Goal: Task Accomplishment & Management: Complete application form

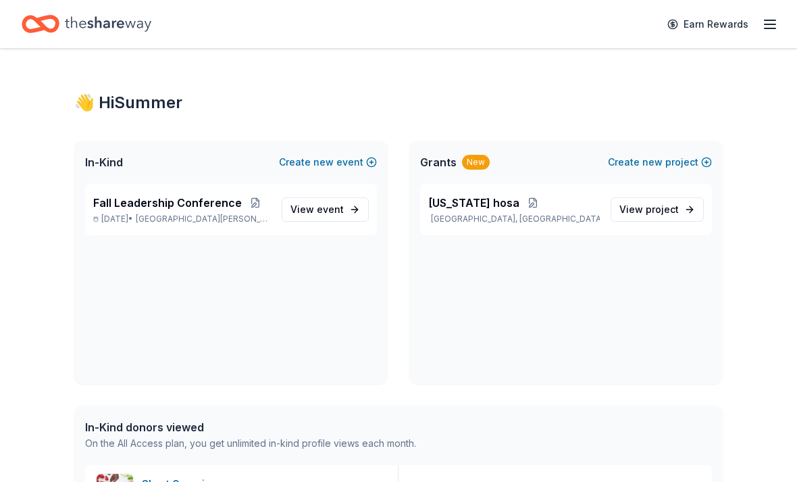
click at [334, 205] on span "event" at bounding box center [330, 208] width 27 height 11
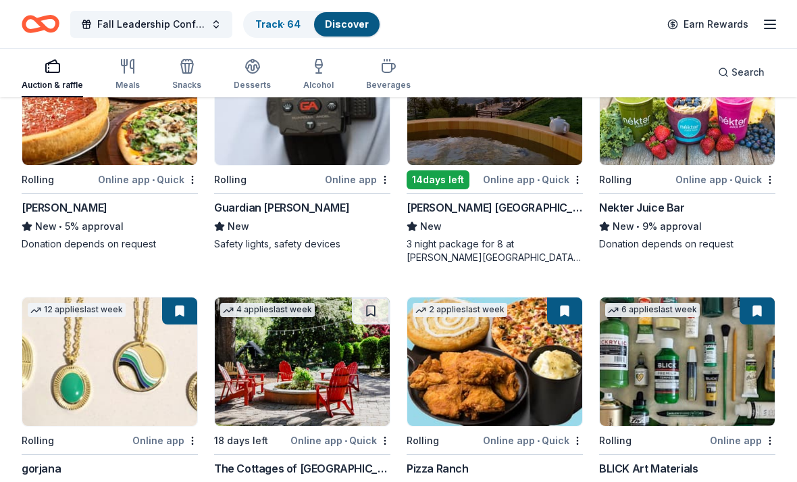
scroll to position [2381, 0]
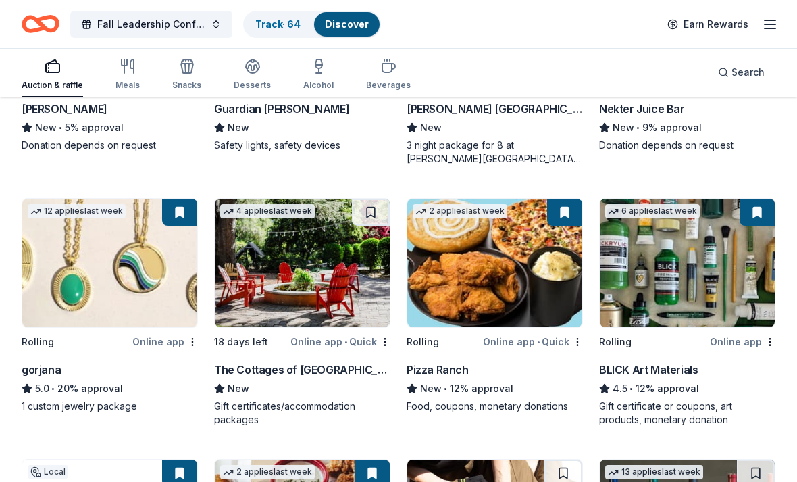
click at [134, 293] on img at bounding box center [109, 263] width 175 height 128
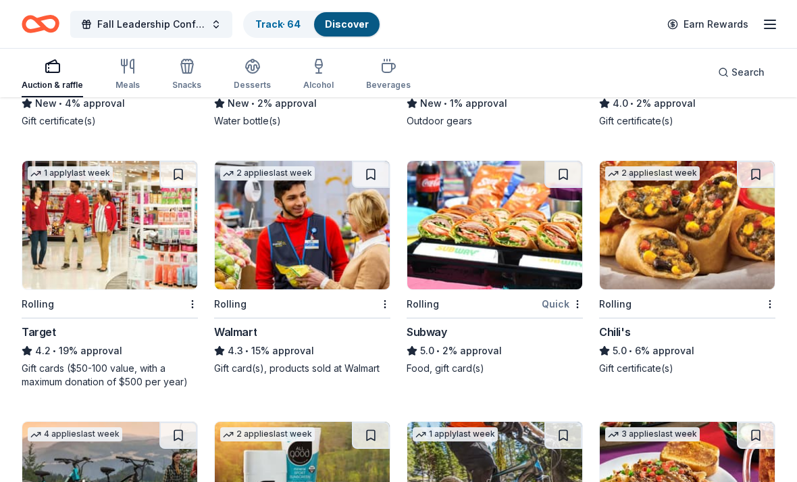
scroll to position [5221, 0]
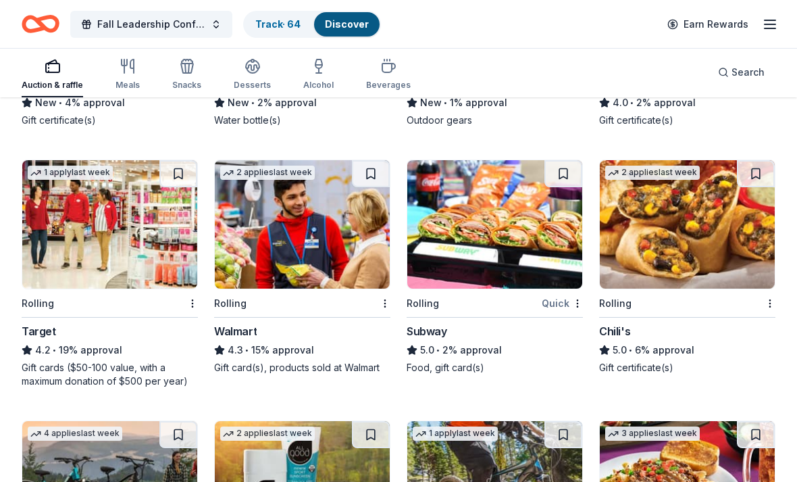
click at [651, 244] on img at bounding box center [687, 224] width 175 height 128
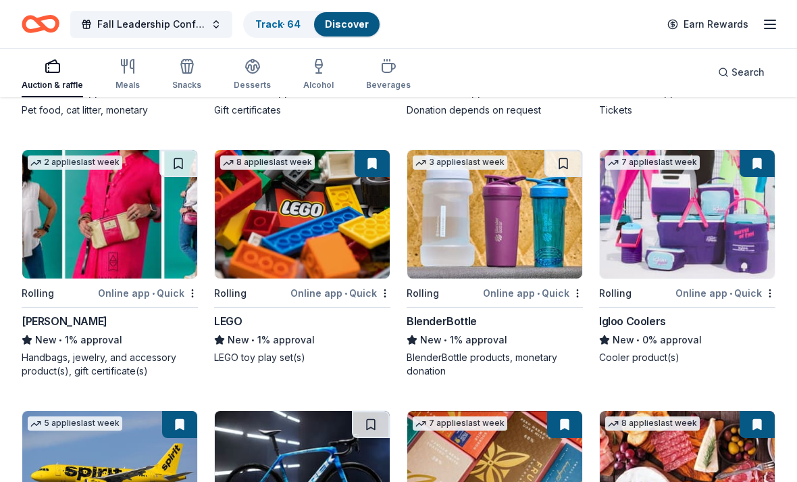
scroll to position [6509, 0]
click at [508, 246] on img at bounding box center [495, 214] width 175 height 128
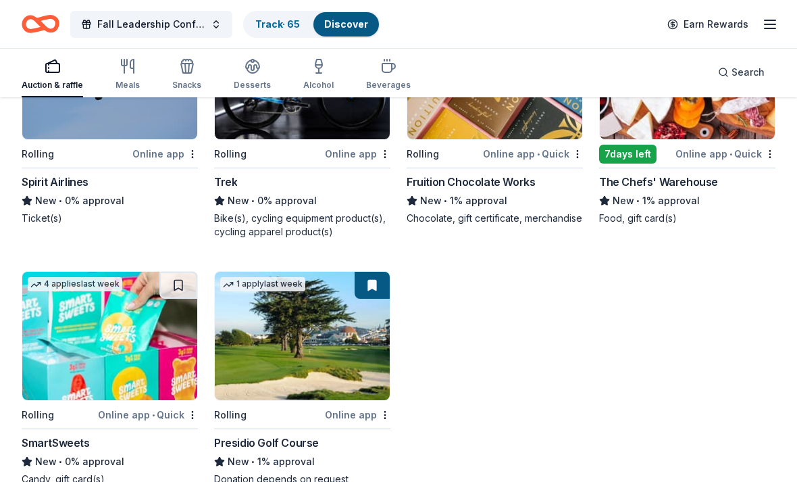
scroll to position [6968, 0]
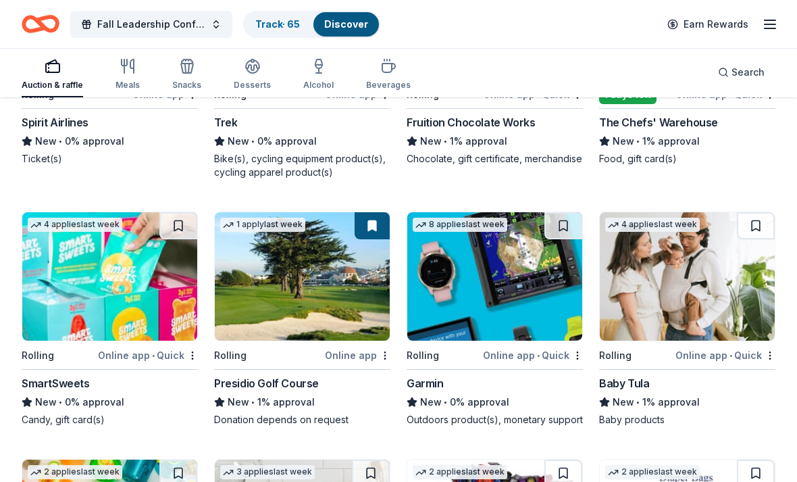
click at [49, 312] on img at bounding box center [109, 276] width 175 height 128
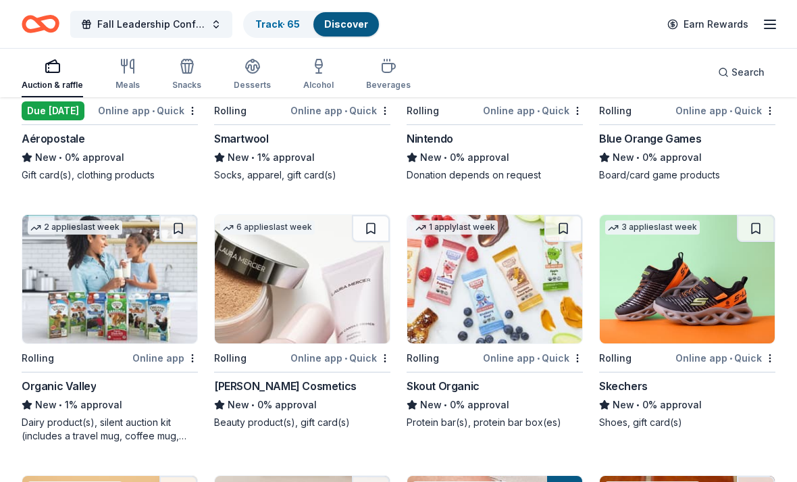
scroll to position [8308, 0]
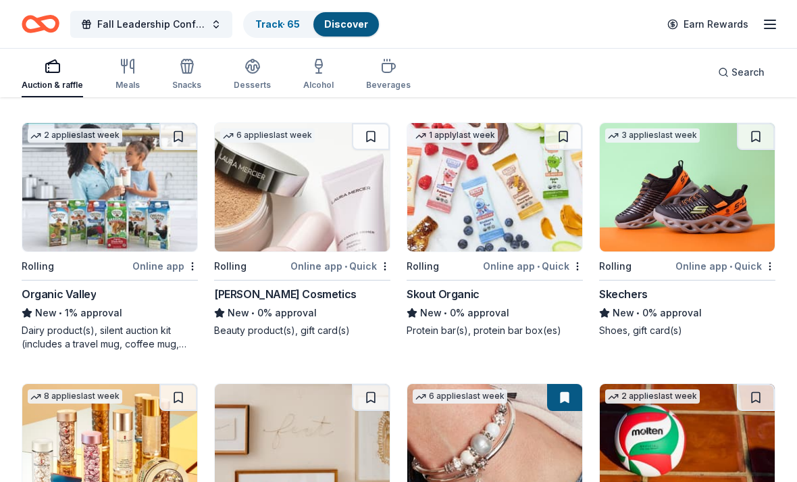
click at [255, 191] on img at bounding box center [302, 187] width 175 height 128
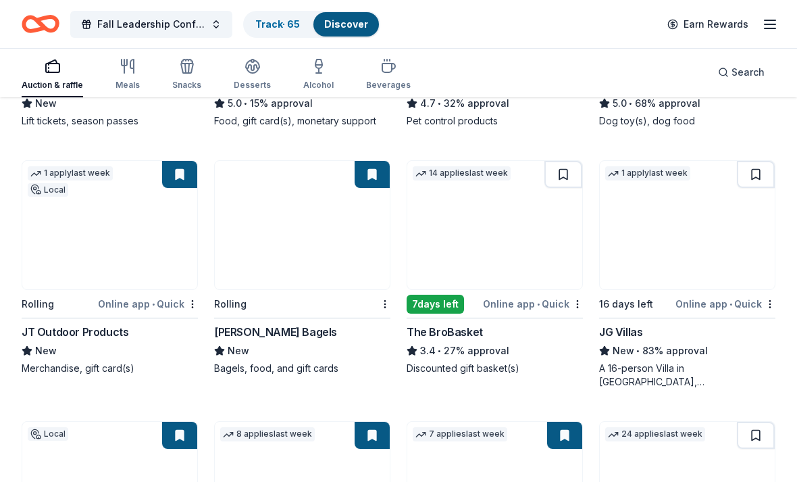
scroll to position [0, 0]
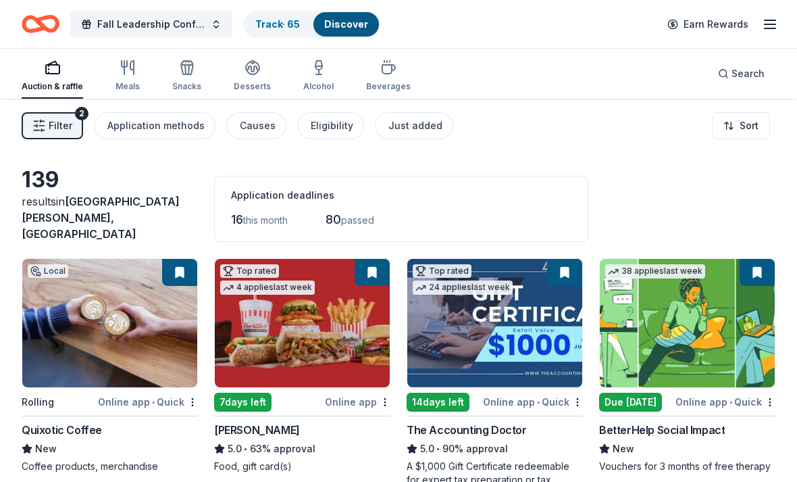
click at [51, 121] on span "Filter" at bounding box center [61, 126] width 24 height 16
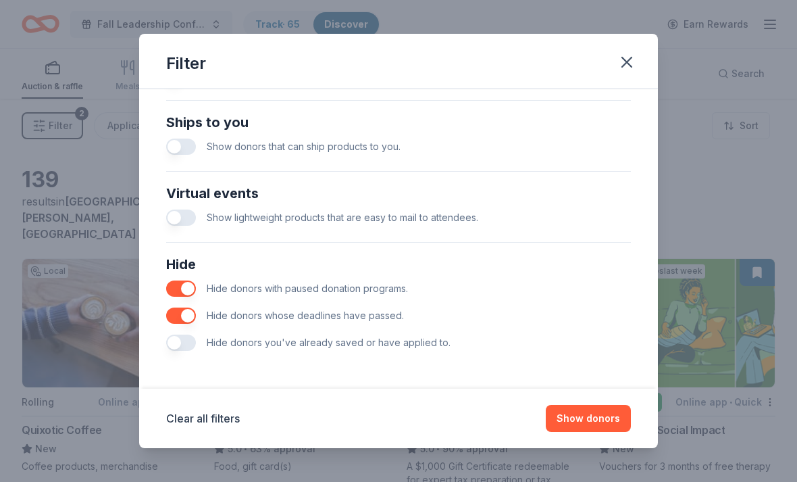
scroll to position [591, 0]
click at [178, 341] on button "button" at bounding box center [181, 343] width 30 height 16
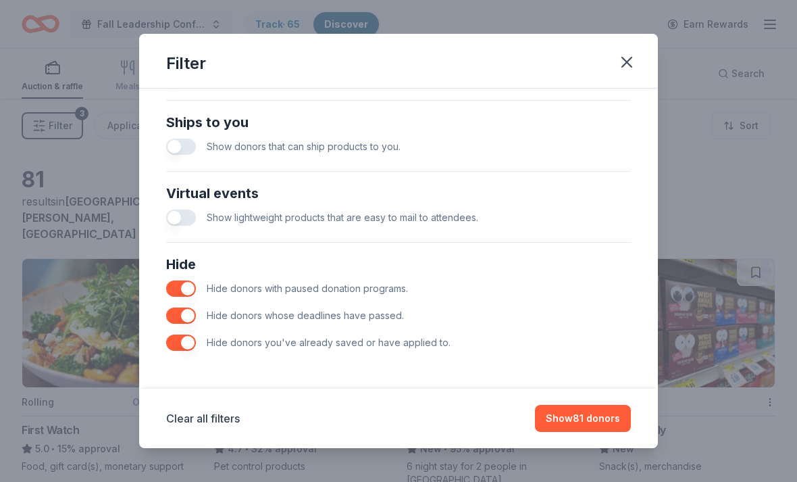
click at [591, 416] on button "Show 81 donors" at bounding box center [583, 418] width 96 height 27
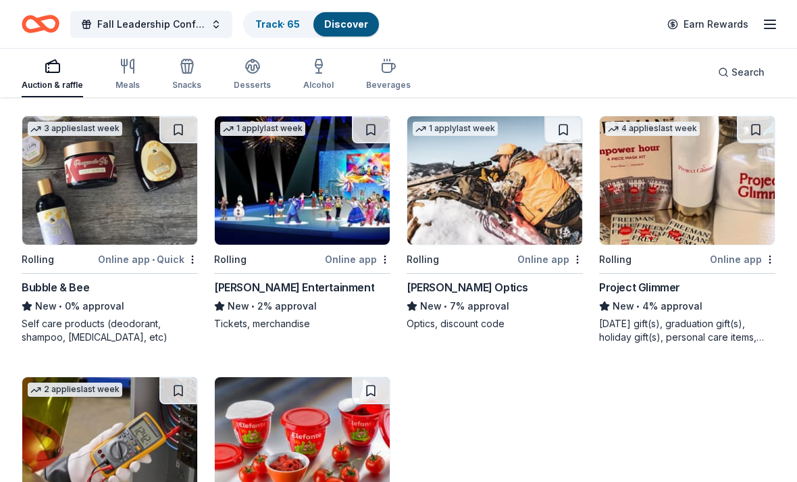
scroll to position [1692, 0]
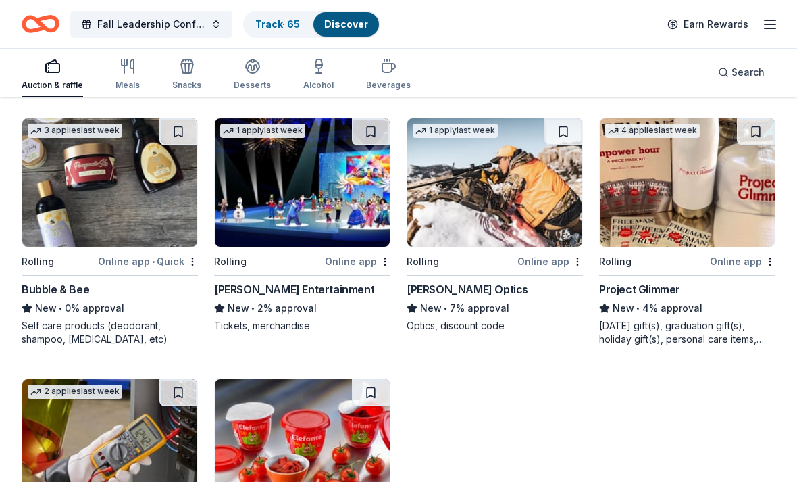
click at [729, 319] on div "Mother's day gift(s), graduation gift(s), holiday gift(s), personal care items,…" at bounding box center [687, 332] width 176 height 27
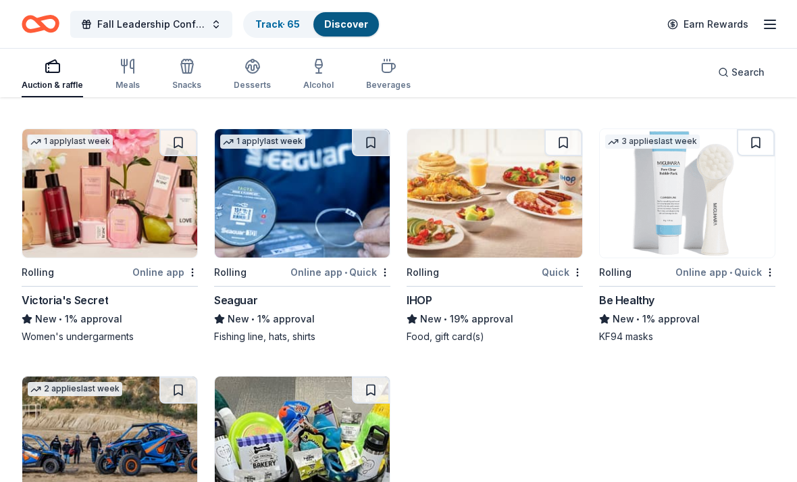
scroll to position [2959, 0]
click at [535, 224] on img at bounding box center [495, 193] width 175 height 128
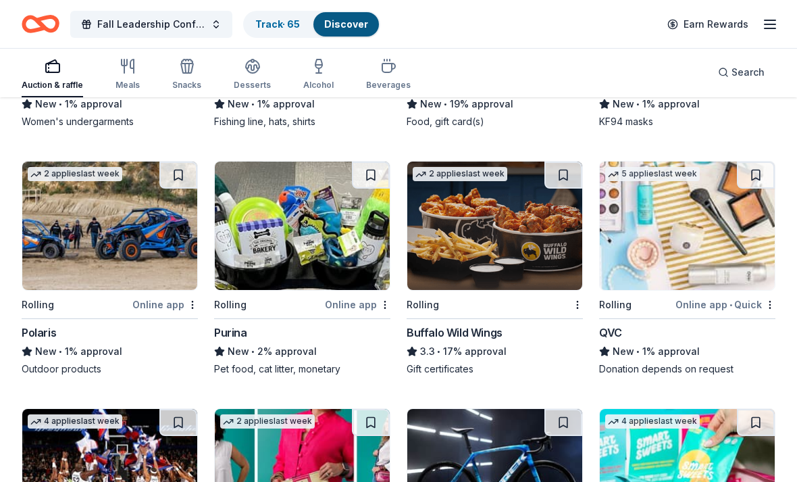
scroll to position [3175, 0]
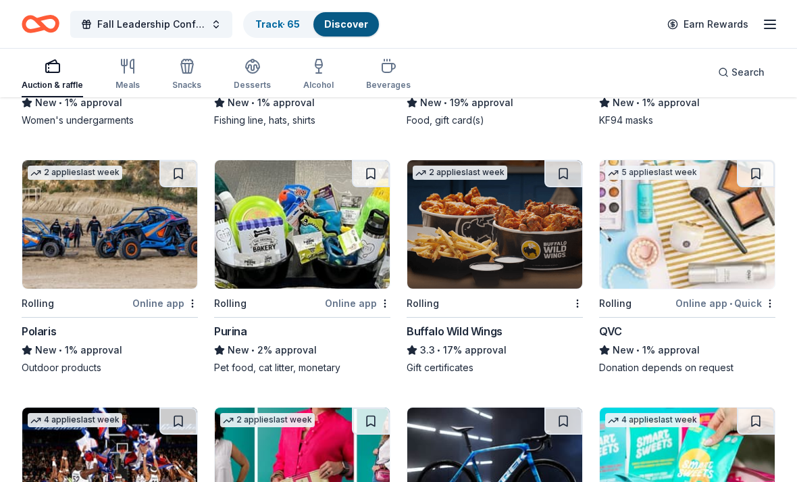
click at [368, 265] on img at bounding box center [302, 224] width 175 height 128
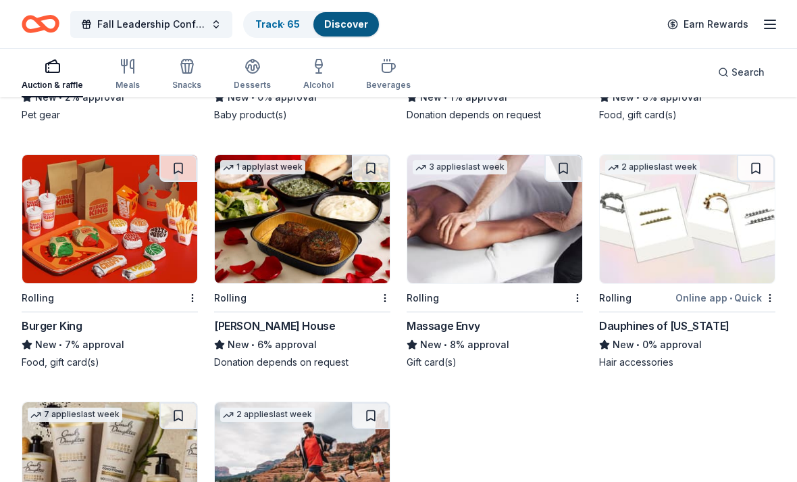
scroll to position [4195, 0]
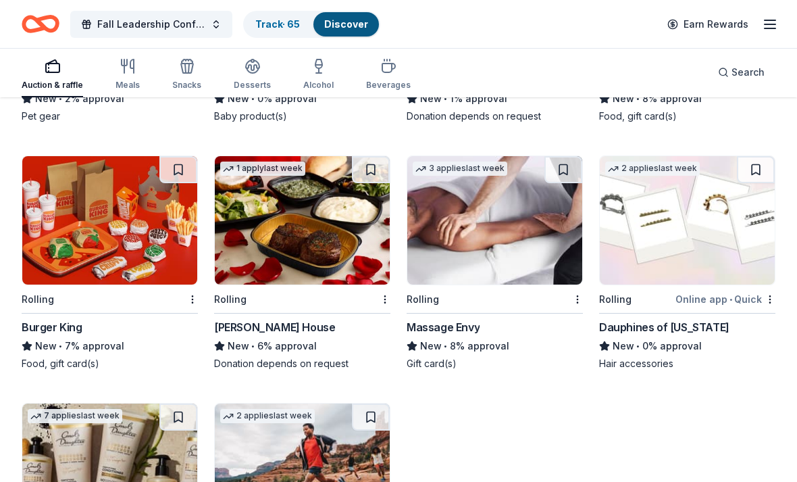
click at [138, 245] on img at bounding box center [109, 220] width 175 height 128
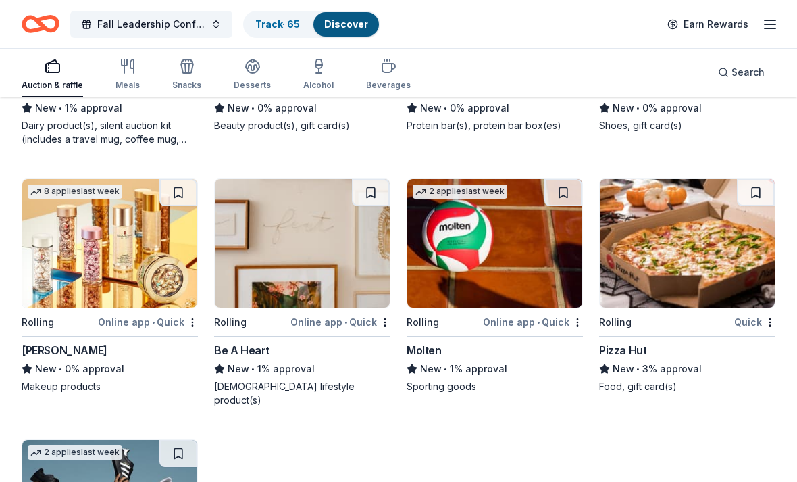
scroll to position [4927, 0]
click at [672, 241] on img at bounding box center [687, 244] width 175 height 128
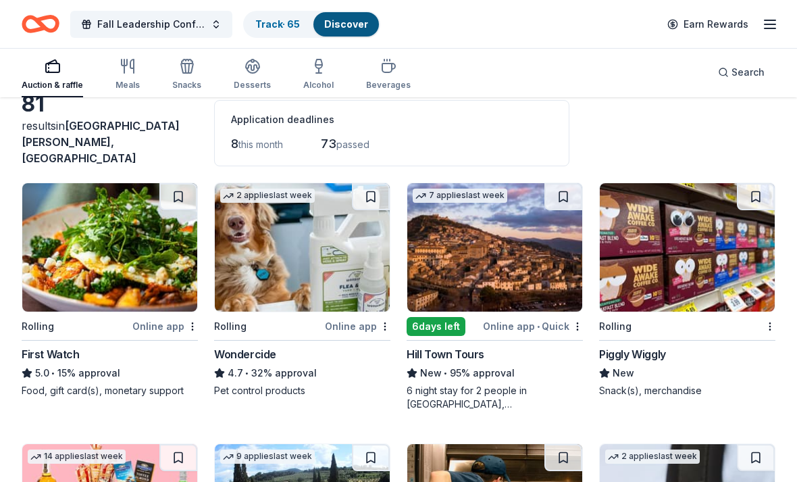
scroll to position [0, 0]
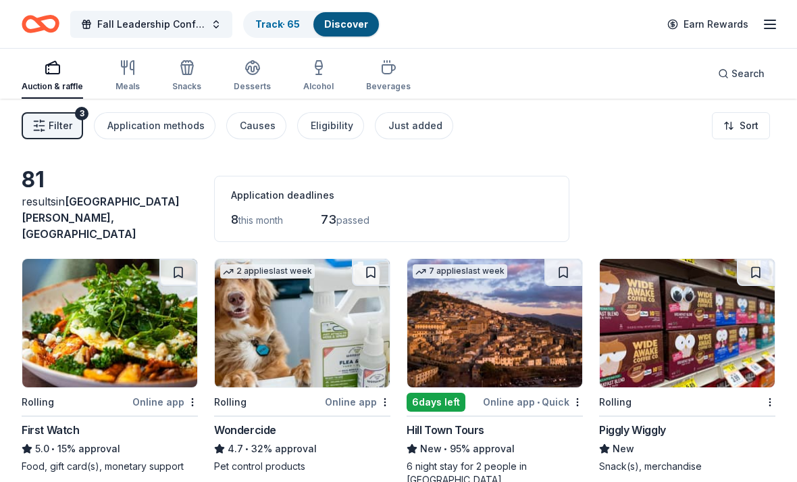
click at [273, 19] on link "Track · 65" at bounding box center [277, 23] width 45 height 11
click at [283, 11] on button "Track · 65 Discover" at bounding box center [311, 24] width 137 height 27
click at [282, 11] on button "Track · 65 Discover" at bounding box center [311, 24] width 137 height 27
click at [302, 21] on div "Track · 65" at bounding box center [278, 24] width 66 height 24
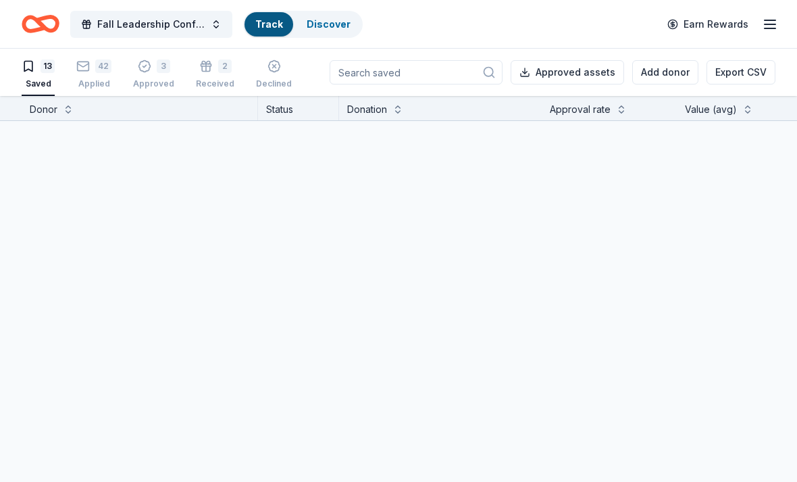
click at [270, 18] on link "Track" at bounding box center [268, 23] width 27 height 11
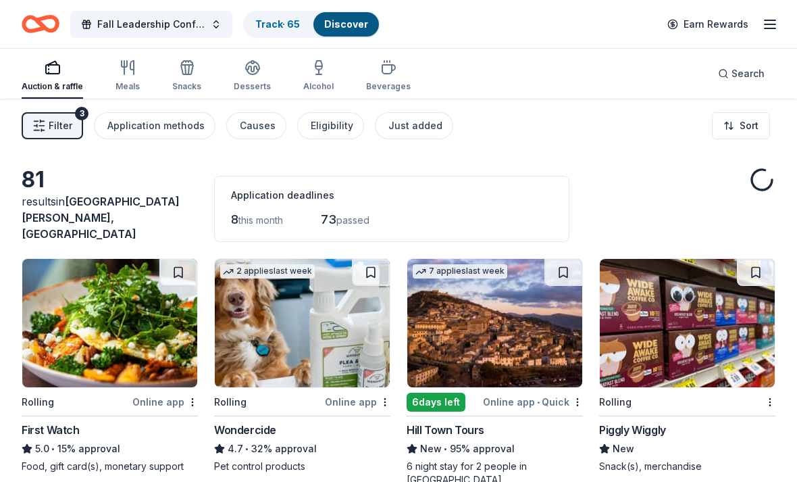
click at [286, 20] on link "Track · 65" at bounding box center [277, 23] width 45 height 11
click at [283, 27] on link "Track · 65" at bounding box center [277, 23] width 45 height 11
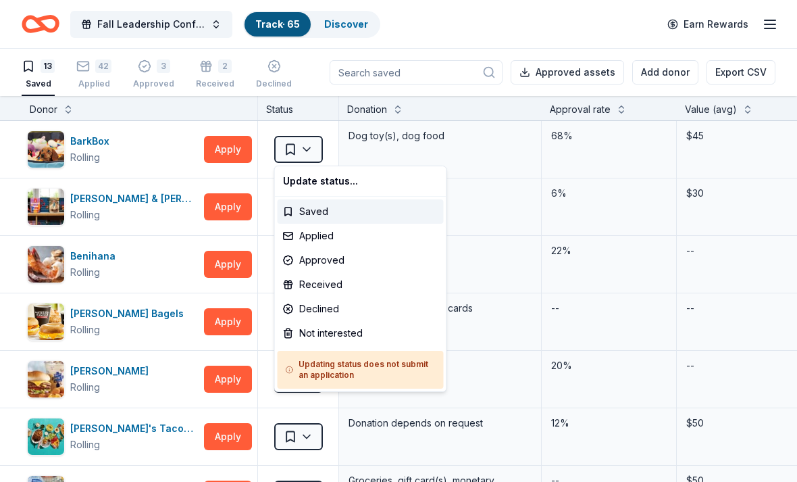
click at [314, 147] on html "Fall Leadership Conference Track · 65 Discover Earn Rewards 13 Saved 42 Applied…" at bounding box center [398, 241] width 797 height 482
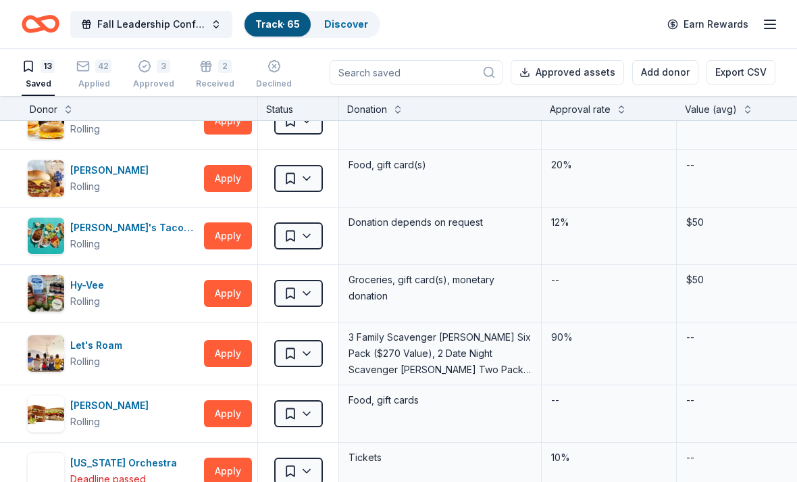
scroll to position [201, 0]
click at [98, 78] on div "Applied" at bounding box center [93, 83] width 35 height 11
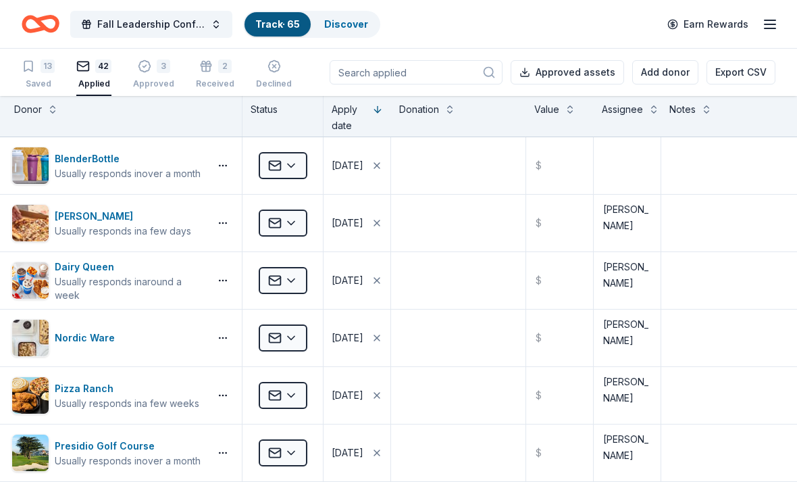
scroll to position [0, 15]
click at [626, 163] on textarea at bounding box center [628, 166] width 64 height 54
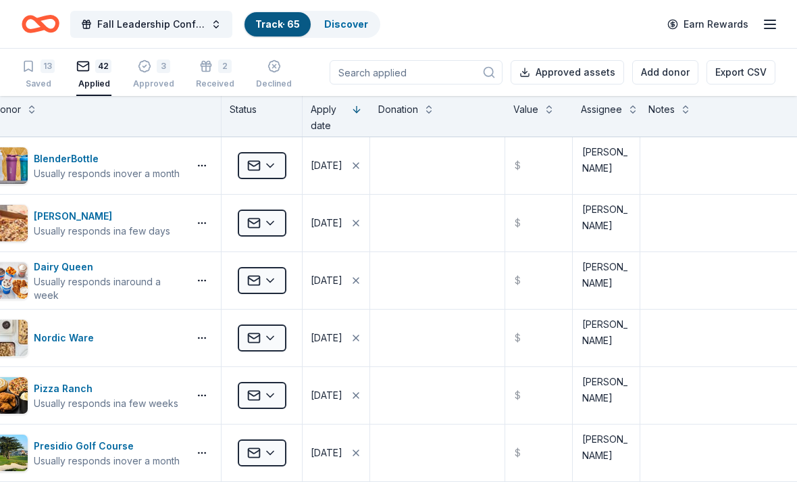
scroll to position [0, 36]
type textarea "[PERSON_NAME]"
click at [237, 53] on div "13 Saved 42 Applied 3 Approved 2 Received Declined Not interested Approved asse…" at bounding box center [399, 72] width 754 height 47
click at [210, 74] on div "2 Received" at bounding box center [215, 74] width 39 height 30
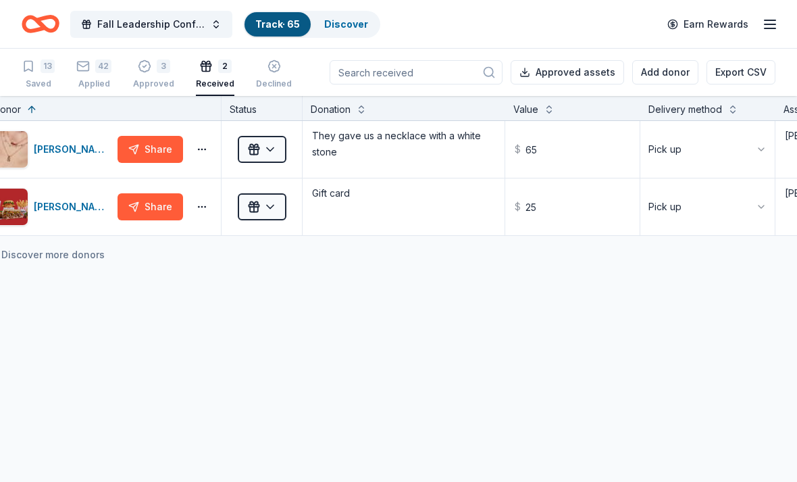
click at [153, 76] on div "3 Approved" at bounding box center [153, 74] width 41 height 30
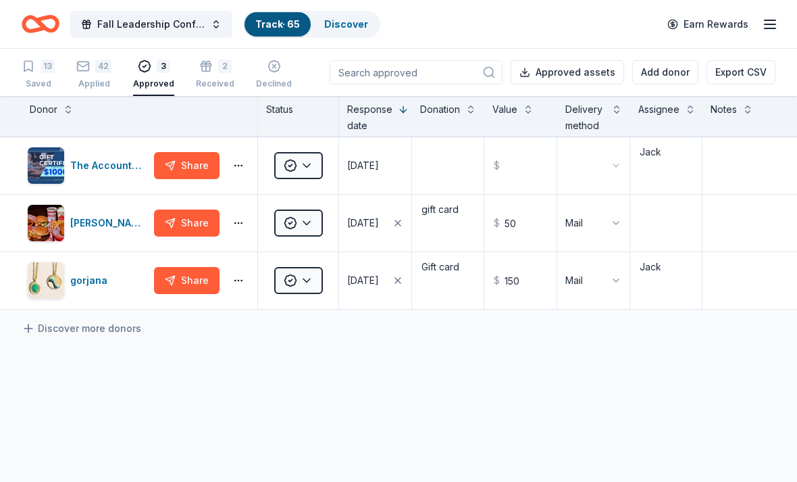
click at [209, 70] on div "2" at bounding box center [215, 66] width 39 height 14
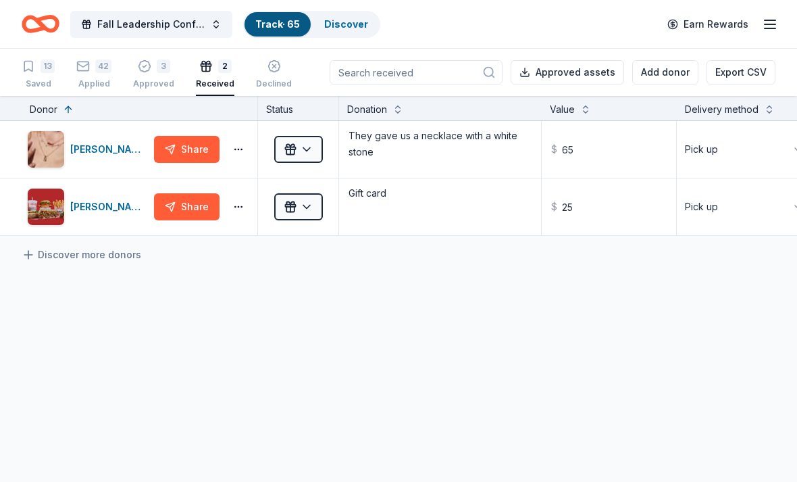
click at [270, 68] on icon "button" at bounding box center [275, 66] width 14 height 14
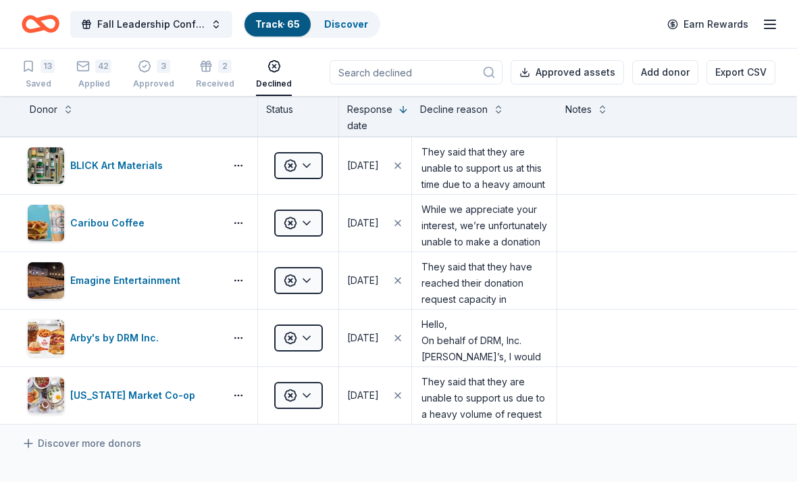
click at [336, 62] on icon "button" at bounding box center [343, 66] width 14 height 14
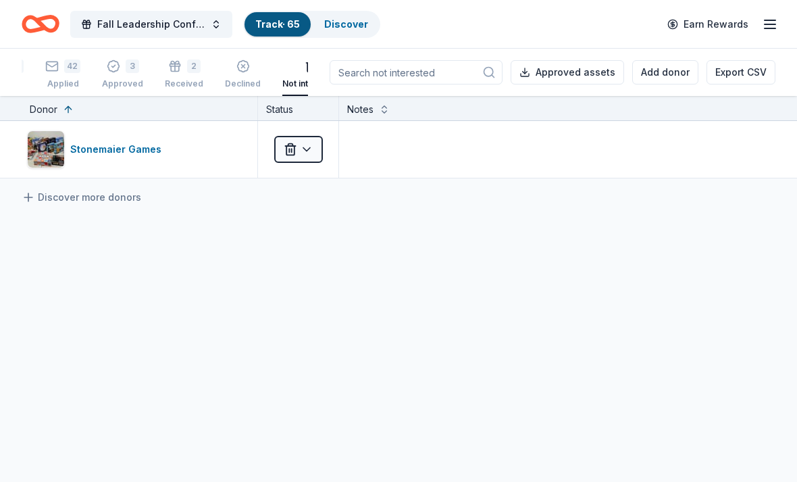
scroll to position [0, 30]
click at [236, 82] on div "Declined" at bounding box center [244, 83] width 36 height 11
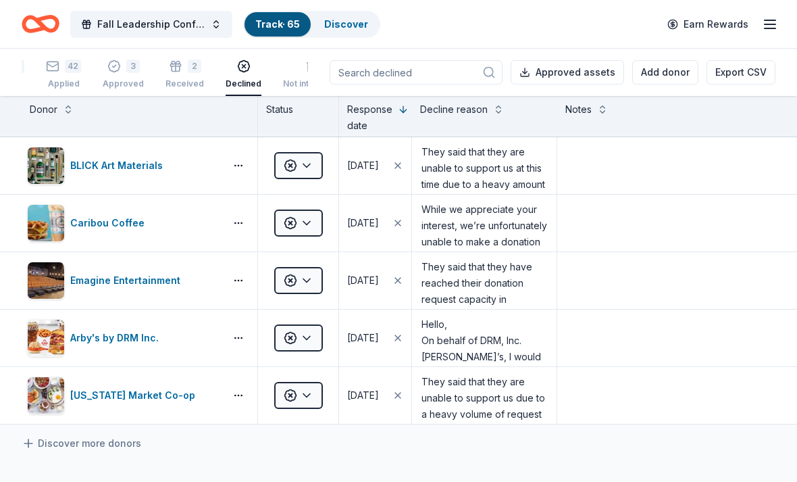
click at [196, 81] on div "Received" at bounding box center [185, 83] width 39 height 11
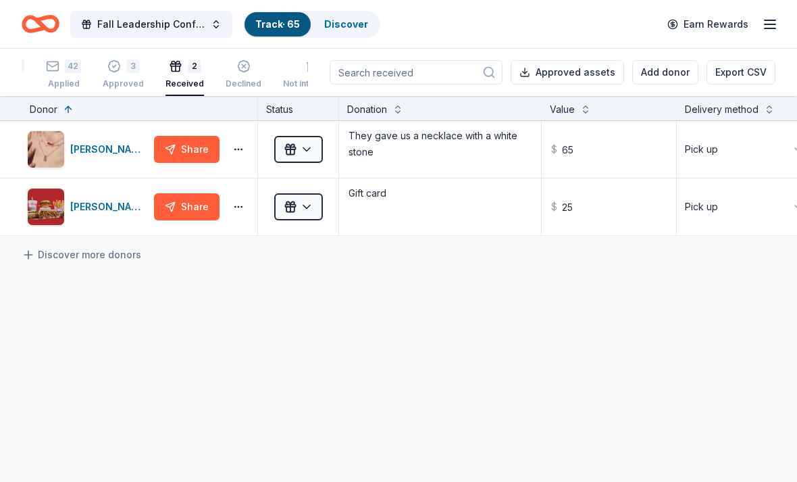
click at [140, 72] on div "3" at bounding box center [123, 66] width 41 height 14
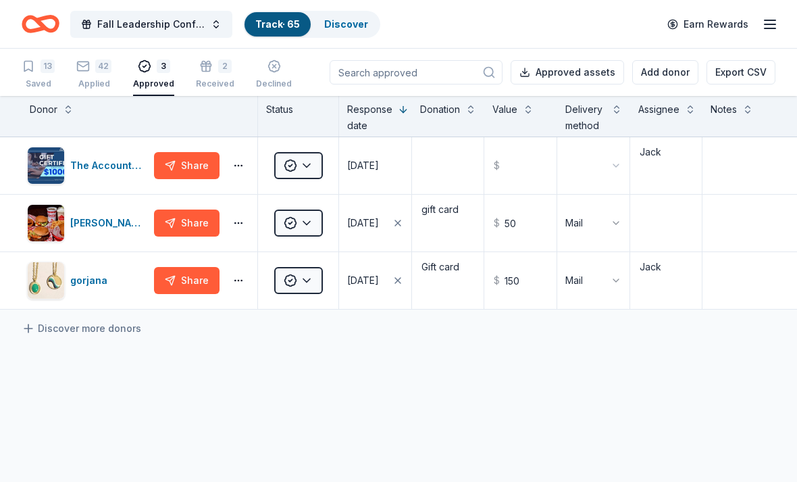
click at [36, 70] on div "13" at bounding box center [38, 66] width 33 height 14
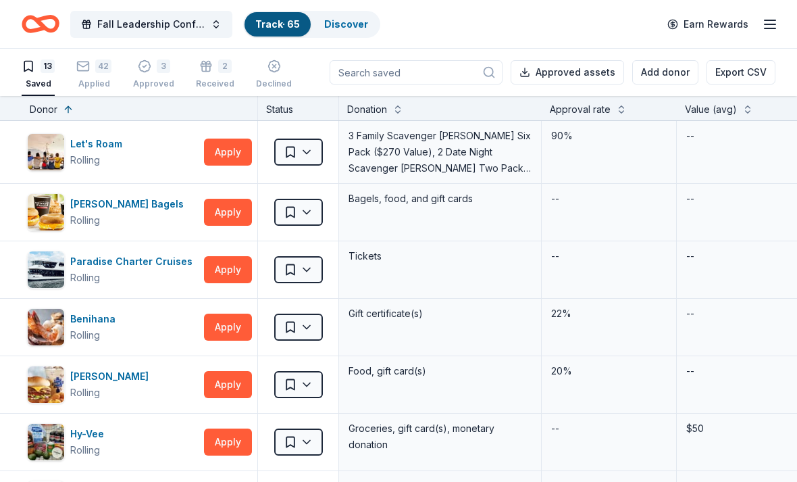
click at [45, 25] on icon "Home" at bounding box center [41, 24] width 38 height 32
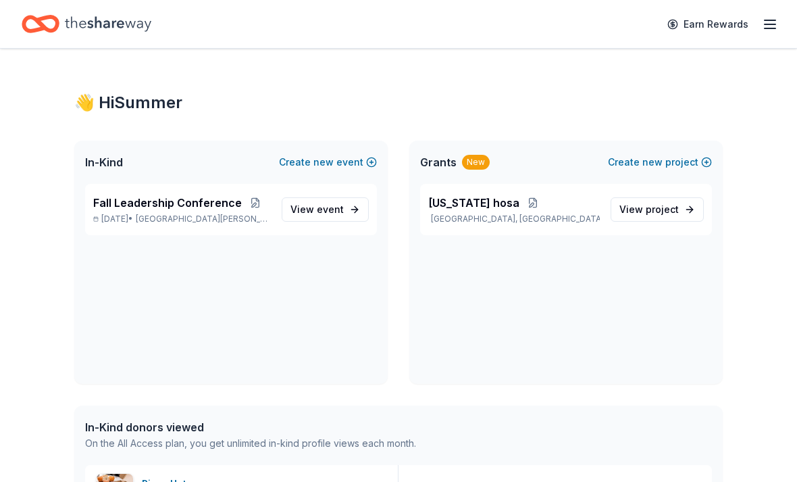
click at [337, 210] on span "event" at bounding box center [330, 208] width 27 height 11
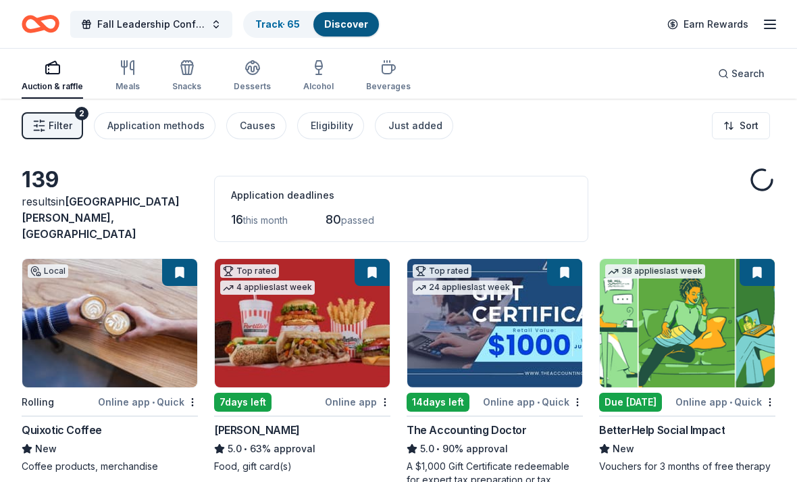
click at [47, 120] on button "Filter 2" at bounding box center [52, 125] width 61 height 27
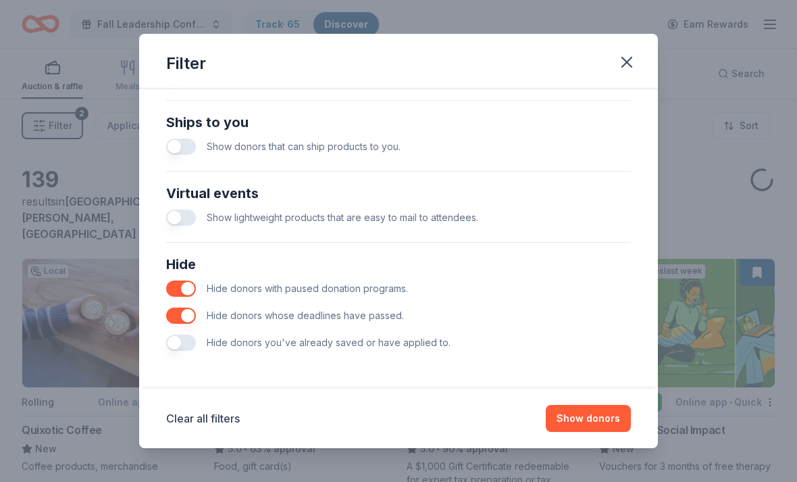
scroll to position [591, 0]
click at [177, 339] on button "button" at bounding box center [181, 343] width 30 height 16
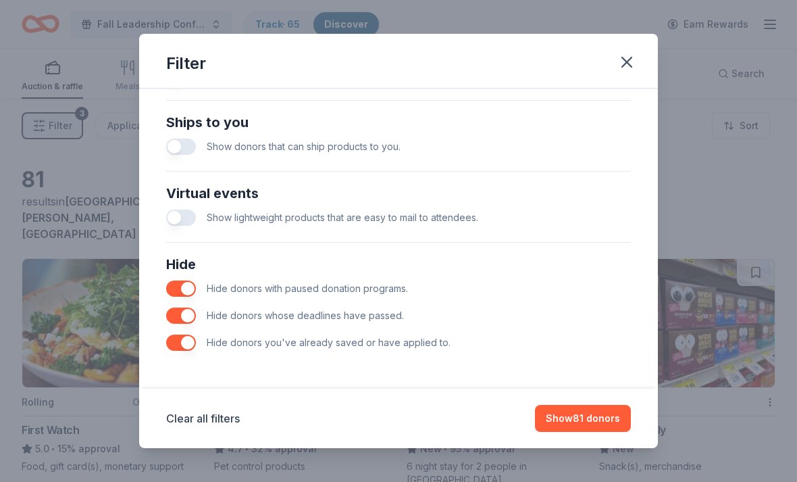
click at [593, 414] on button "Show 81 donors" at bounding box center [583, 418] width 96 height 27
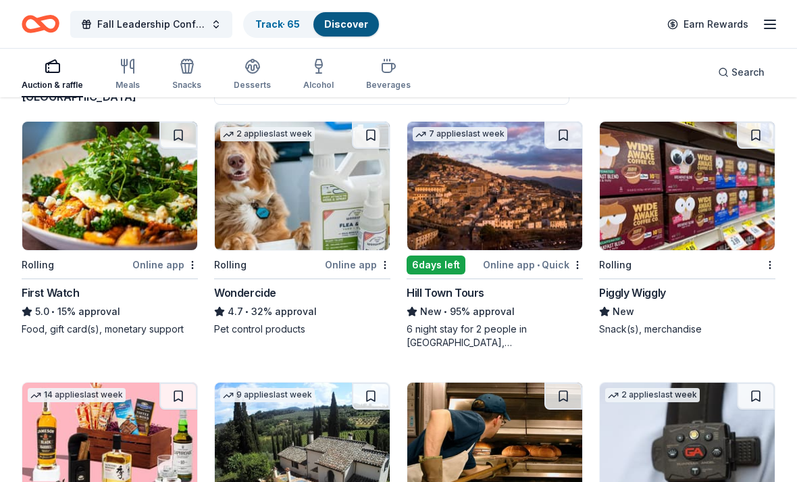
scroll to position [137, 0]
click at [716, 228] on img at bounding box center [687, 186] width 175 height 128
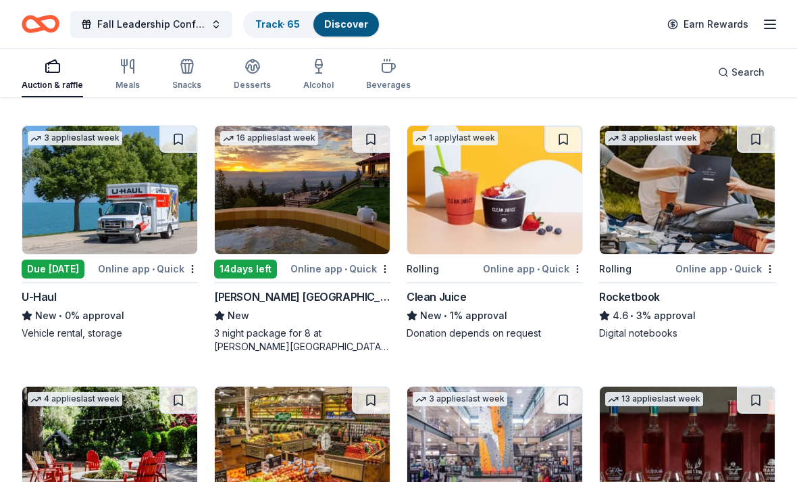
scroll to position [1163, 0]
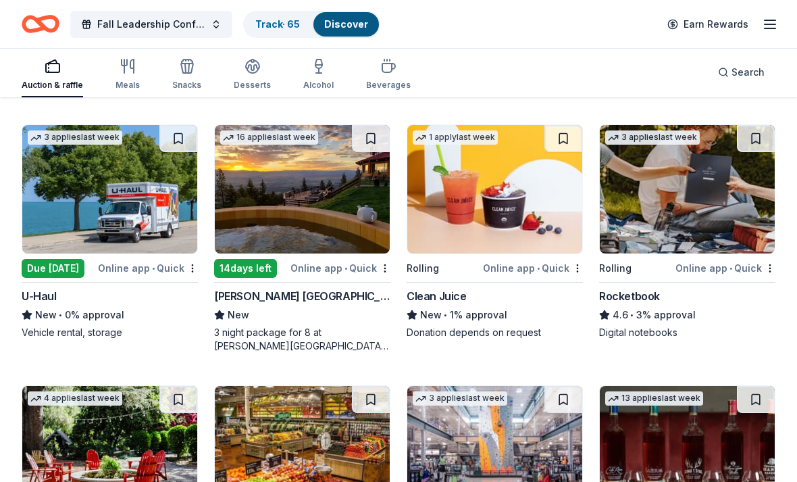
click at [514, 268] on div "1 apply last week Rolling Online app • Quick Clean Juice New • 1% approval Dona…" at bounding box center [495, 232] width 176 height 215
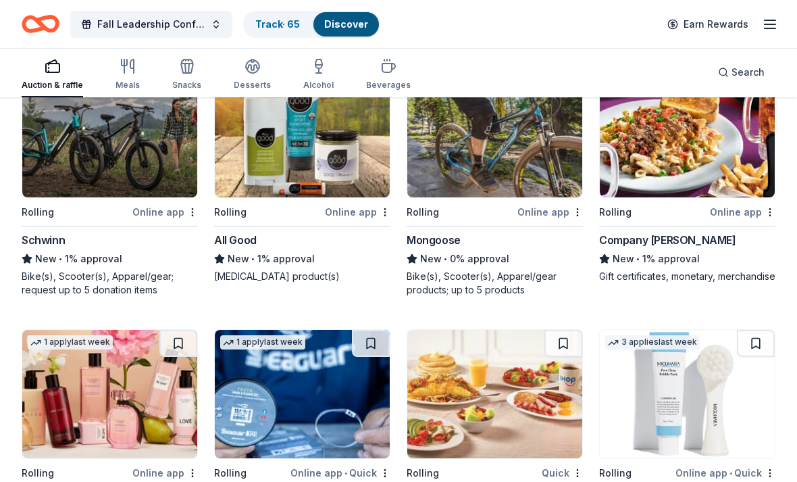
scroll to position [2758, 0]
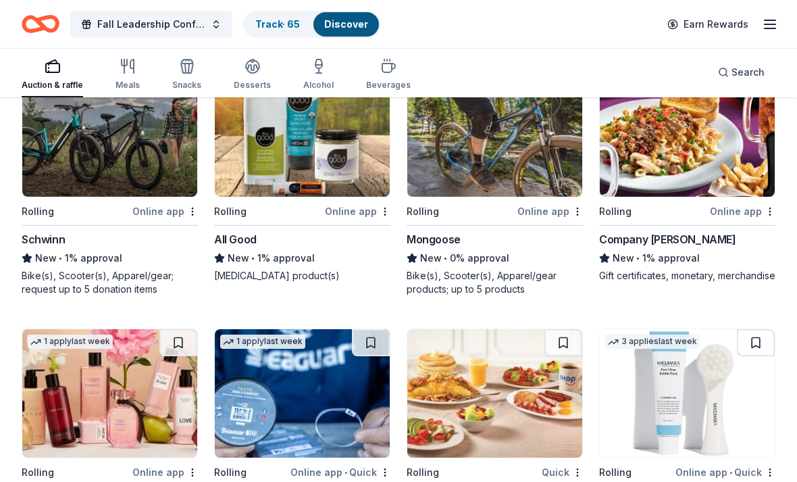
click at [717, 172] on img at bounding box center [687, 133] width 175 height 128
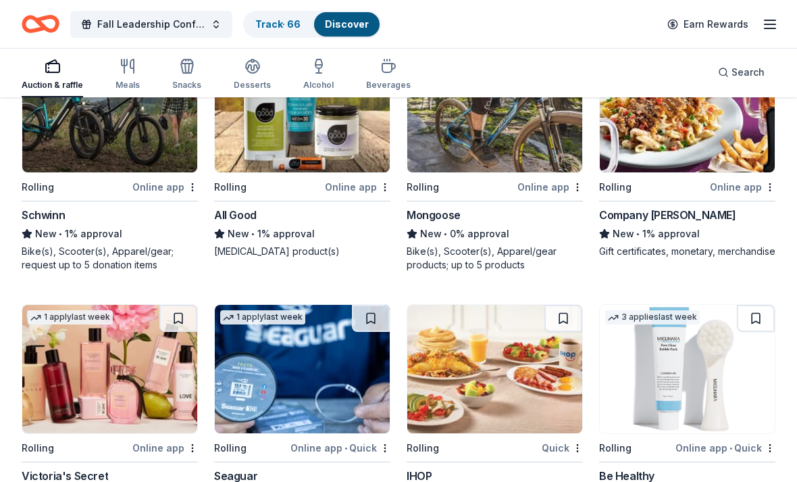
scroll to position [2784, 0]
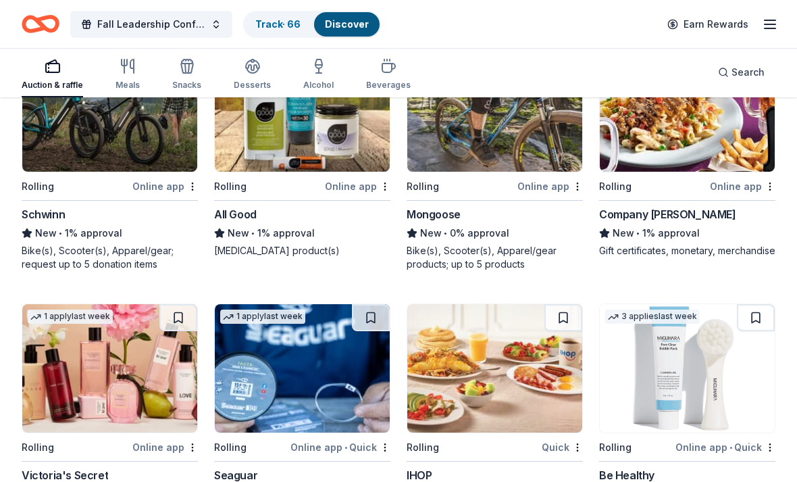
click at [490, 402] on img at bounding box center [495, 368] width 175 height 128
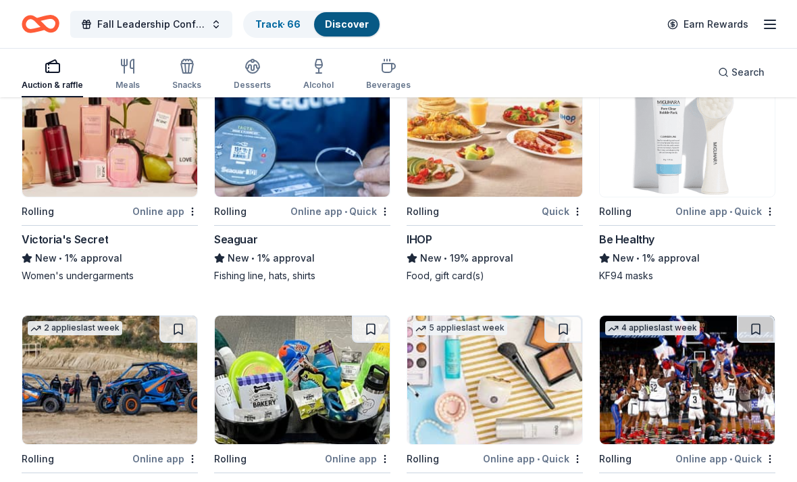
scroll to position [3123, 0]
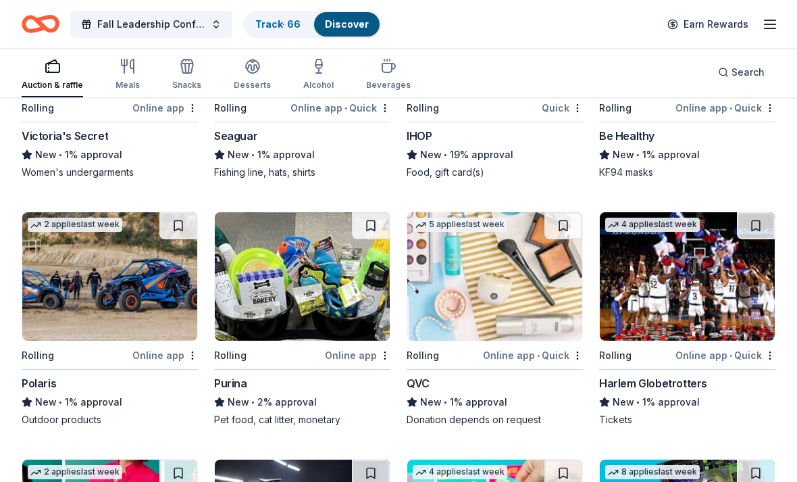
click at [474, 284] on img at bounding box center [495, 276] width 175 height 128
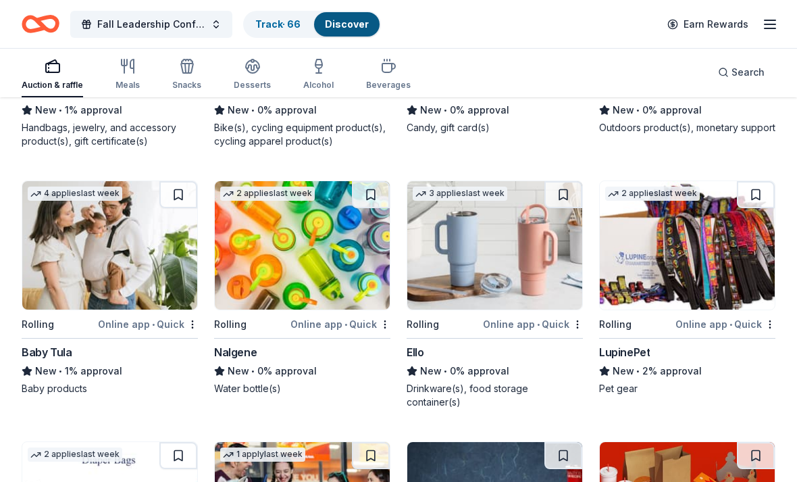
scroll to position [3663, 0]
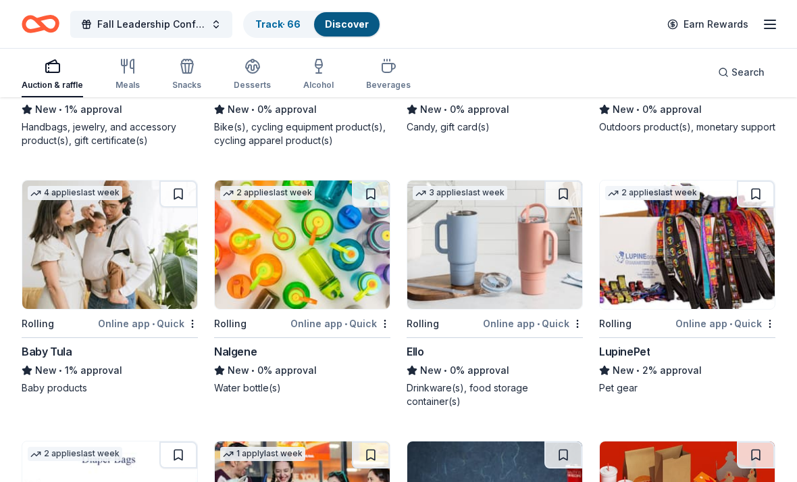
click at [697, 249] on img at bounding box center [687, 244] width 175 height 128
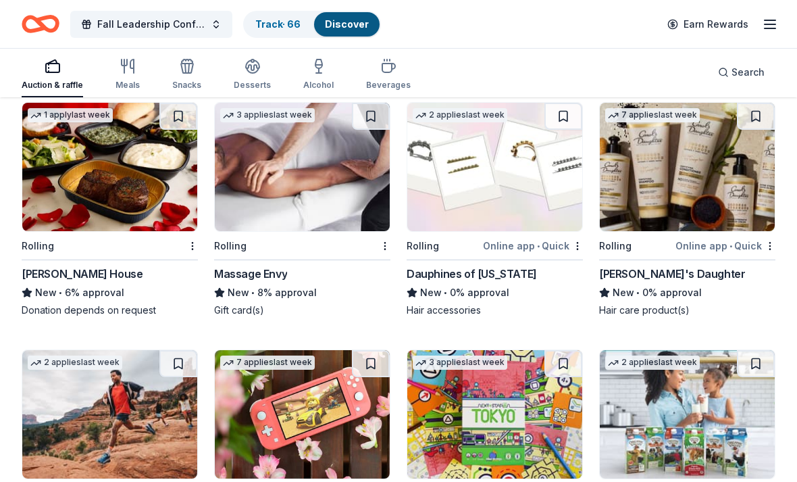
scroll to position [4223, 0]
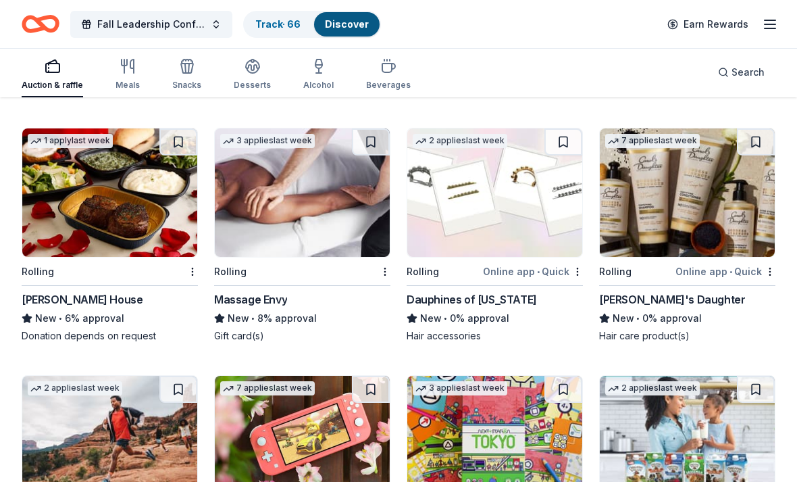
click at [705, 192] on img at bounding box center [687, 192] width 175 height 128
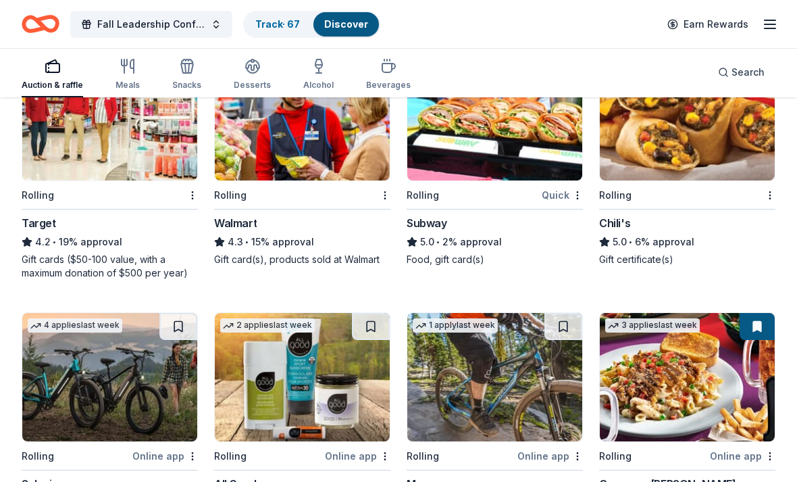
scroll to position [2453, 0]
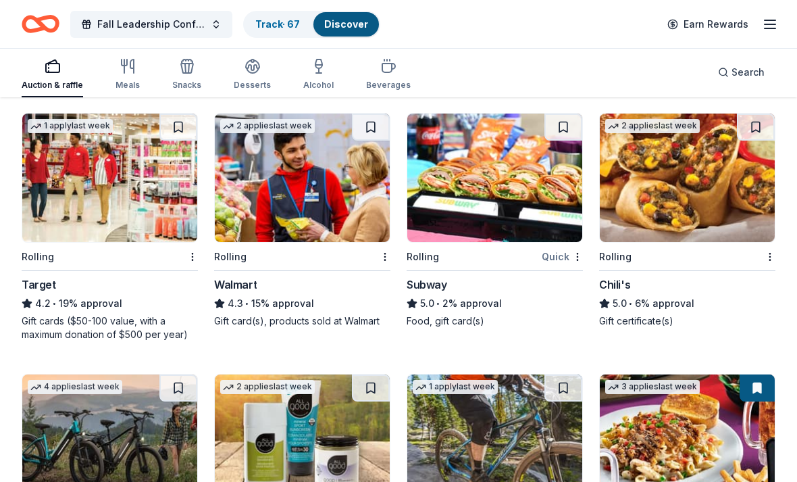
click at [216, 24] on button "Fall Leadership Conference" at bounding box center [151, 24] width 162 height 27
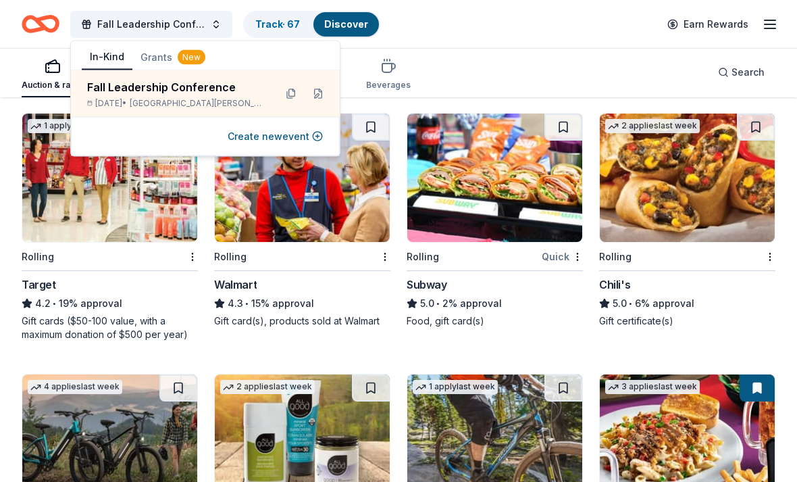
click at [288, 90] on button at bounding box center [291, 94] width 22 height 22
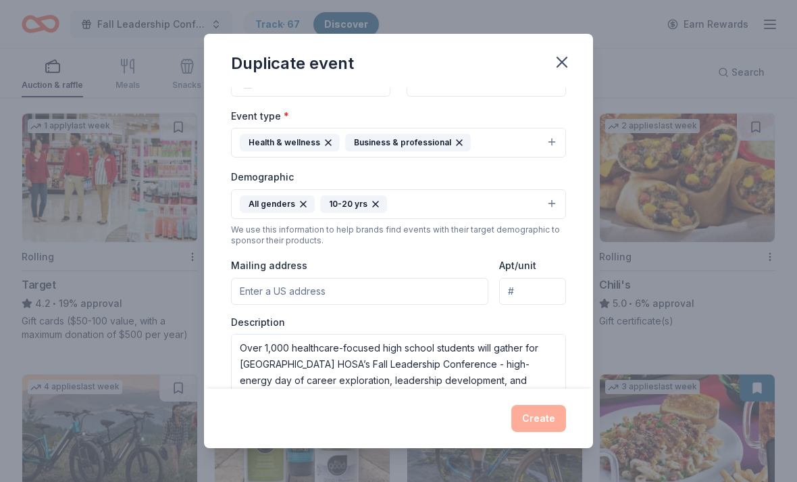
scroll to position [165, 0]
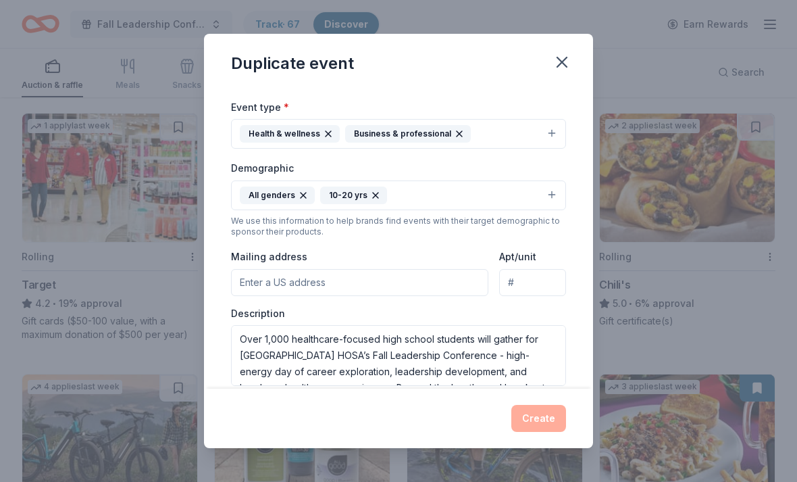
click at [567, 59] on icon "button" at bounding box center [562, 62] width 19 height 19
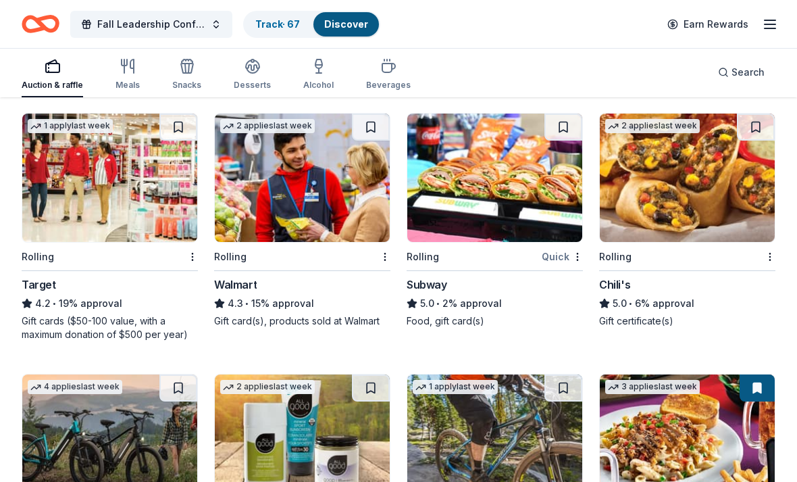
scroll to position [0, 0]
click at [787, 141] on div "81 results in Saint Paul, MN Application deadlines 8 this month 73 passed Rolli…" at bounding box center [398, 277] width 797 height 5263
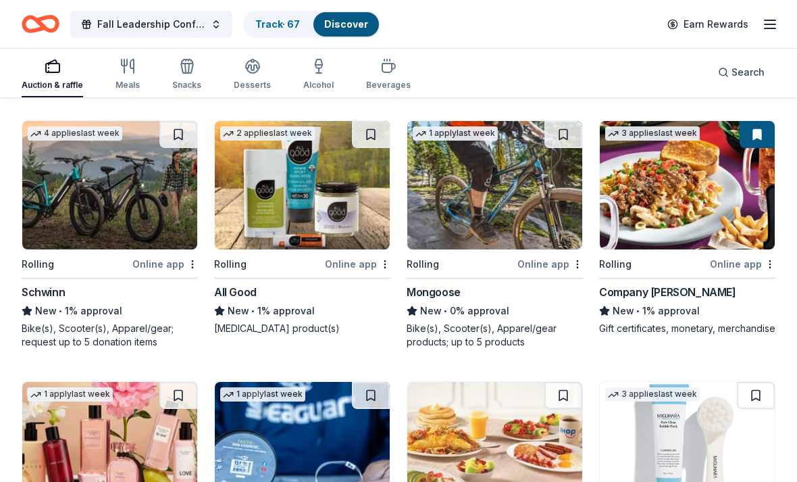
scroll to position [2705, 0]
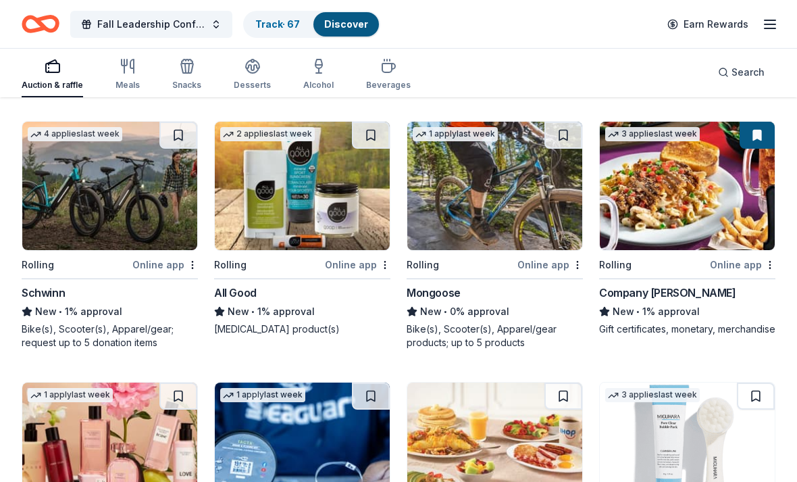
click at [354, 195] on img at bounding box center [302, 186] width 175 height 128
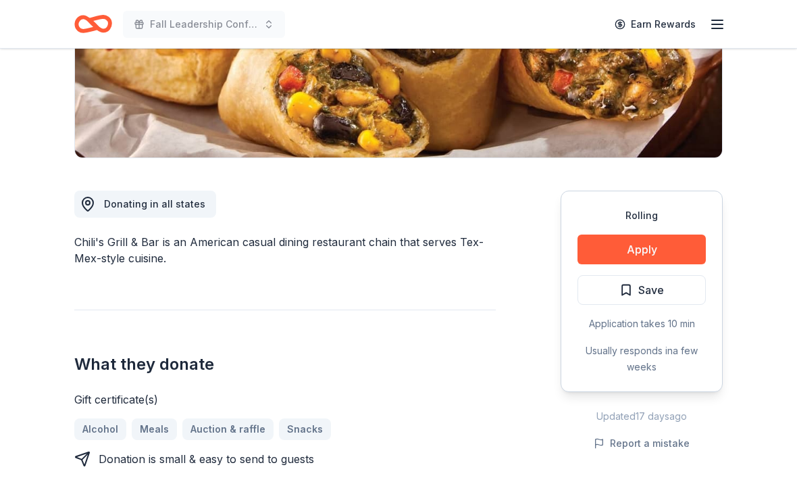
scroll to position [254, 0]
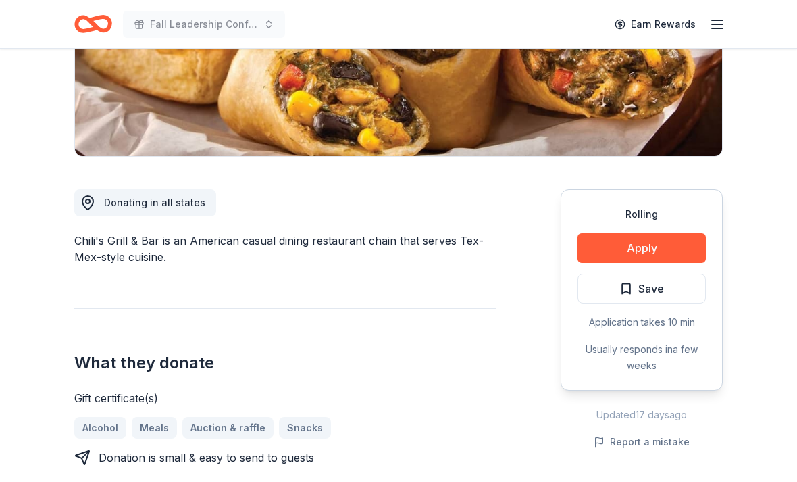
click at [689, 239] on button "Apply" at bounding box center [642, 248] width 128 height 30
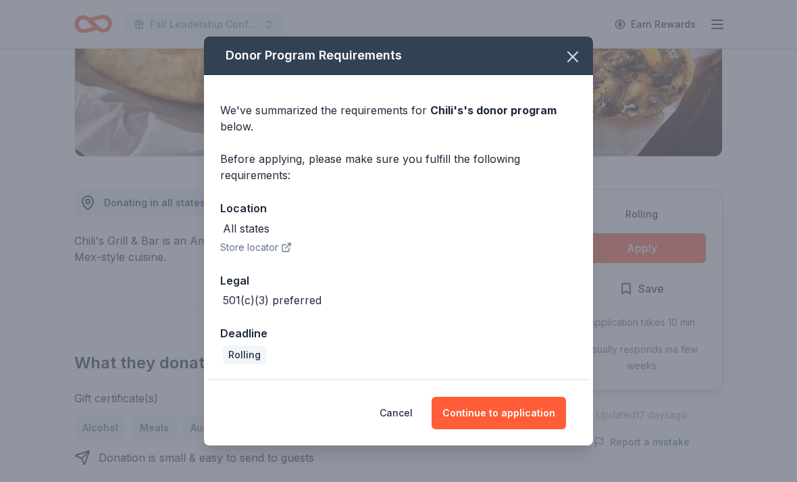
click at [526, 416] on button "Continue to application" at bounding box center [499, 413] width 134 height 32
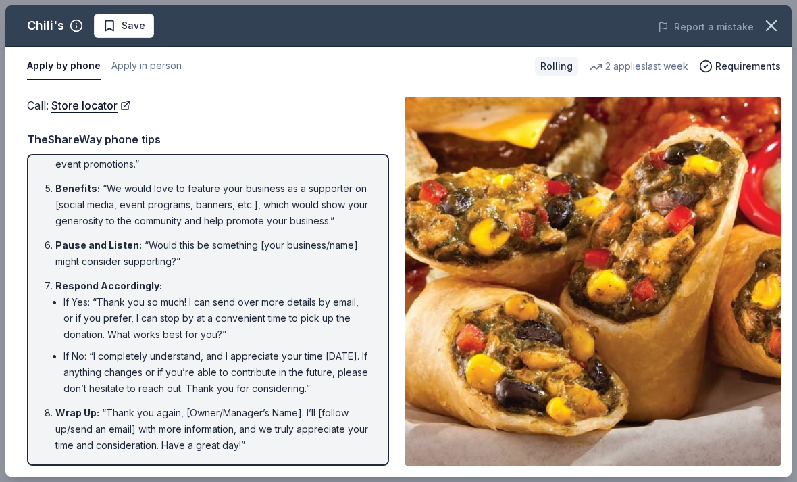
scroll to position [245, 0]
click at [779, 22] on icon "button" at bounding box center [771, 25] width 19 height 19
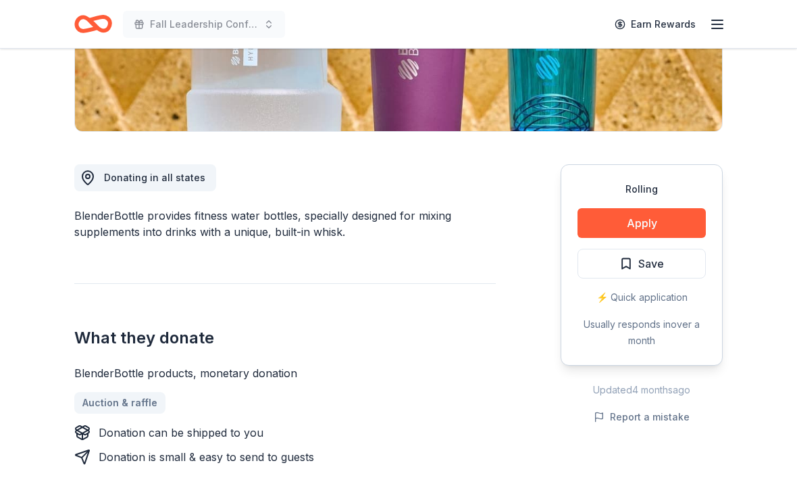
scroll to position [278, 0]
click at [674, 223] on button "Apply" at bounding box center [642, 224] width 128 height 30
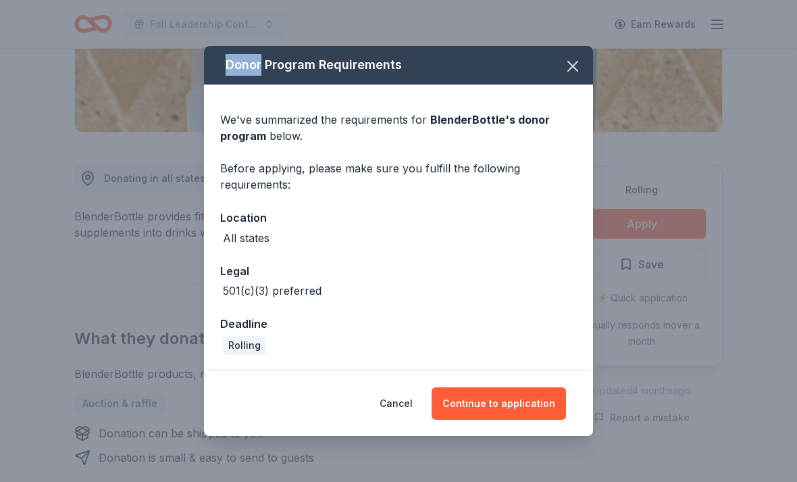
click at [576, 71] on icon "button" at bounding box center [572, 65] width 9 height 9
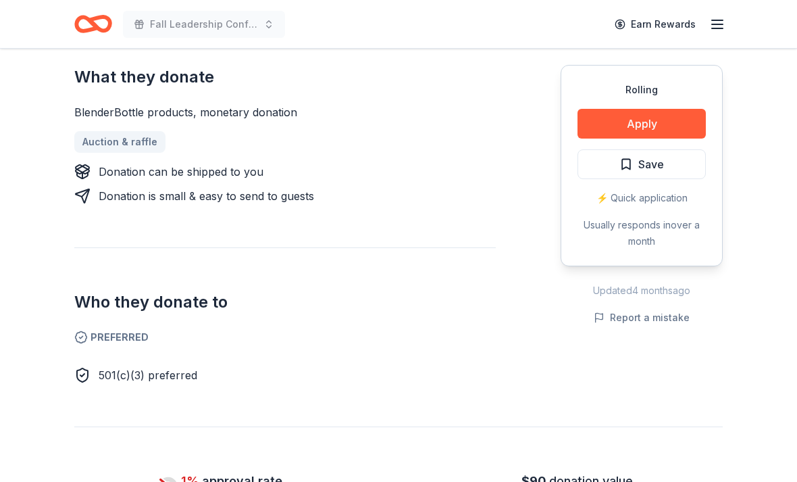
click at [635, 163] on span "Save" at bounding box center [642, 164] width 45 height 18
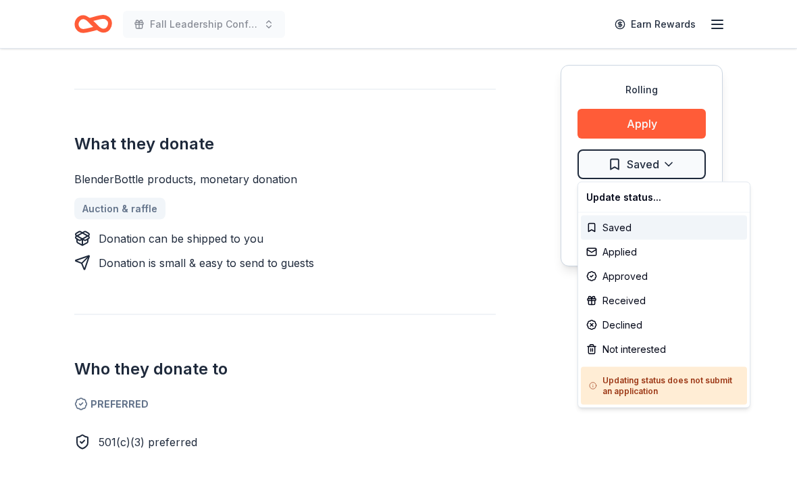
scroll to position [474, 0]
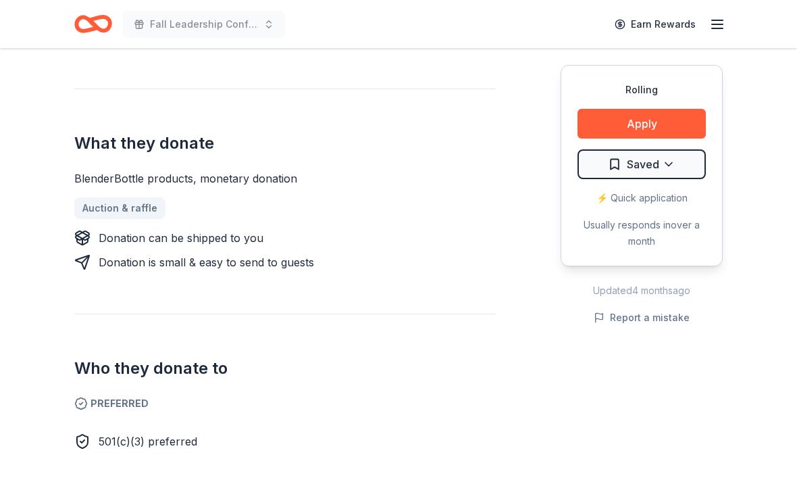
click at [687, 124] on button "Apply" at bounding box center [642, 124] width 128 height 30
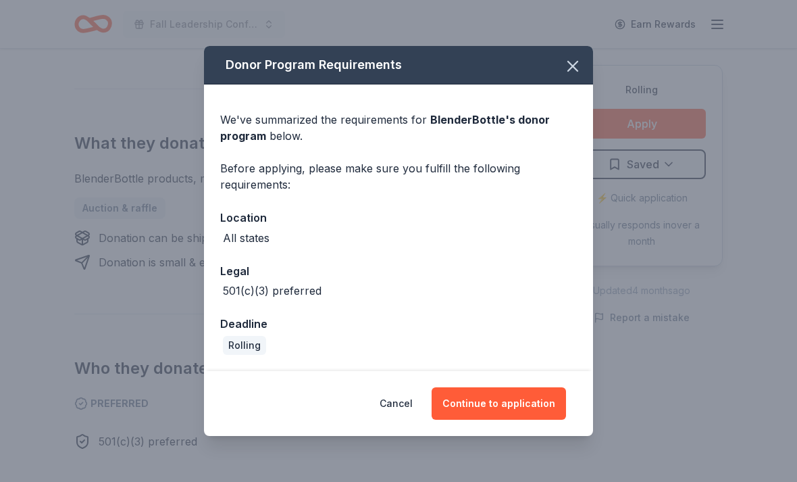
click at [505, 418] on button "Continue to application" at bounding box center [499, 403] width 134 height 32
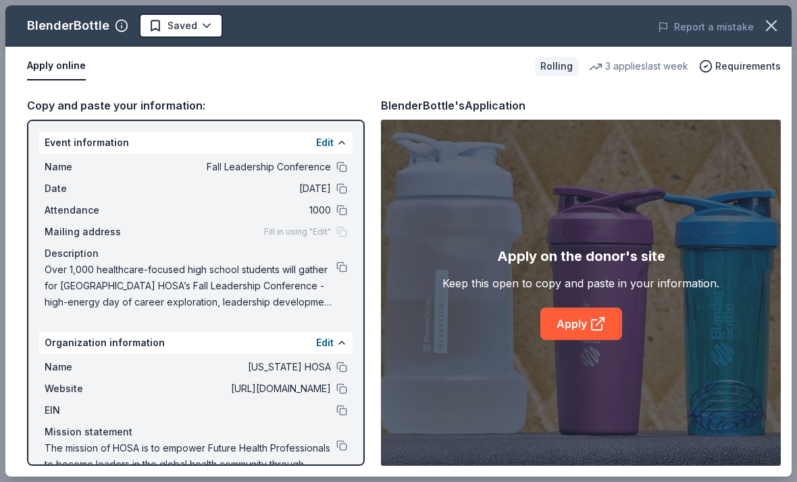
click at [587, 340] on link "Apply" at bounding box center [582, 323] width 82 height 32
click at [338, 269] on button at bounding box center [342, 267] width 11 height 11
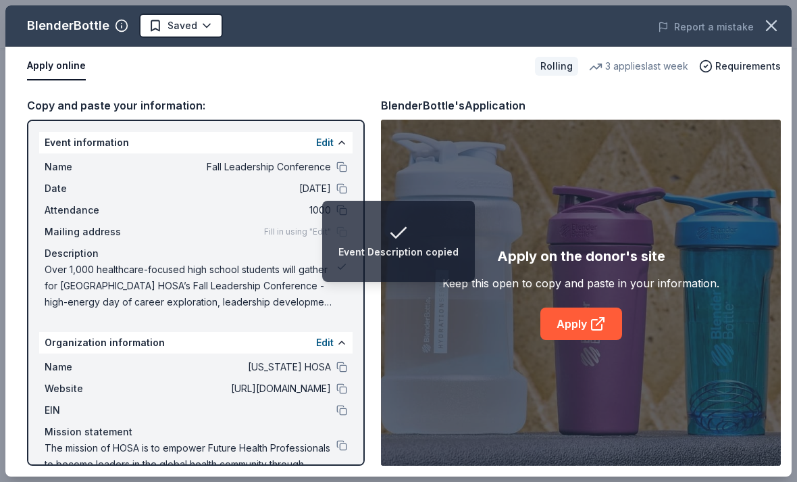
scroll to position [474, 0]
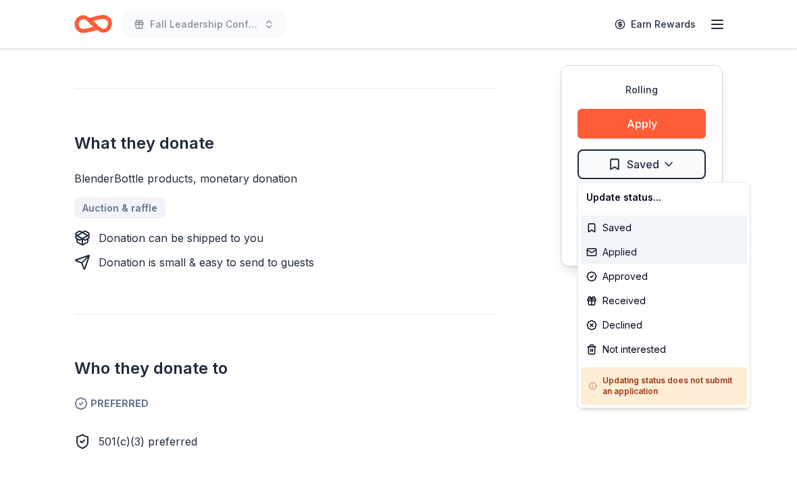
click at [658, 247] on div "Applied" at bounding box center [664, 252] width 166 height 24
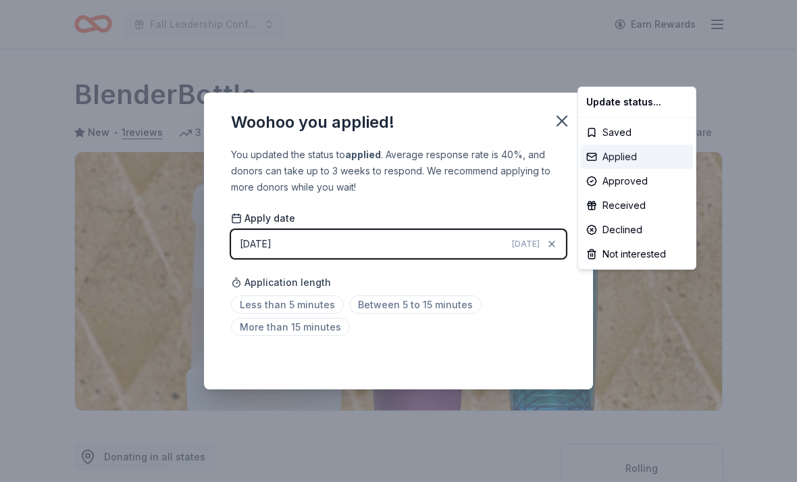
click at [622, 158] on div "Applied" at bounding box center [637, 157] width 112 height 24
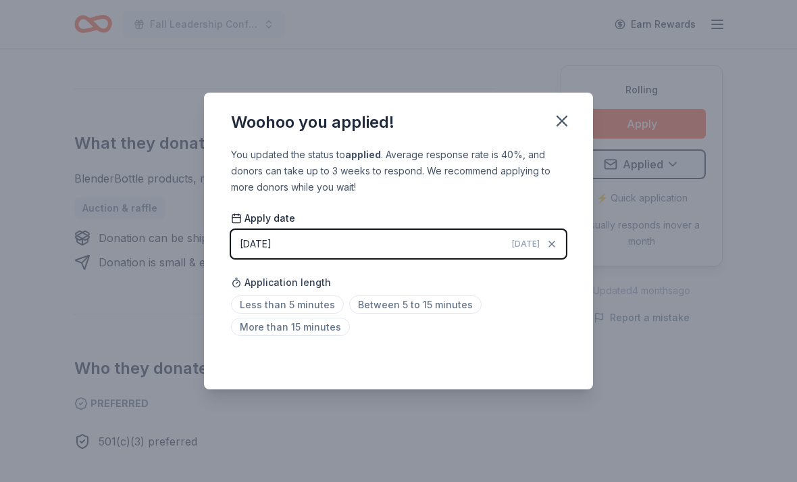
click at [299, 303] on span "Less than 5 minutes" at bounding box center [287, 304] width 113 height 18
click at [557, 119] on icon "button" at bounding box center [562, 121] width 19 height 19
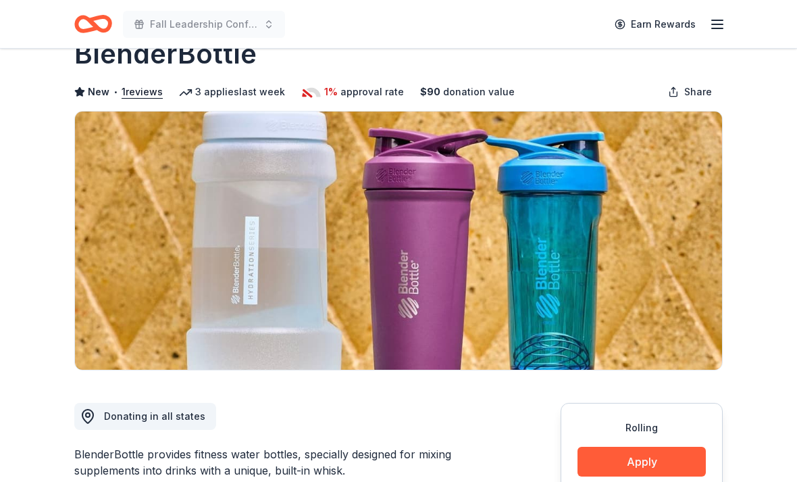
scroll to position [0, 0]
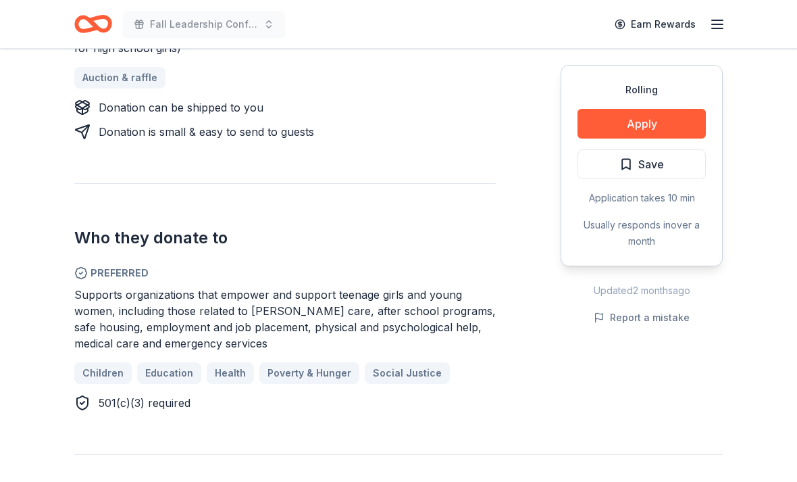
scroll to position [654, 0]
click at [680, 124] on button "Apply" at bounding box center [642, 124] width 128 height 30
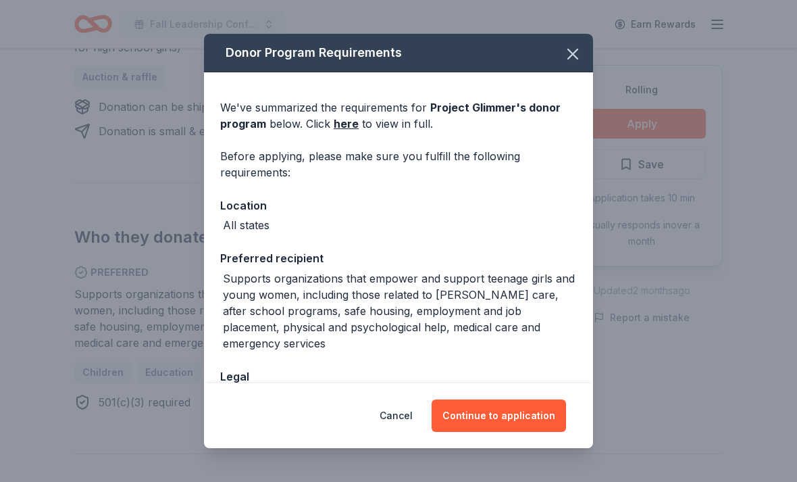
click at [518, 412] on button "Continue to application" at bounding box center [499, 415] width 134 height 32
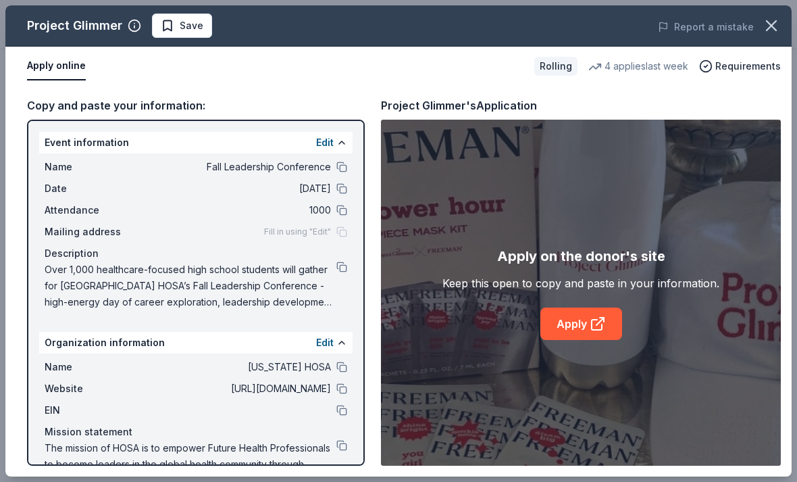
click at [578, 325] on link "Apply" at bounding box center [582, 323] width 82 height 32
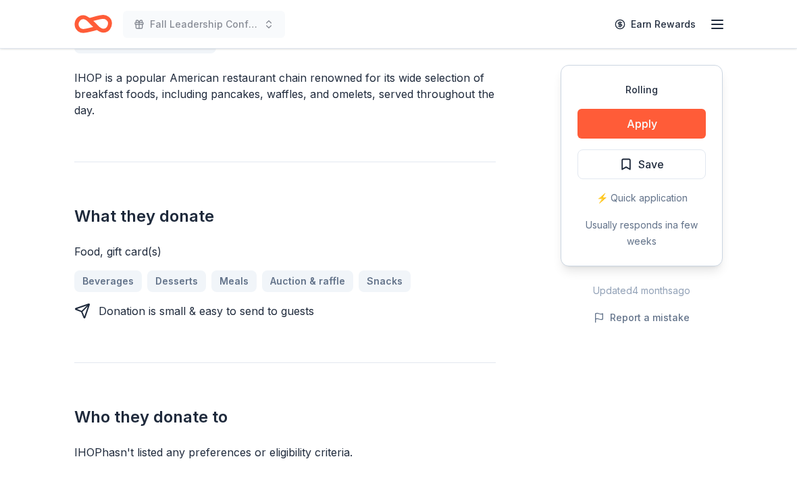
scroll to position [451, 0]
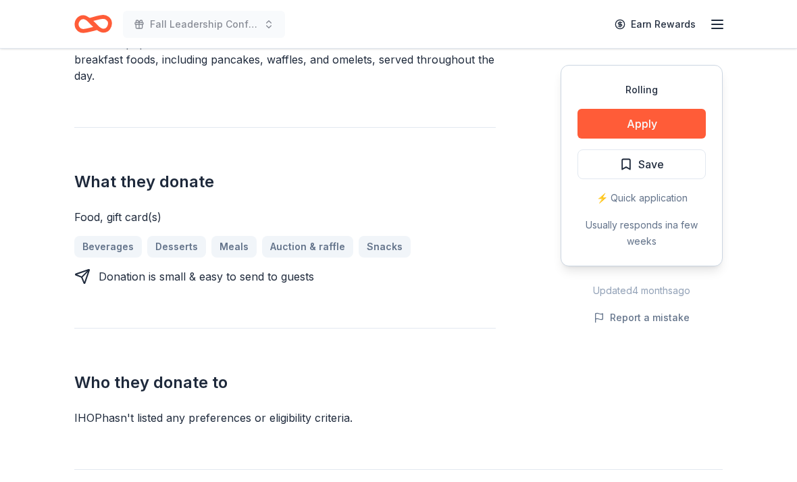
click at [648, 122] on button "Apply" at bounding box center [642, 124] width 128 height 30
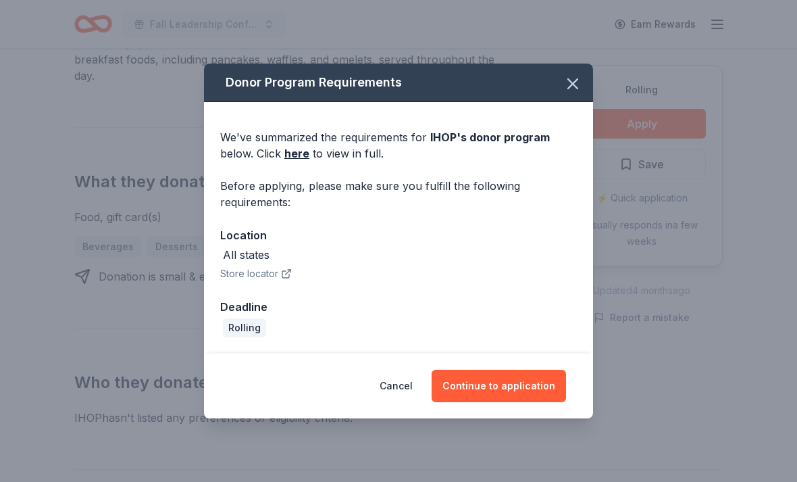
click at [522, 402] on button "Continue to application" at bounding box center [499, 386] width 134 height 32
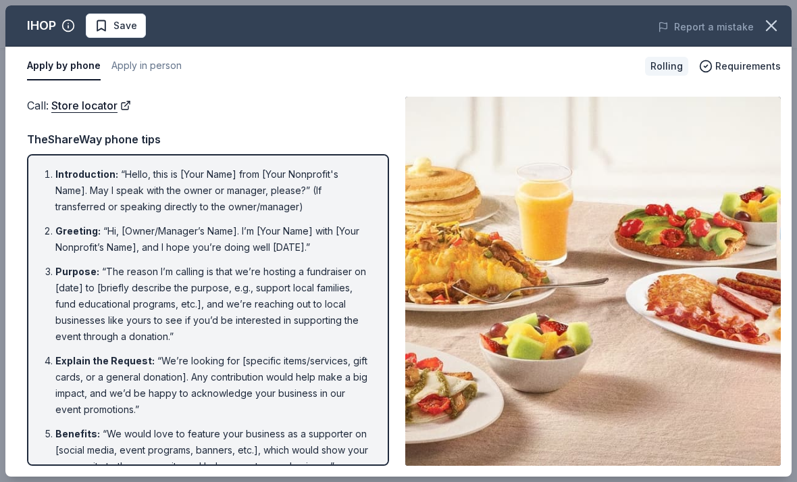
scroll to position [0, 0]
click at [765, 26] on icon "button" at bounding box center [771, 25] width 19 height 19
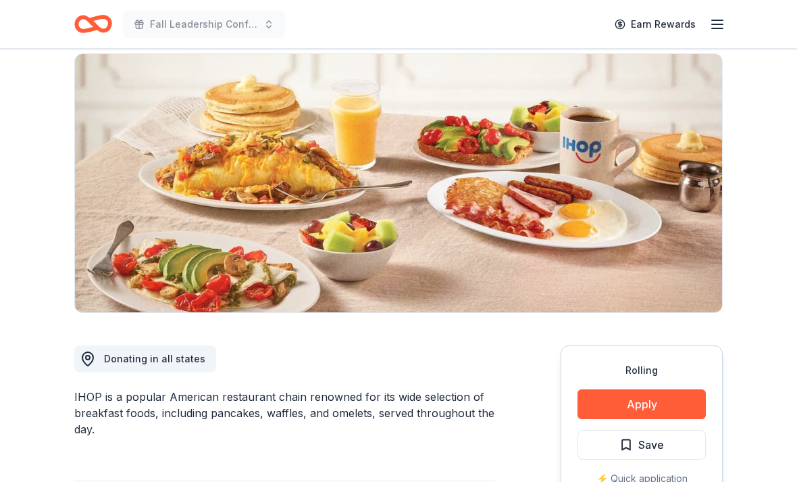
scroll to position [67, 0]
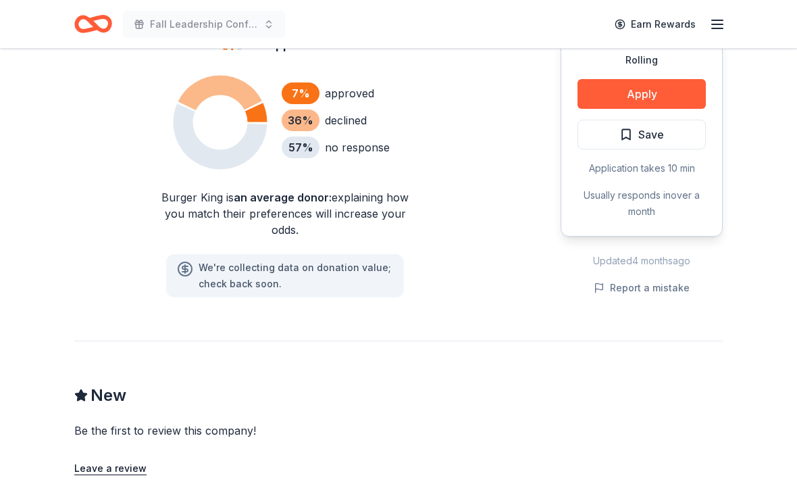
scroll to position [893, 0]
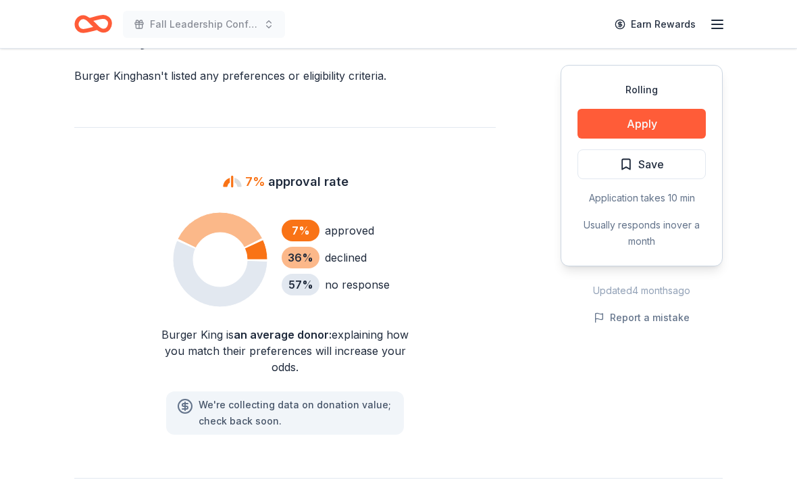
click at [666, 122] on button "Apply" at bounding box center [642, 124] width 128 height 30
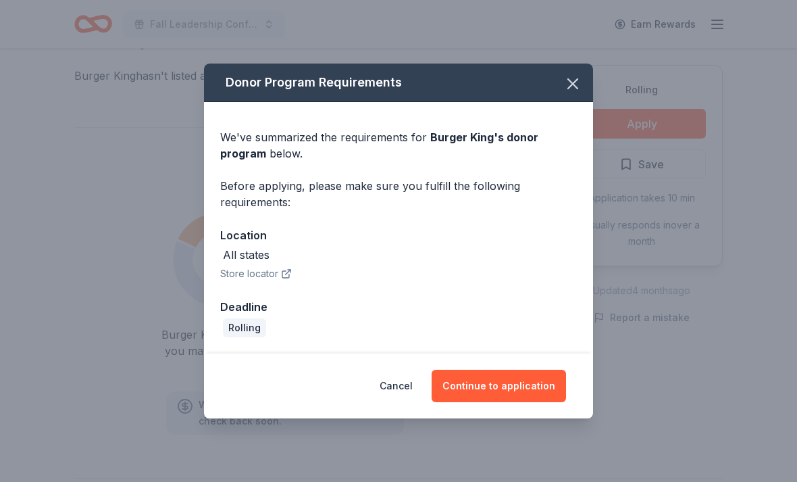
click at [533, 402] on button "Continue to application" at bounding box center [499, 386] width 134 height 32
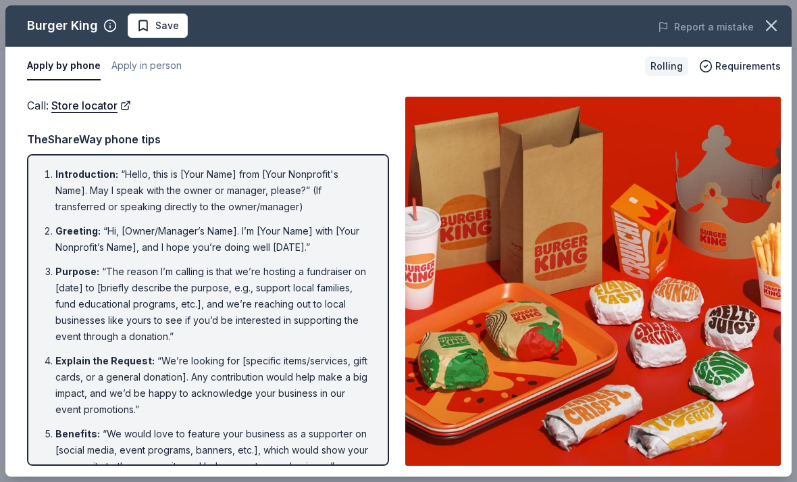
click at [773, 29] on icon "button" at bounding box center [771, 25] width 19 height 19
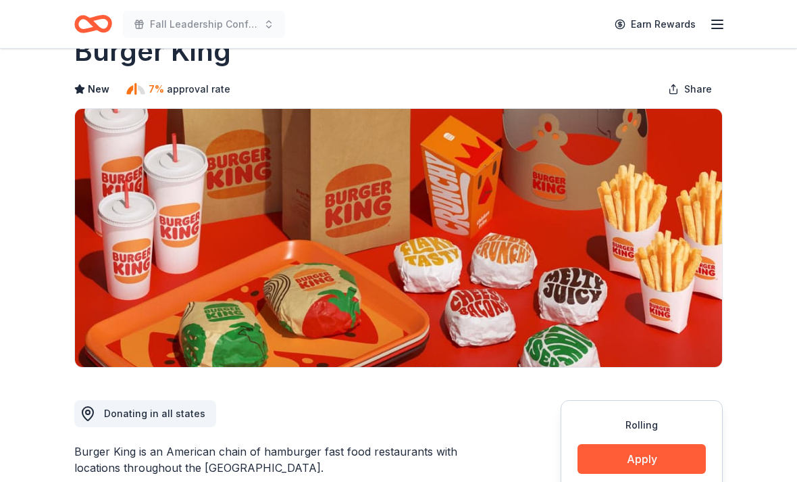
scroll to position [0, 0]
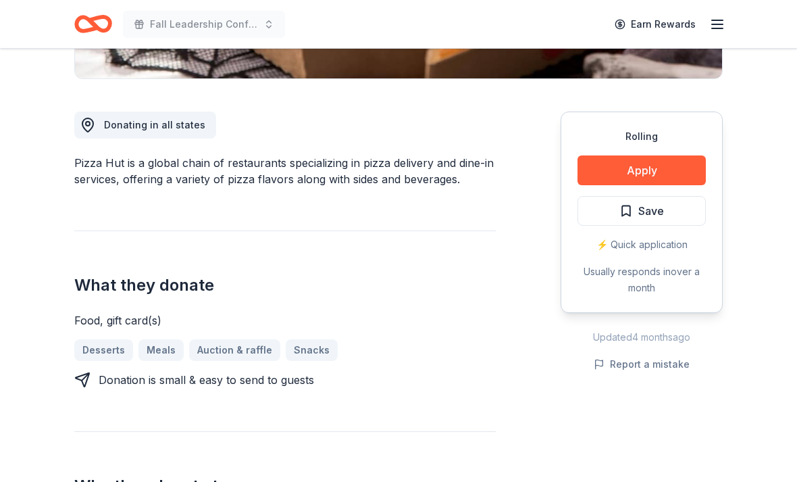
scroll to position [348, 0]
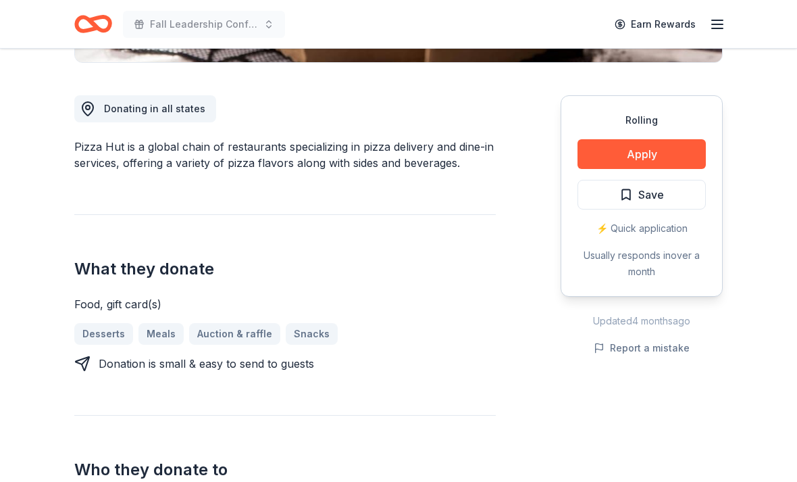
click at [666, 167] on button "Apply" at bounding box center [642, 154] width 128 height 30
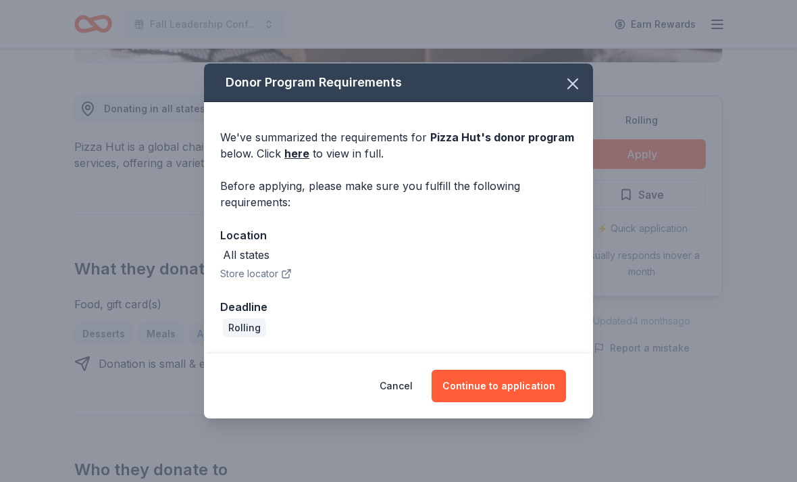
click at [542, 402] on button "Continue to application" at bounding box center [499, 386] width 134 height 32
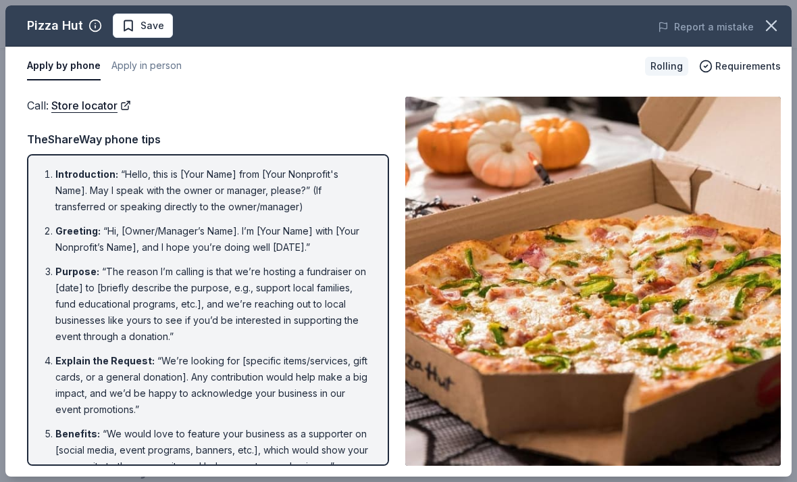
click at [773, 23] on icon "button" at bounding box center [771, 25] width 19 height 19
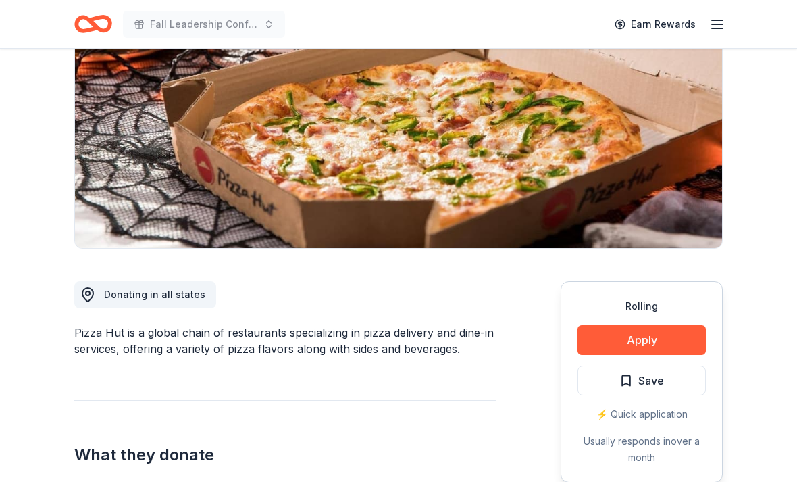
scroll to position [0, 0]
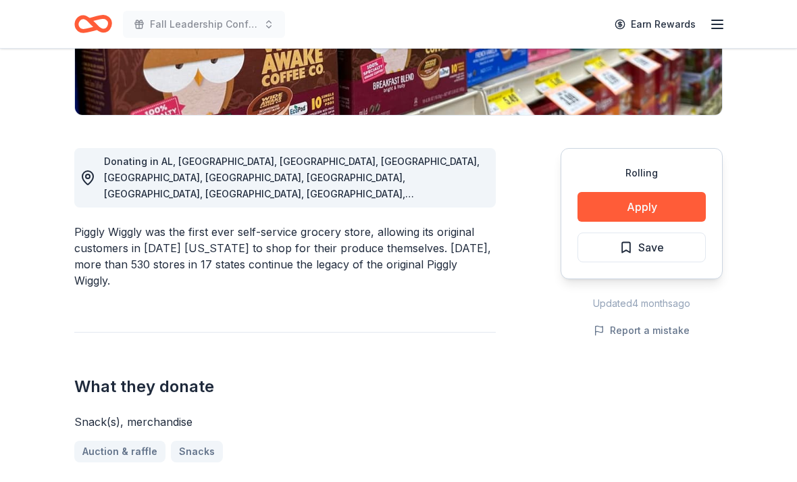
scroll to position [294, 0]
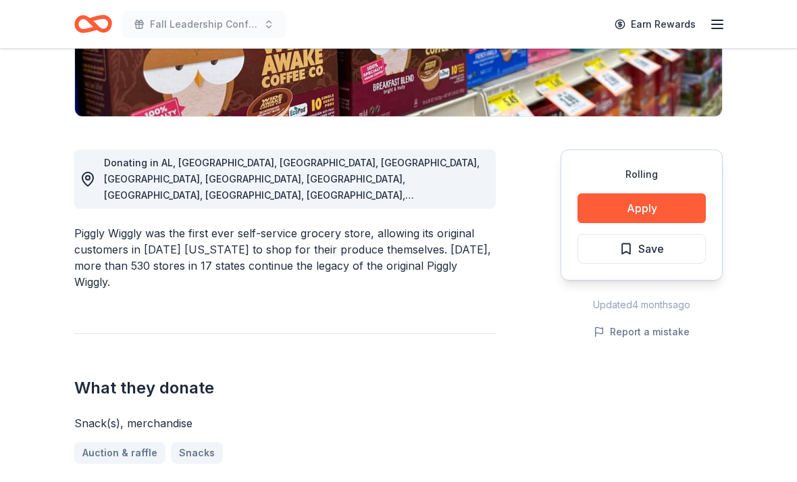
click at [668, 207] on button "Apply" at bounding box center [642, 208] width 128 height 30
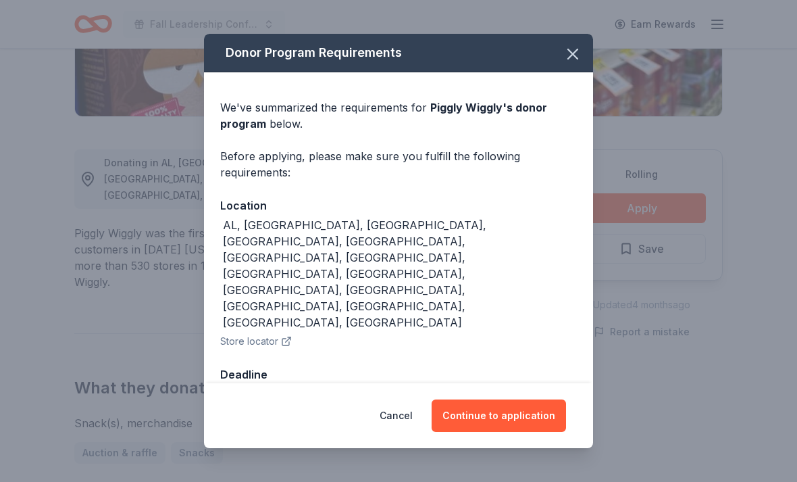
click at [532, 422] on button "Continue to application" at bounding box center [499, 415] width 134 height 32
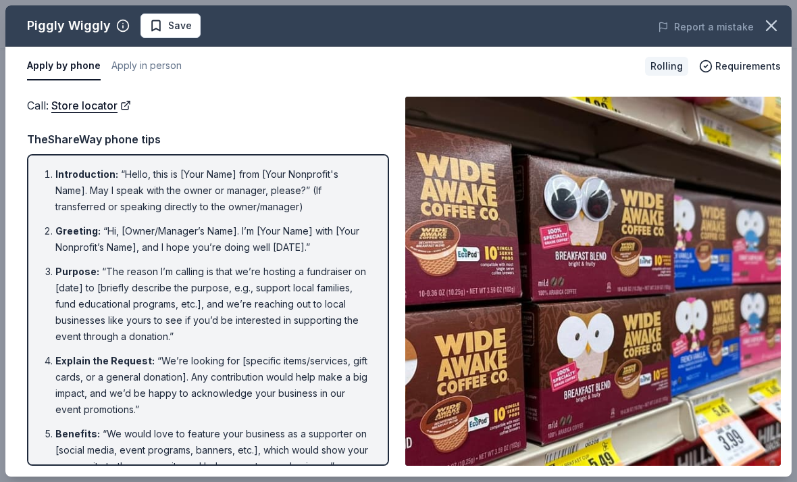
click at [765, 22] on icon "button" at bounding box center [771, 25] width 19 height 19
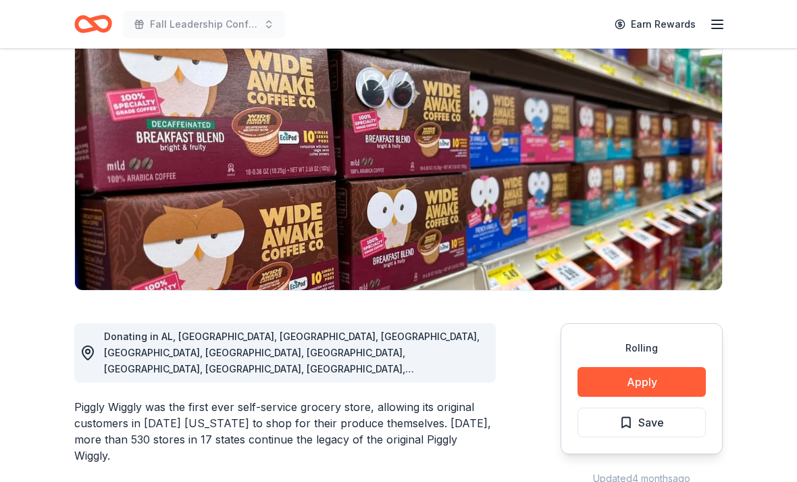
scroll to position [0, 0]
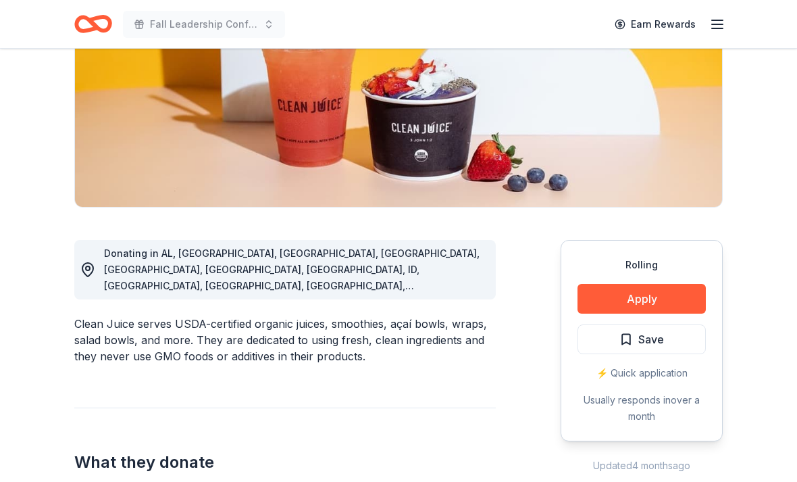
scroll to position [241, 0]
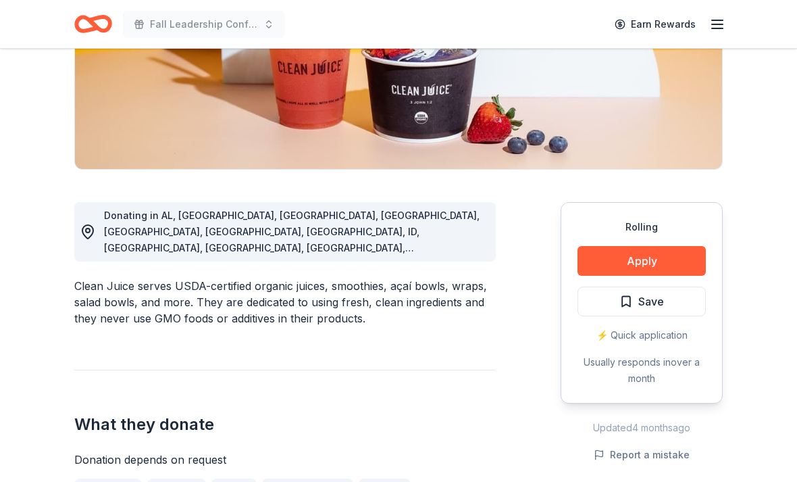
click at [686, 264] on button "Apply" at bounding box center [642, 261] width 128 height 30
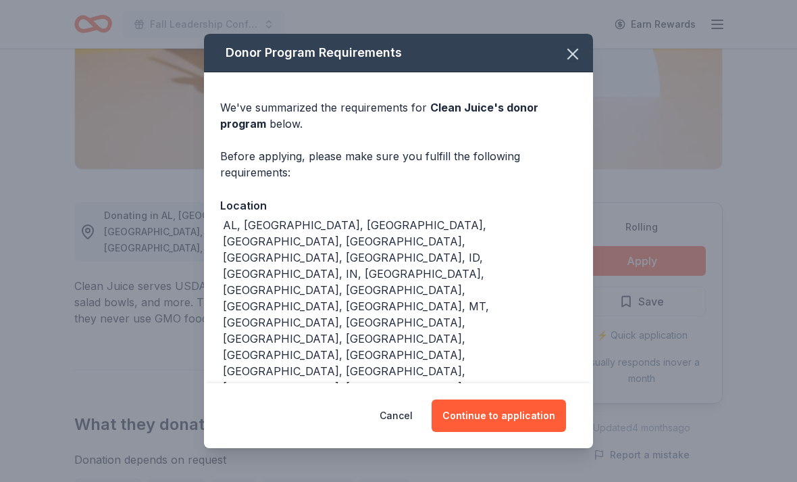
click at [520, 415] on button "Continue to application" at bounding box center [499, 415] width 134 height 32
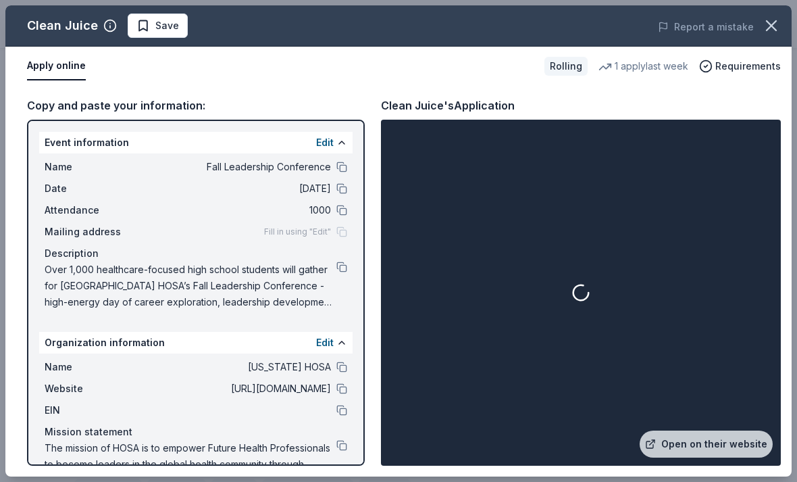
click at [718, 458] on link "Open on their website" at bounding box center [706, 443] width 133 height 27
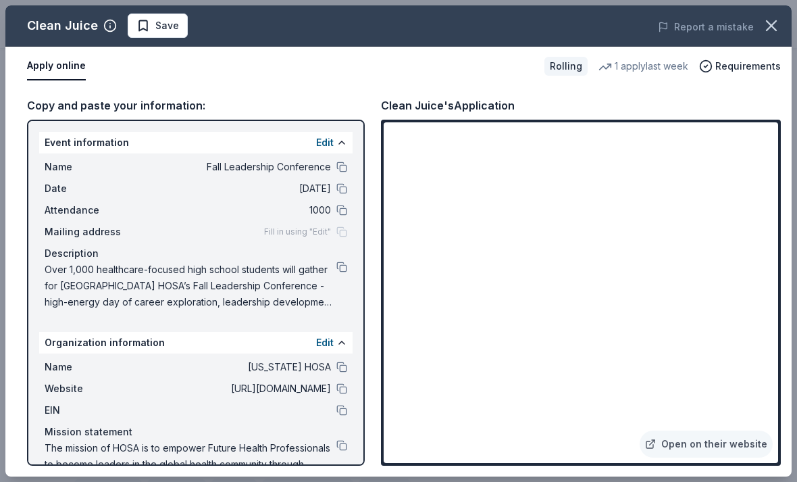
scroll to position [263, 0]
click at [774, 28] on icon "button" at bounding box center [771, 25] width 9 height 9
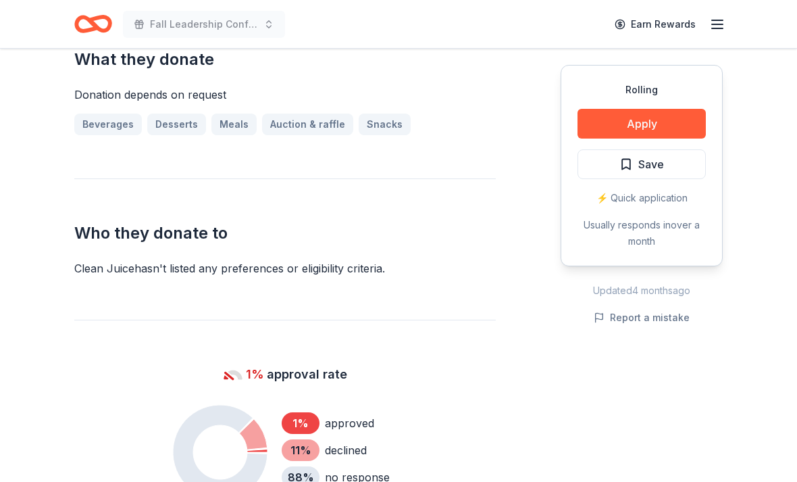
scroll to position [606, 0]
click at [679, 128] on button "Apply" at bounding box center [642, 124] width 128 height 30
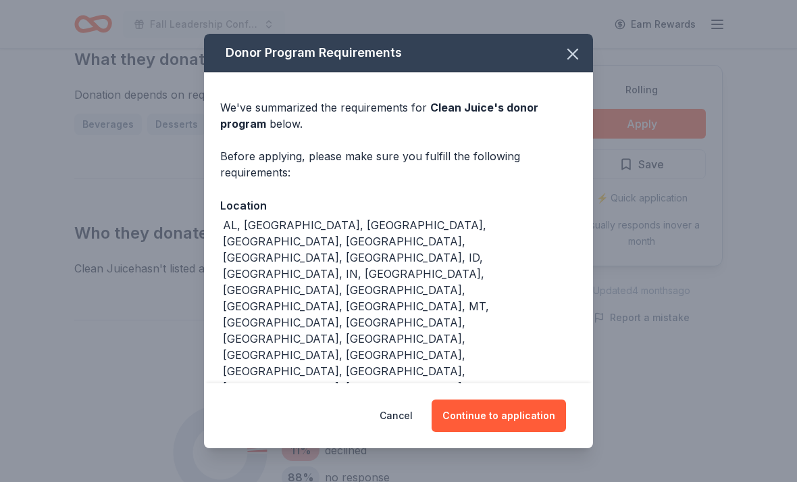
click at [519, 410] on button "Continue to application" at bounding box center [499, 415] width 134 height 32
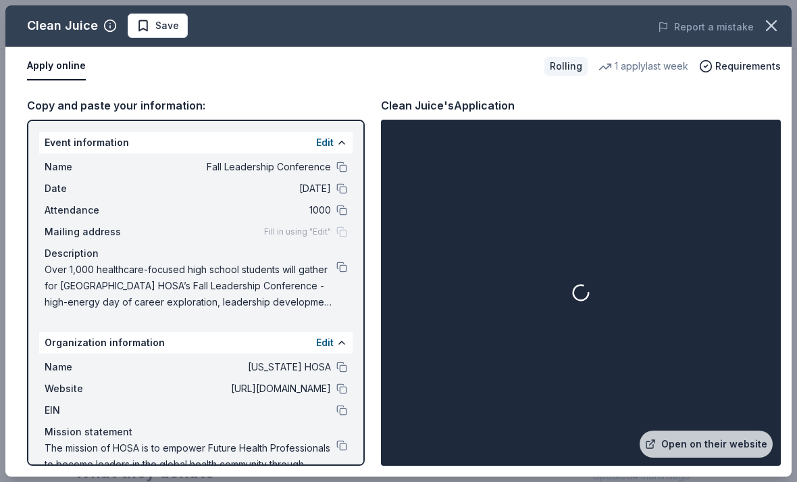
scroll to position [0, 0]
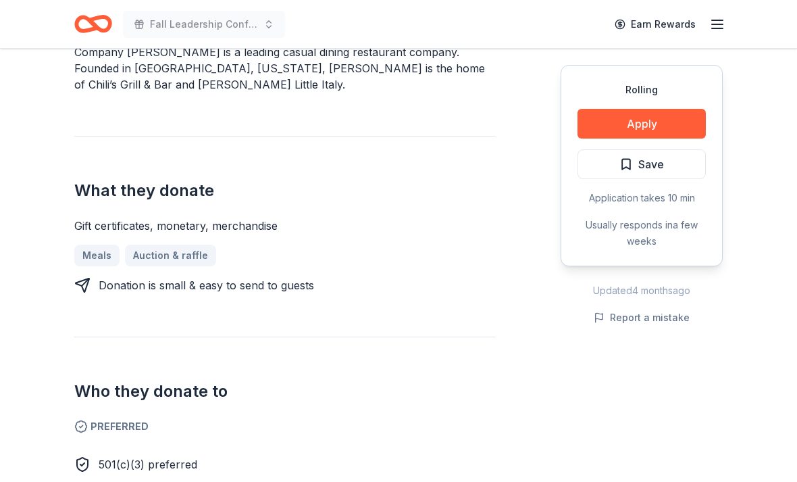
scroll to position [457, 0]
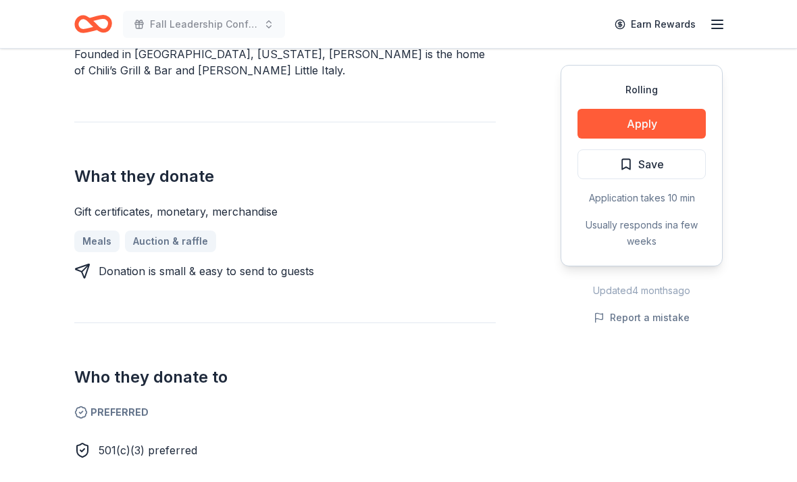
click at [649, 122] on button "Apply" at bounding box center [642, 124] width 128 height 30
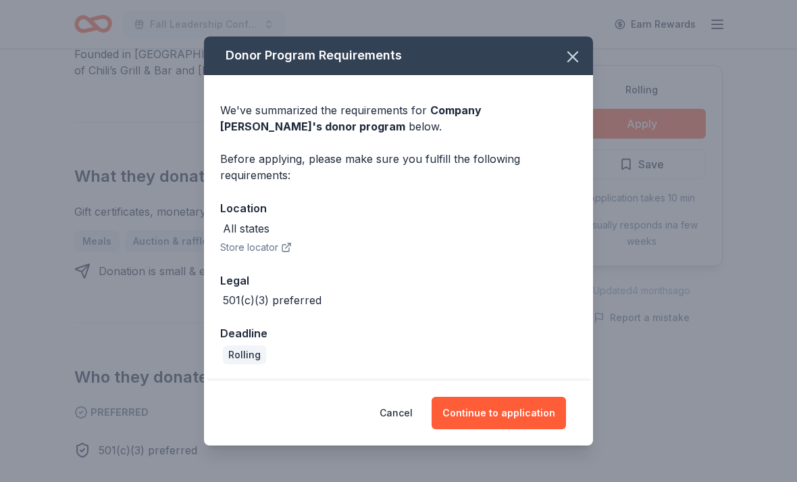
click at [516, 424] on button "Continue to application" at bounding box center [499, 413] width 134 height 32
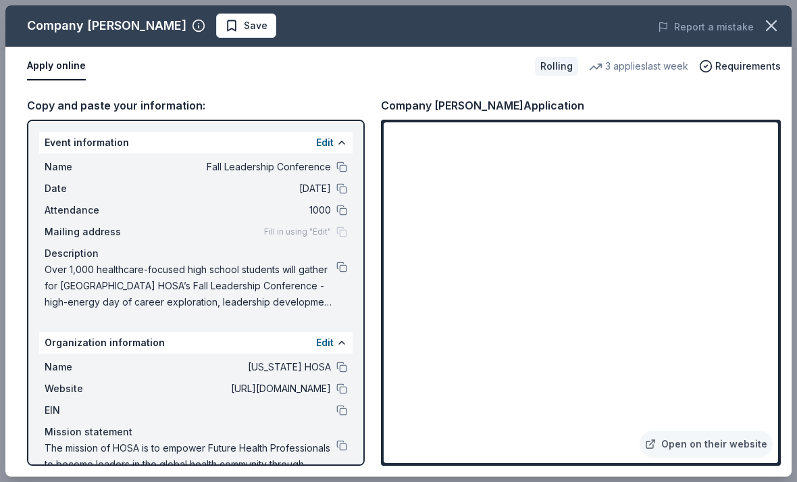
click at [714, 458] on link "Open on their website" at bounding box center [706, 443] width 133 height 27
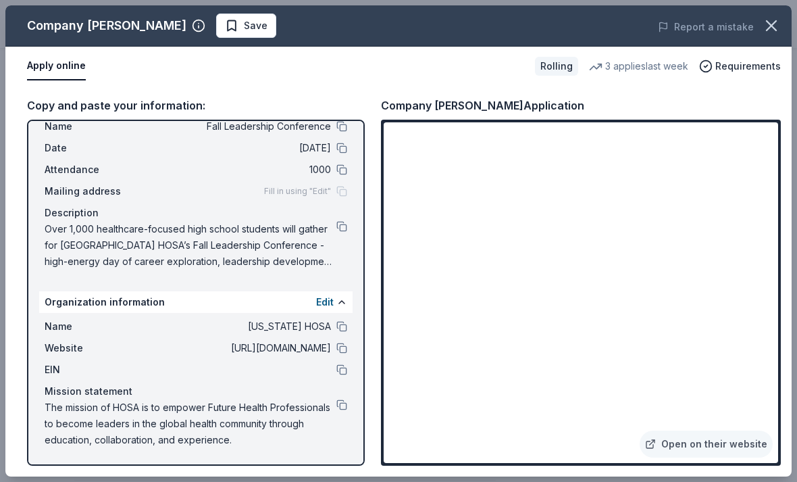
scroll to position [41, 0]
click at [339, 409] on button at bounding box center [342, 404] width 11 height 11
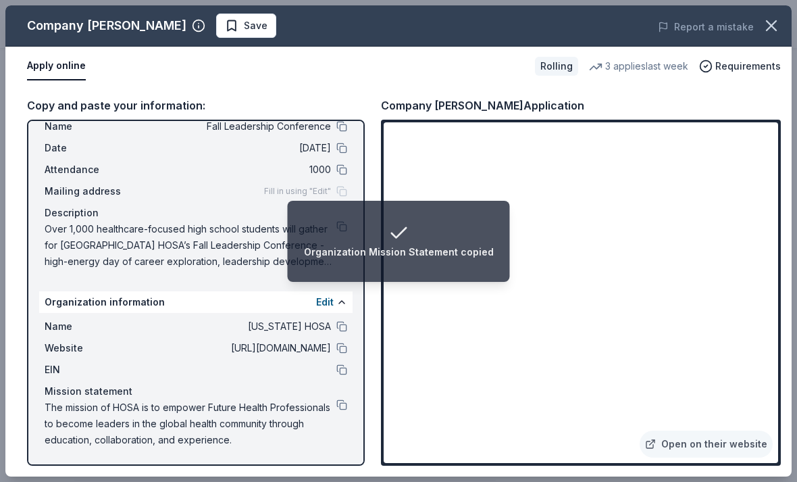
click at [335, 229] on div "Organization Mission Statement copied" at bounding box center [399, 241] width 190 height 38
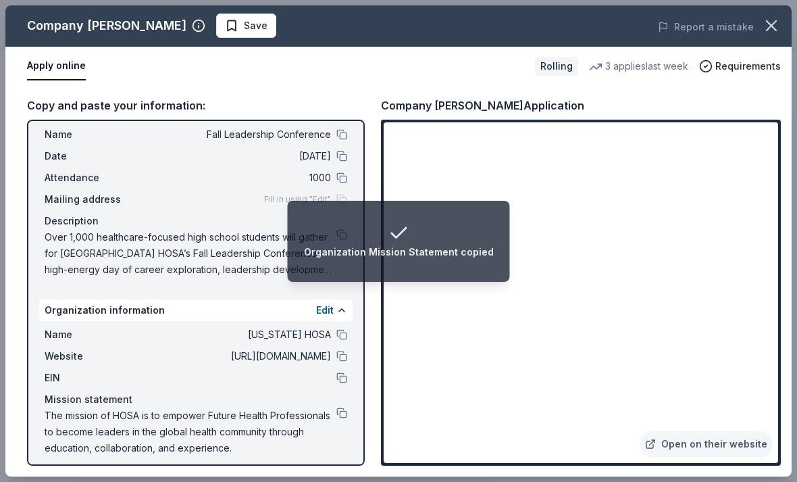
scroll to position [33, 0]
click at [242, 257] on span "Over 1,000 healthcare-focused high school students will gather for MN HOSA’s Fa…" at bounding box center [191, 252] width 292 height 49
click at [346, 229] on div "Organization Mission Statement copied" at bounding box center [399, 241] width 190 height 38
click at [335, 257] on div "Organization Mission Statement copied" at bounding box center [399, 252] width 190 height 16
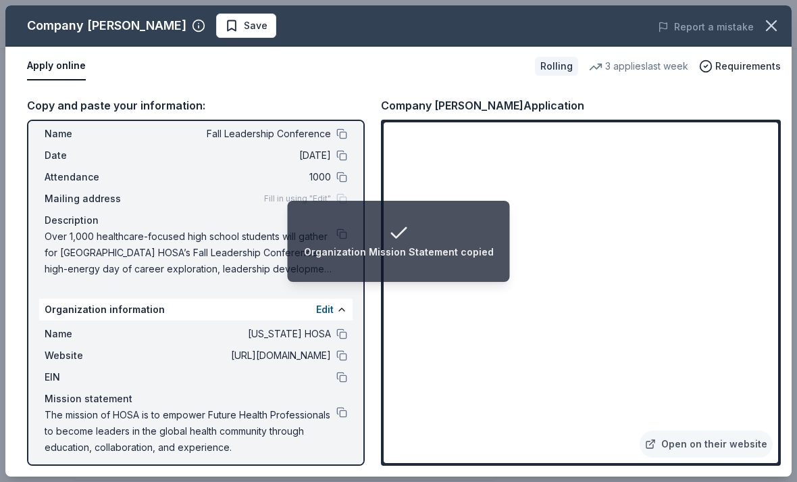
click at [335, 256] on div "Organization Mission Statement copied" at bounding box center [399, 252] width 190 height 16
click at [334, 238] on div "Organization Mission Statement copied" at bounding box center [399, 241] width 190 height 38
click at [334, 237] on div "Organization Mission Statement copied" at bounding box center [399, 241] width 190 height 38
click at [345, 252] on div "Organization Mission Statement copied" at bounding box center [399, 252] width 190 height 16
click at [218, 196] on div "Mailing address Fill in using "Edit"" at bounding box center [196, 199] width 303 height 16
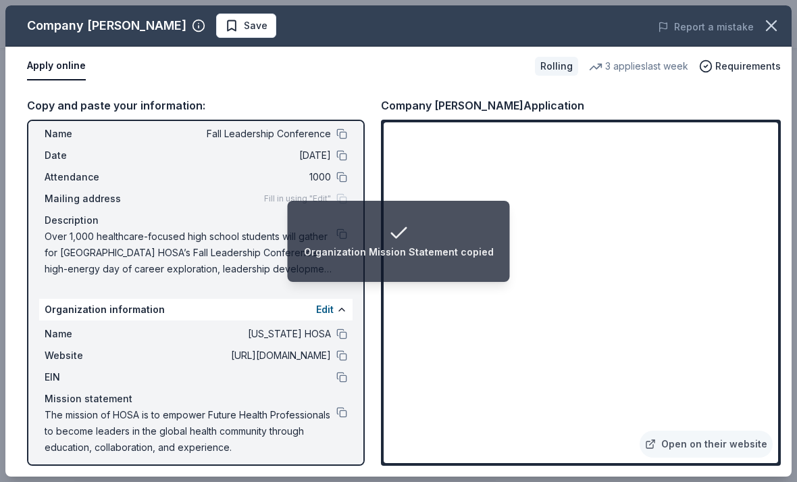
click at [241, 270] on span "Over 1,000 healthcare-focused high school students will gather for [GEOGRAPHIC_…" at bounding box center [191, 252] width 292 height 49
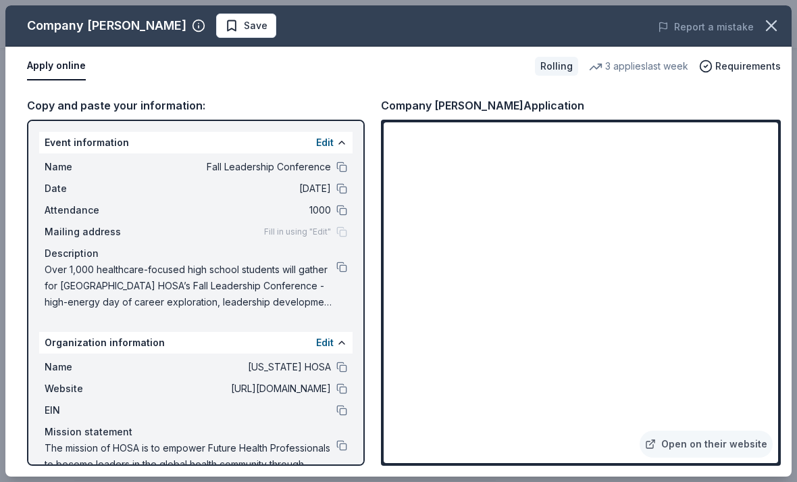
scroll to position [0, 0]
click at [342, 269] on button at bounding box center [342, 267] width 11 height 11
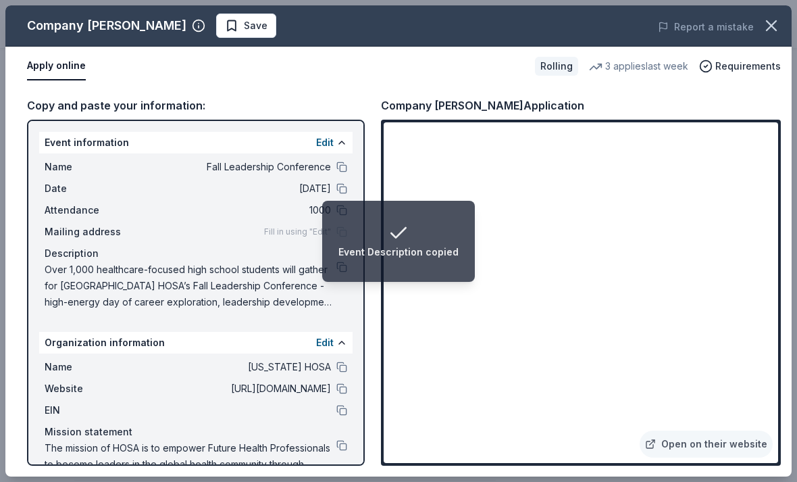
click at [772, 15] on button "button" at bounding box center [772, 26] width 30 height 30
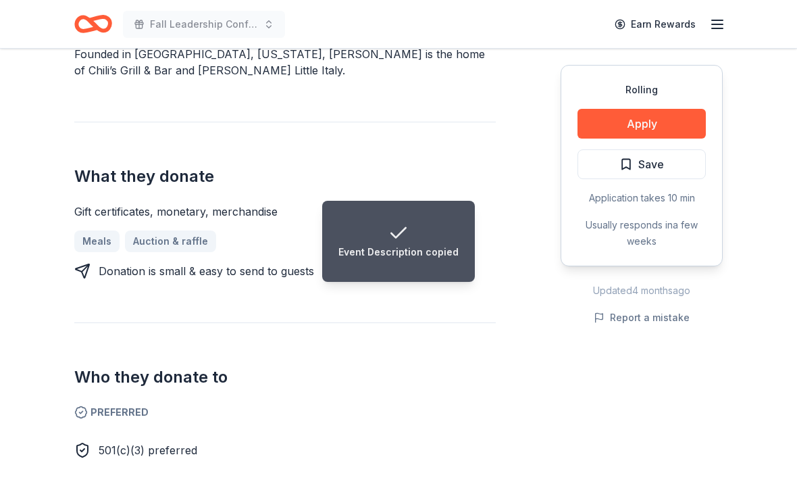
click at [649, 164] on span "Save" at bounding box center [652, 164] width 26 height 18
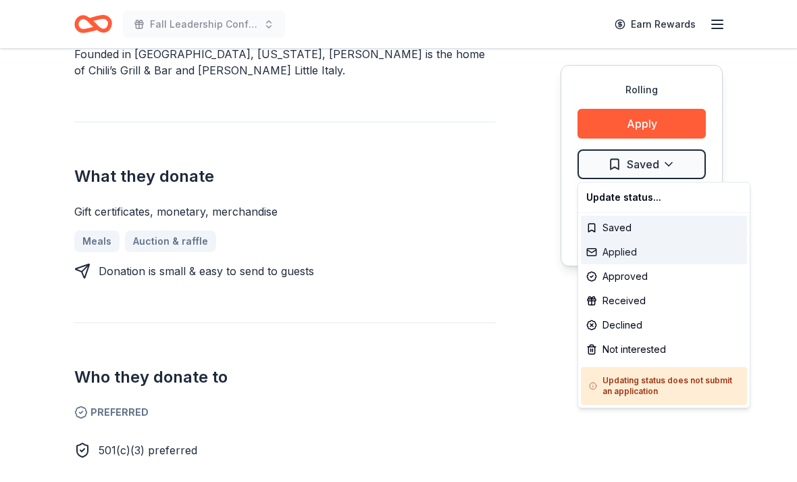
click at [639, 249] on div "Applied" at bounding box center [664, 252] width 166 height 24
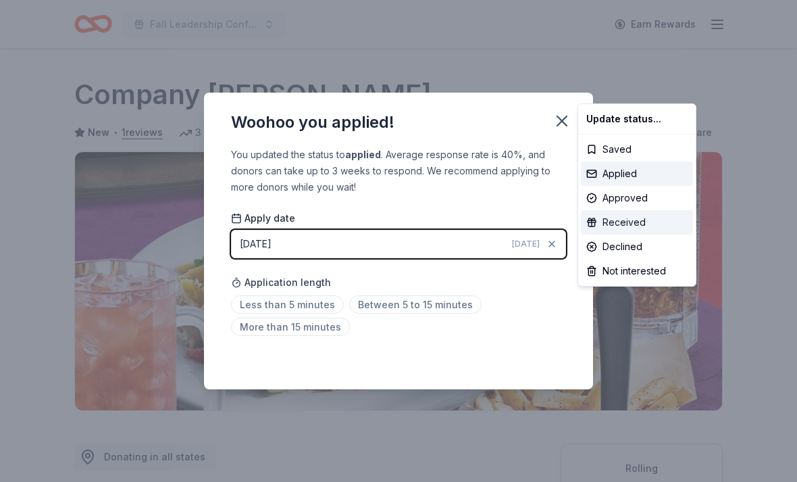
click at [614, 212] on div "Received" at bounding box center [637, 222] width 112 height 24
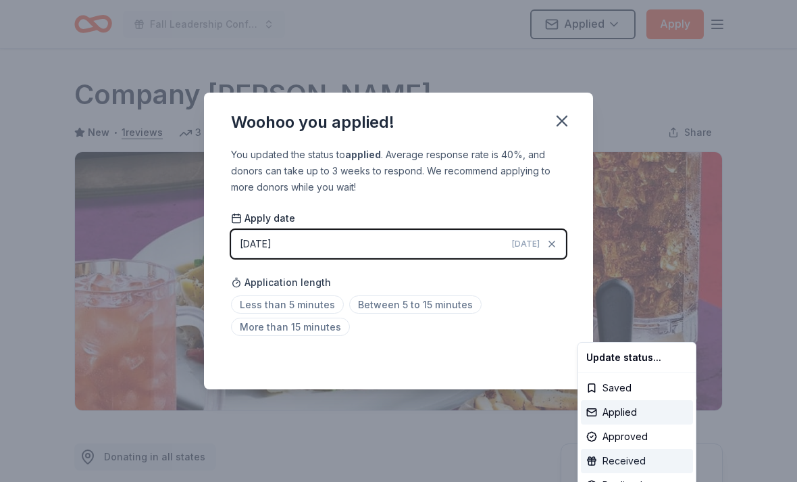
scroll to position [0, 0]
click at [614, 211] on html "Fall Leadership Conference Applied Apply Rolling Share Company Brinker New • 1 …" at bounding box center [398, 241] width 797 height 482
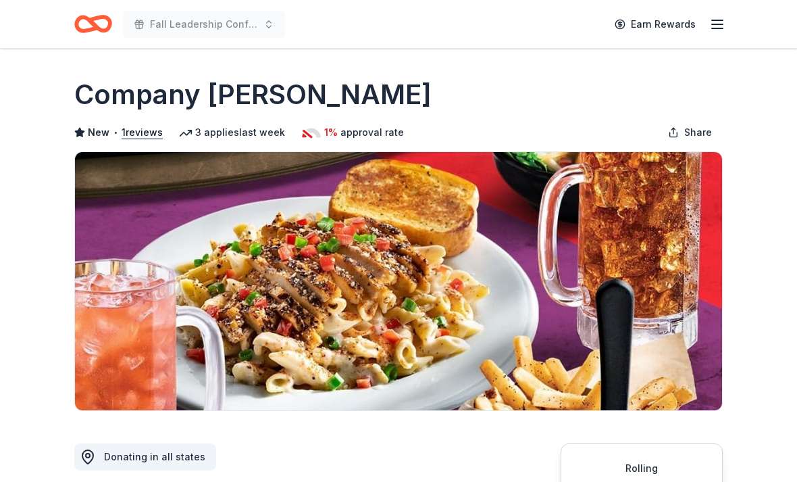
scroll to position [457, 0]
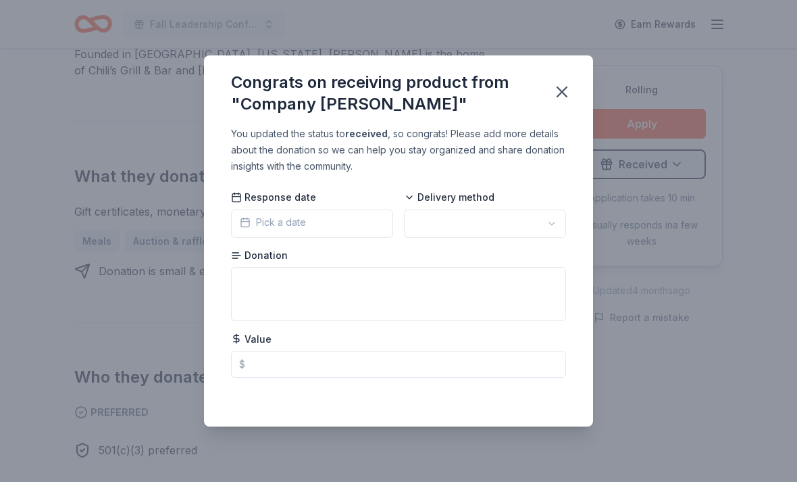
click at [559, 87] on icon "button" at bounding box center [562, 91] width 19 height 19
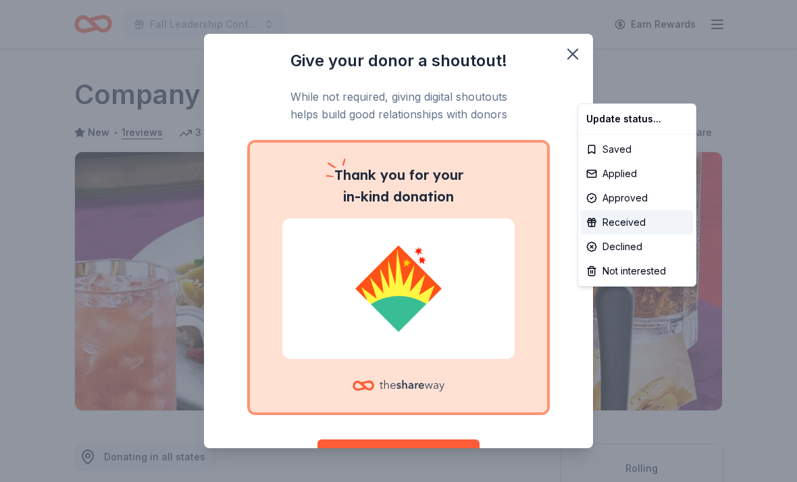
scroll to position [0, 0]
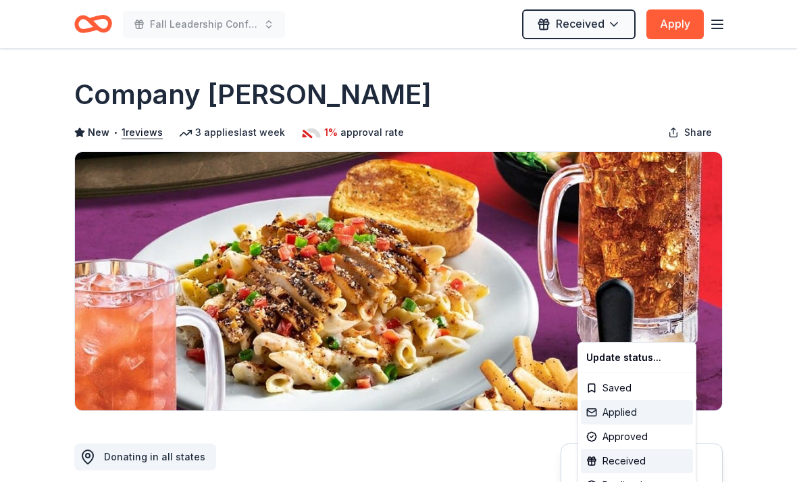
click at [633, 416] on div "Applied" at bounding box center [637, 412] width 112 height 24
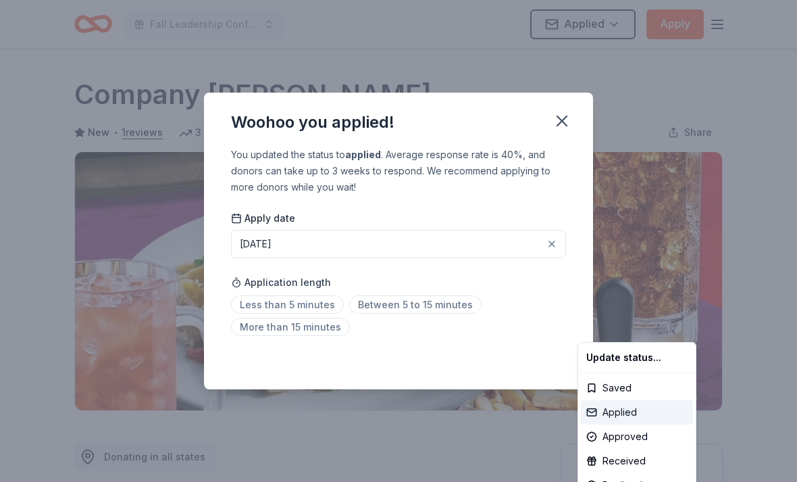
click at [645, 416] on div "Applied" at bounding box center [637, 412] width 112 height 24
click at [644, 416] on div "Applied" at bounding box center [637, 412] width 112 height 24
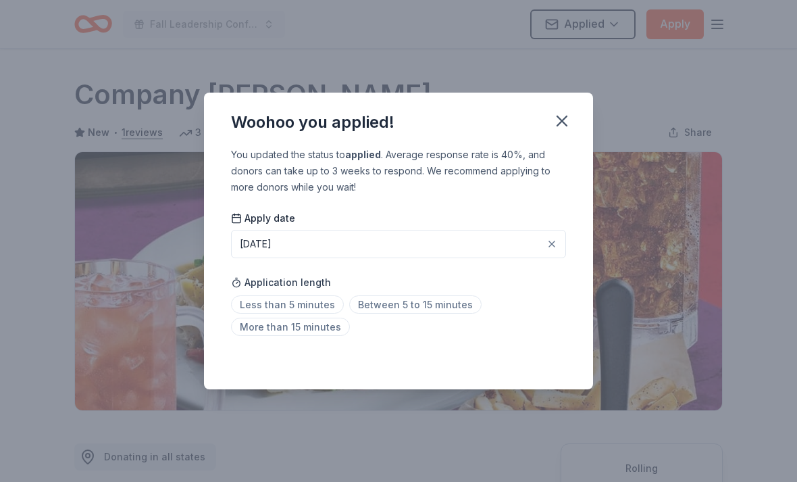
click at [647, 410] on div "Woohoo you applied! You updated the status to applied . Average response rate i…" at bounding box center [398, 241] width 797 height 482
click at [412, 305] on span "Between 5 to 15 minutes" at bounding box center [415, 304] width 132 height 18
click at [563, 122] on icon "button" at bounding box center [562, 120] width 9 height 9
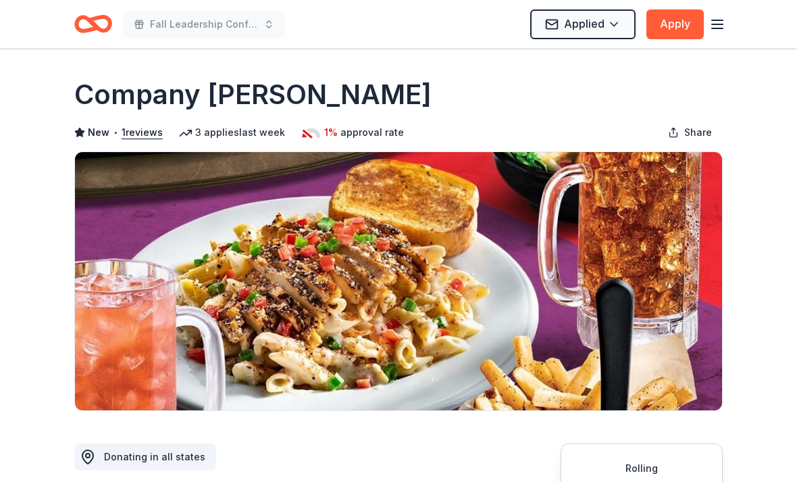
click at [95, 24] on icon "Home" at bounding box center [99, 24] width 21 height 14
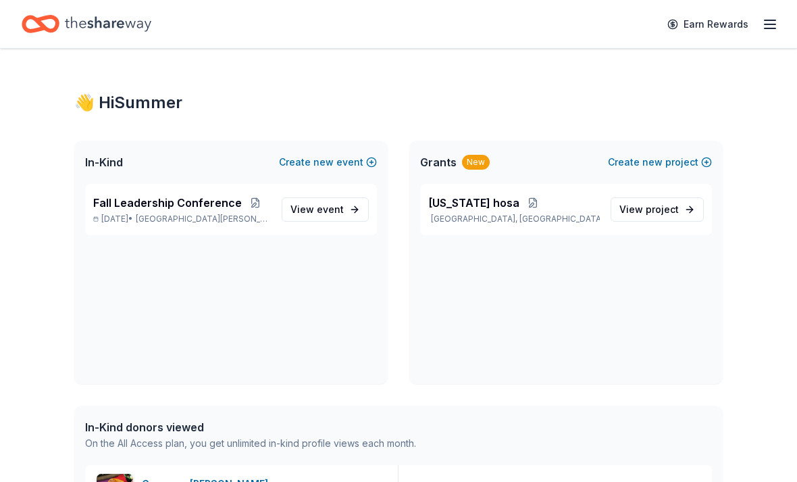
click at [337, 210] on span "event" at bounding box center [330, 208] width 27 height 11
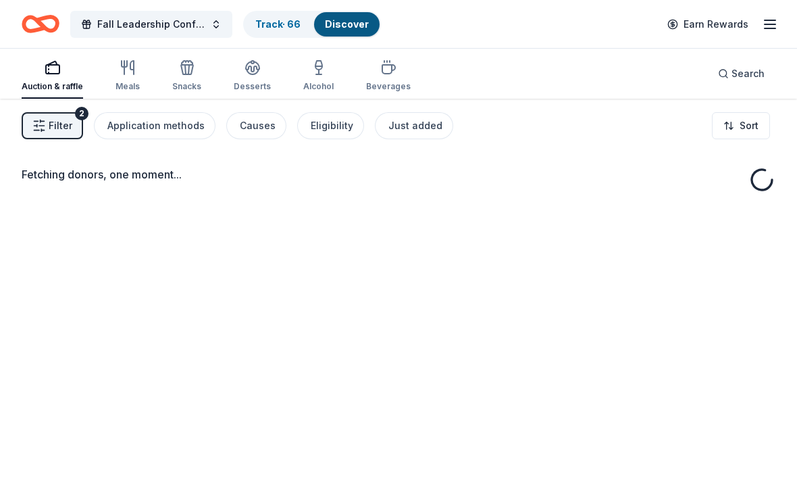
click at [287, 20] on link "Track · 66" at bounding box center [277, 23] width 45 height 11
click at [270, 37] on button "Track · 66 Discover" at bounding box center [312, 24] width 138 height 27
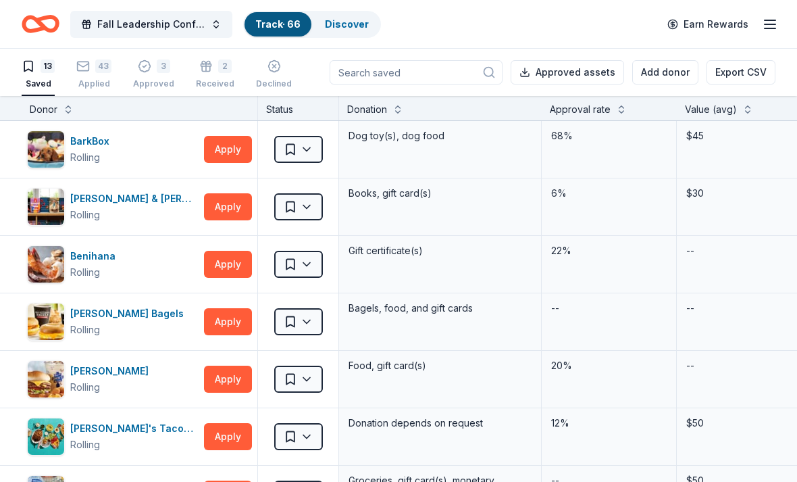
click at [91, 77] on div "43 Applied" at bounding box center [93, 74] width 35 height 30
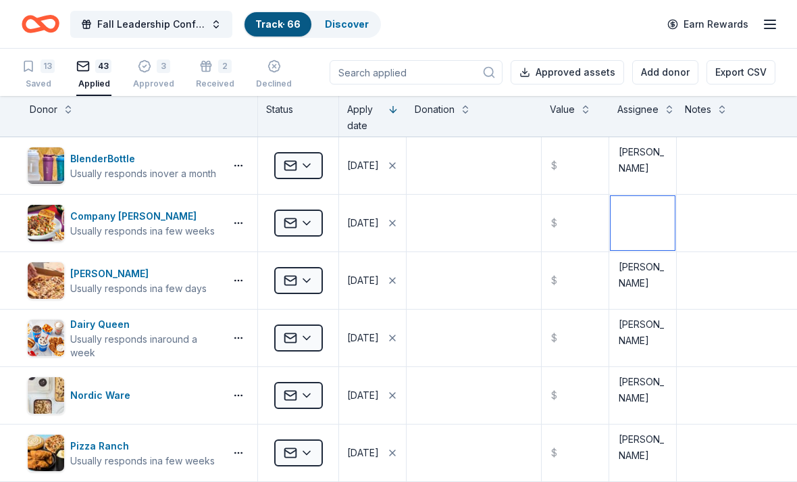
click at [633, 216] on textarea at bounding box center [643, 223] width 64 height 54
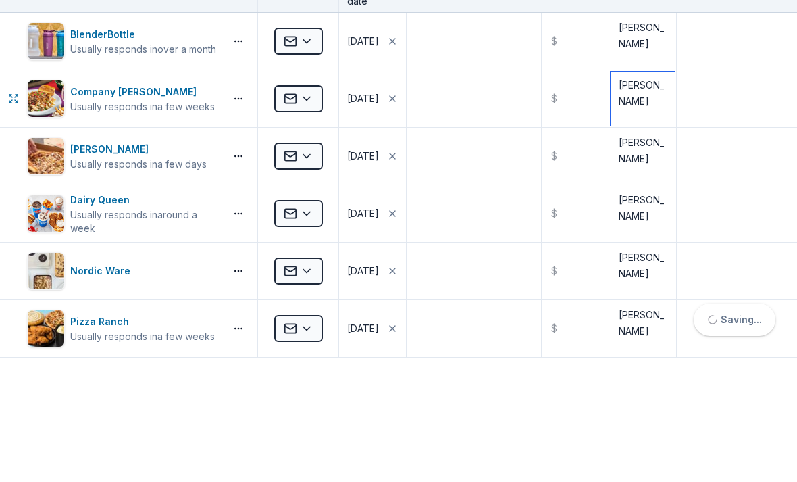
type textarea "Shawn"
click at [720, 196] on textarea at bounding box center [745, 223] width 132 height 54
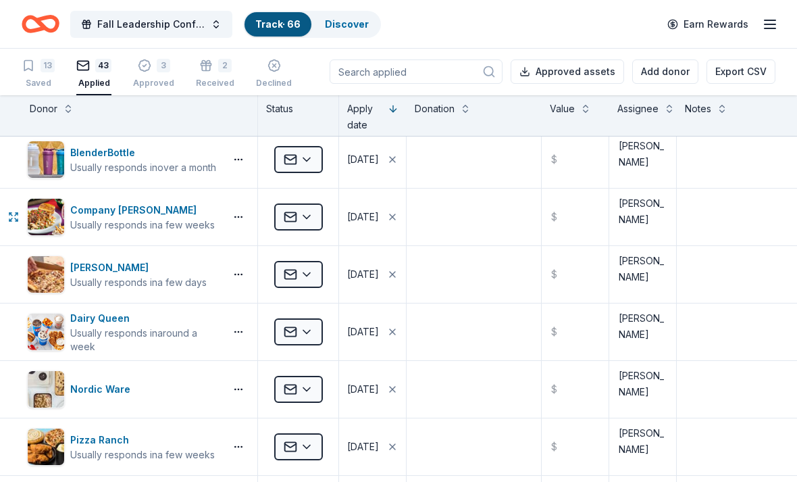
scroll to position [5, 0]
click at [139, 53] on button "3 Approved" at bounding box center [153, 74] width 41 height 42
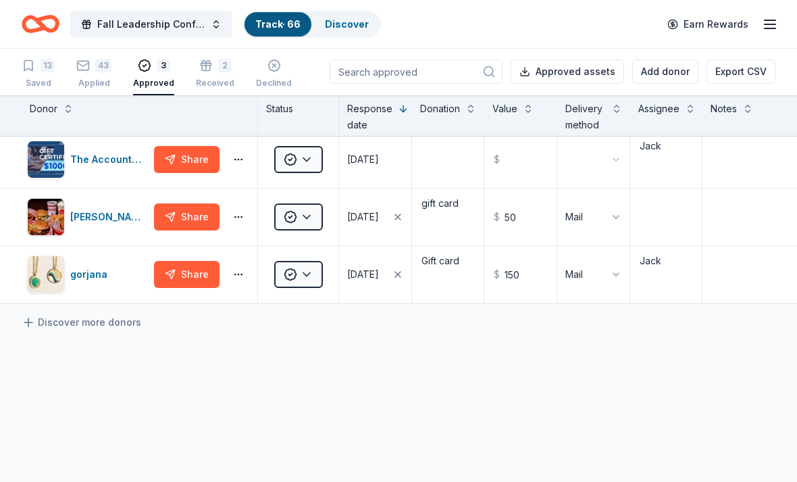
click at [204, 71] on icon "button" at bounding box center [206, 66] width 14 height 14
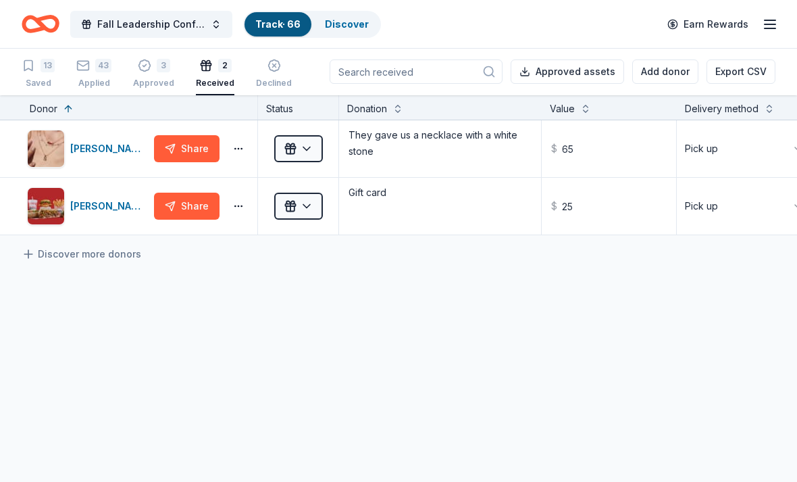
click at [148, 74] on div "3 Approved" at bounding box center [153, 74] width 41 height 30
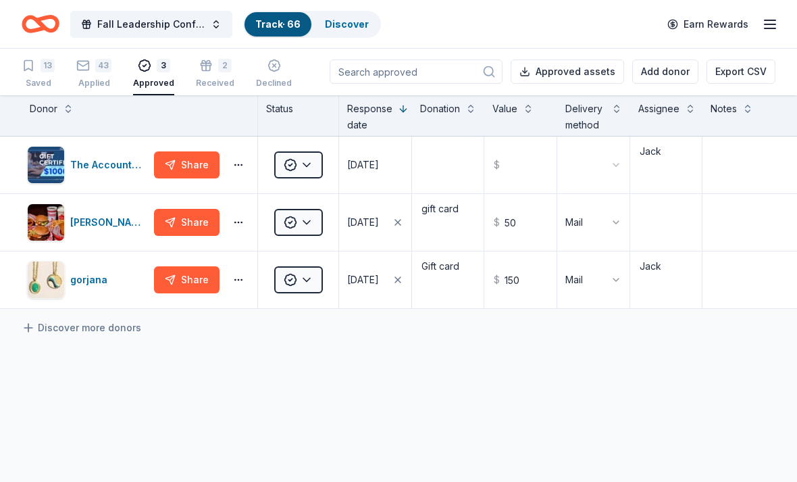
click at [187, 56] on div "13 Saved 43 Applied 3 Approved 2 Received Declined Not interested" at bounding box center [197, 74] width 350 height 42
click at [199, 72] on div "2 Received" at bounding box center [215, 74] width 39 height 30
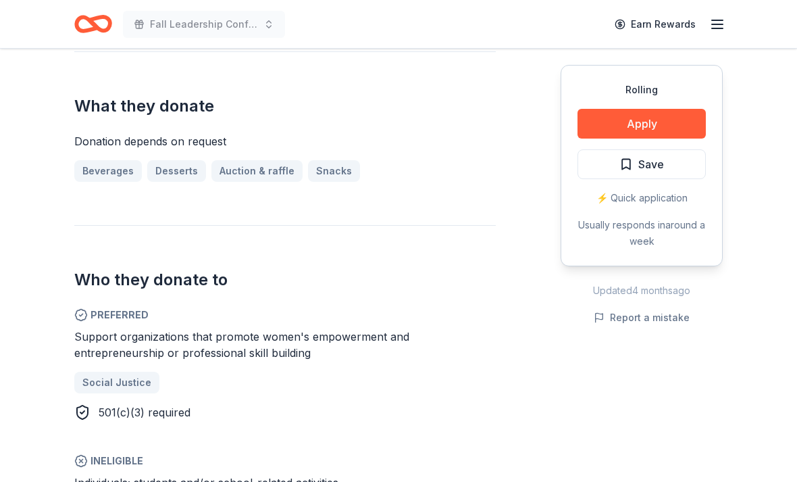
scroll to position [550, 0]
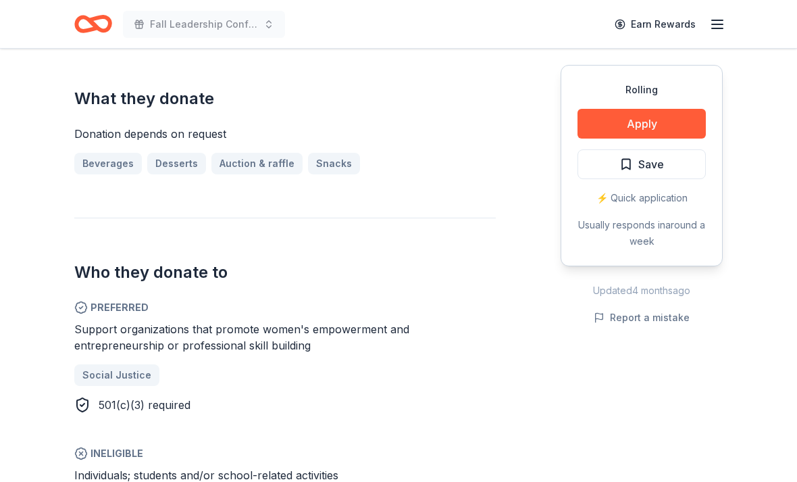
click at [601, 123] on button "Apply" at bounding box center [642, 124] width 128 height 30
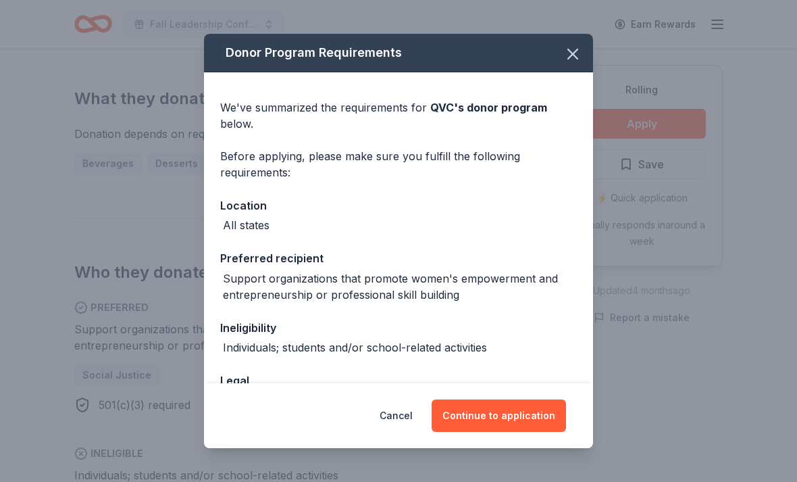
click at [518, 432] on button "Continue to application" at bounding box center [499, 415] width 134 height 32
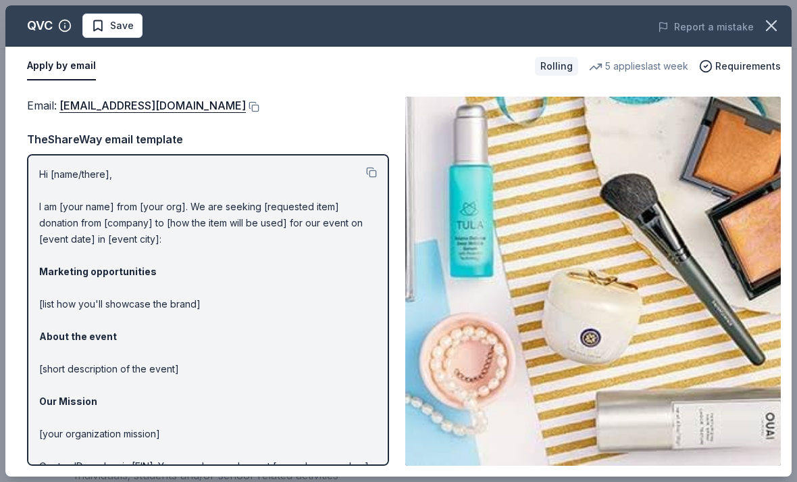
click at [387, 172] on div "Hi [name/there], I am [your name] from [your org]. We are seeking [requested it…" at bounding box center [208, 310] width 362 height 312
click at [374, 171] on button at bounding box center [371, 172] width 11 height 11
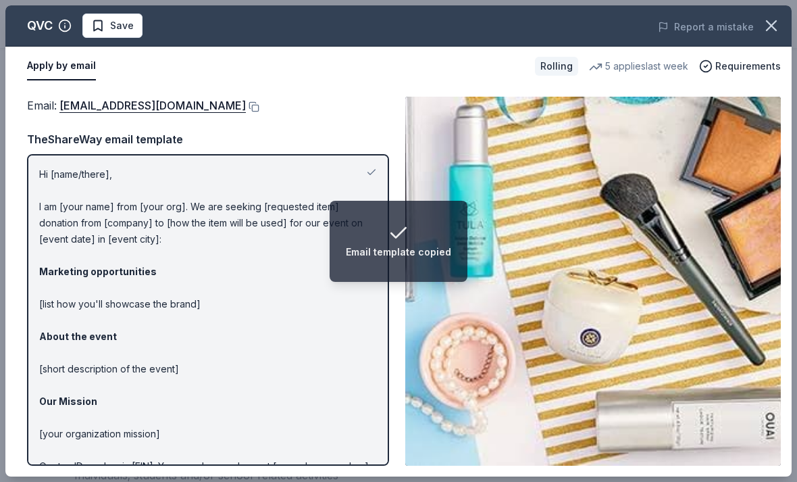
click at [111, 104] on link "[EMAIL_ADDRESS][DOMAIN_NAME]" at bounding box center [152, 106] width 187 height 18
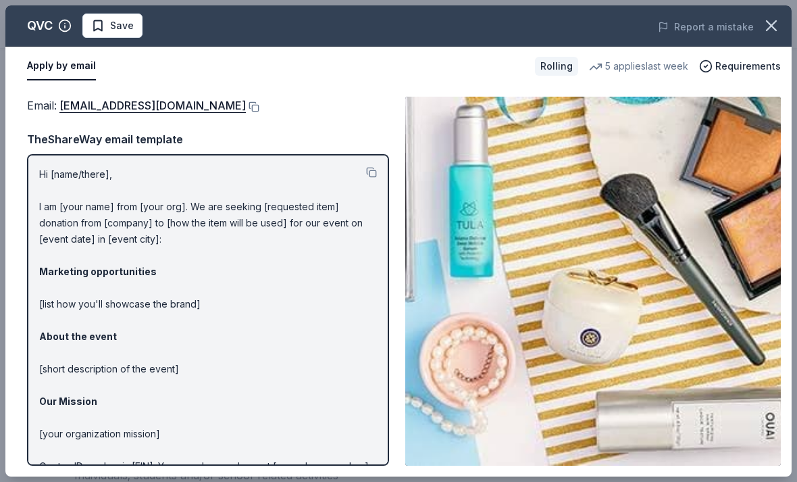
click at [768, 26] on icon "button" at bounding box center [771, 25] width 19 height 19
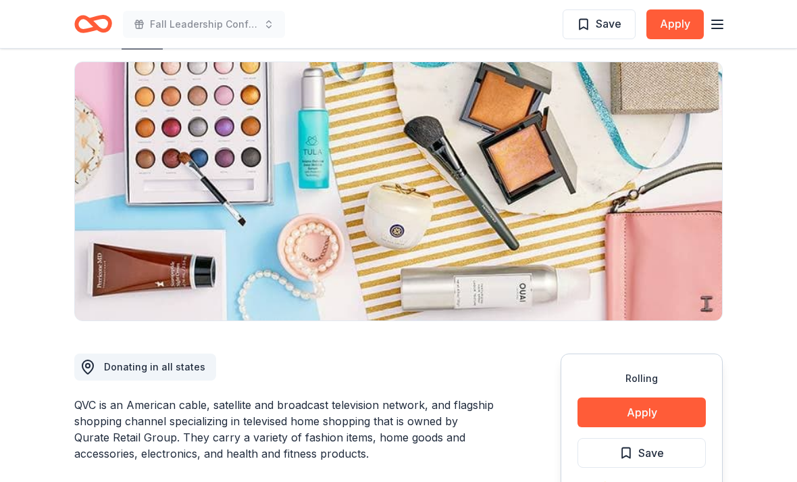
scroll to position [0, 0]
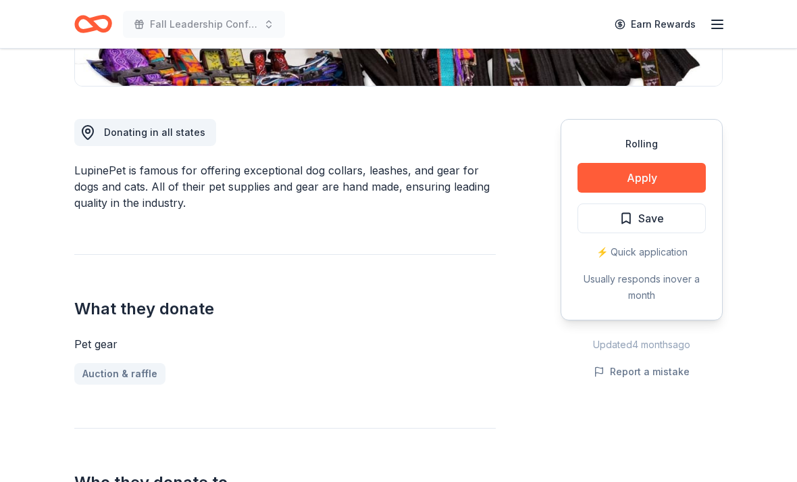
scroll to position [263, 0]
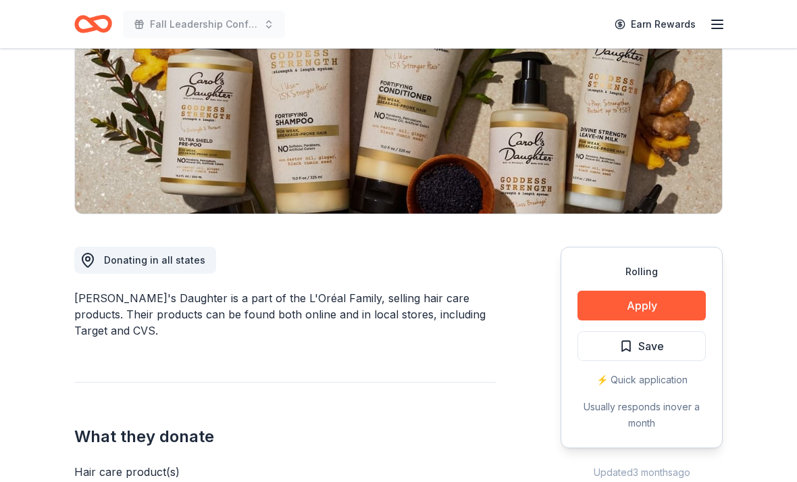
scroll to position [199, 0]
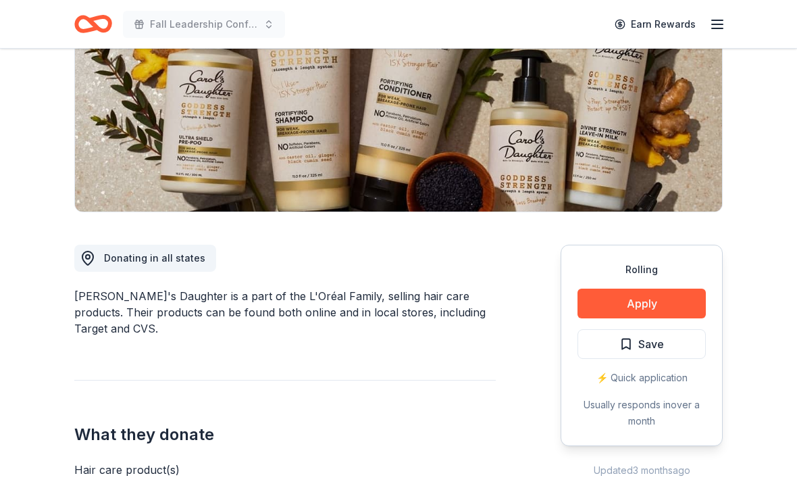
click at [672, 301] on button "Apply" at bounding box center [642, 304] width 128 height 30
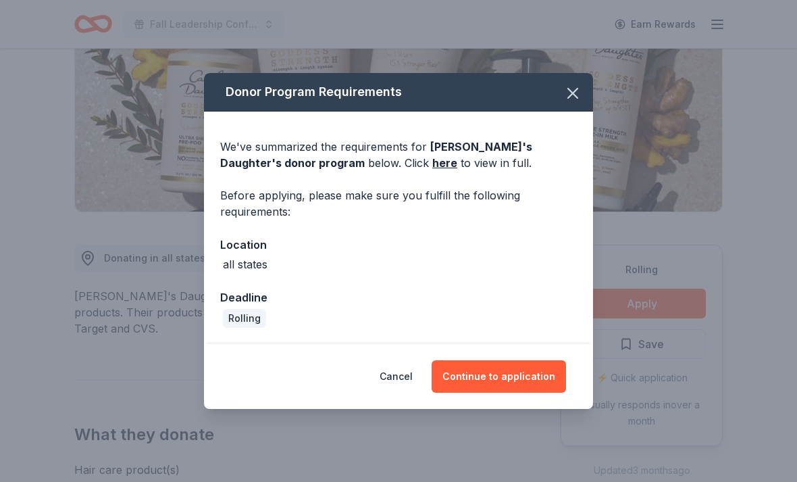
click at [480, 393] on button "Continue to application" at bounding box center [499, 376] width 134 height 32
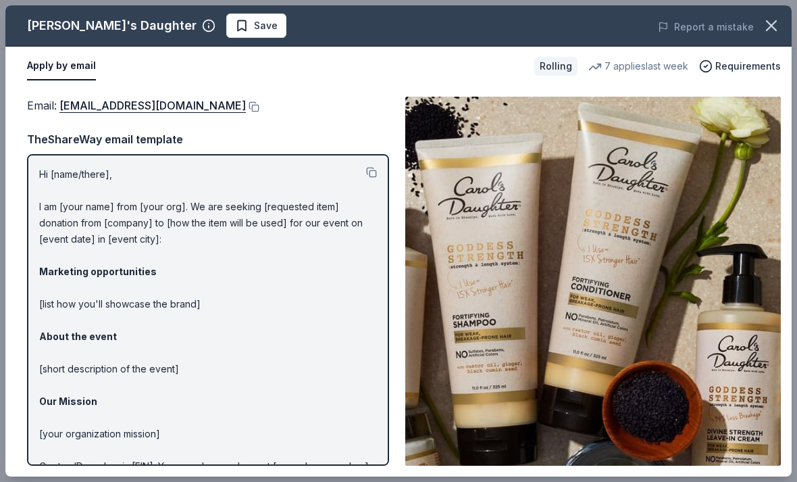
click at [774, 19] on icon "button" at bounding box center [771, 25] width 19 height 19
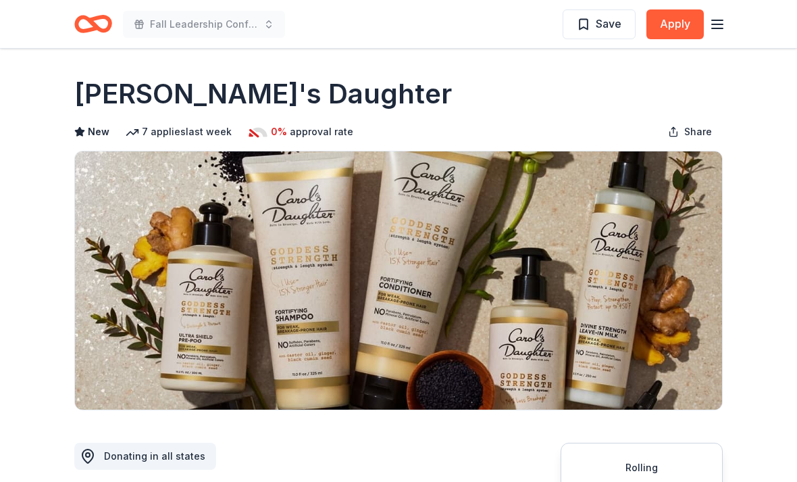
scroll to position [0, 0]
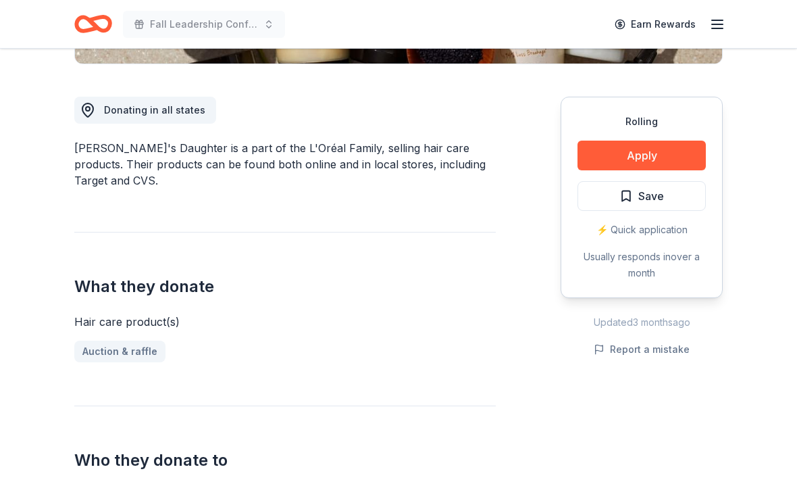
click at [673, 154] on button "Apply" at bounding box center [642, 156] width 128 height 30
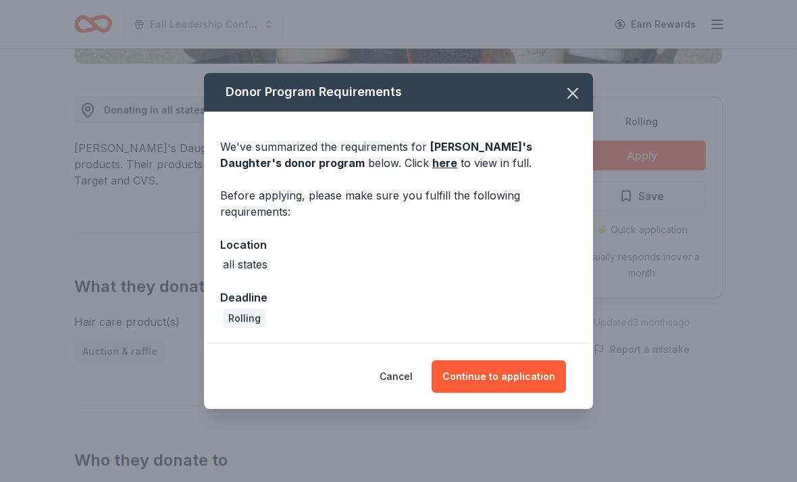
click at [545, 393] on button "Continue to application" at bounding box center [499, 376] width 134 height 32
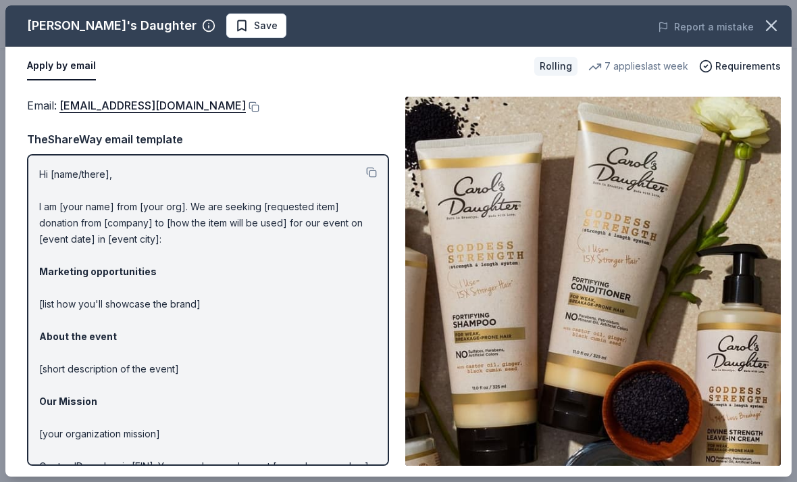
click at [35, 169] on div "Hi [name/there], I am [your name] from [your org]. We are seeking [requested it…" at bounding box center [208, 310] width 362 height 312
click at [39, 175] on div "Hi [name/there], I am [your name] from [your org]. We are seeking [requested it…" at bounding box center [208, 310] width 362 height 312
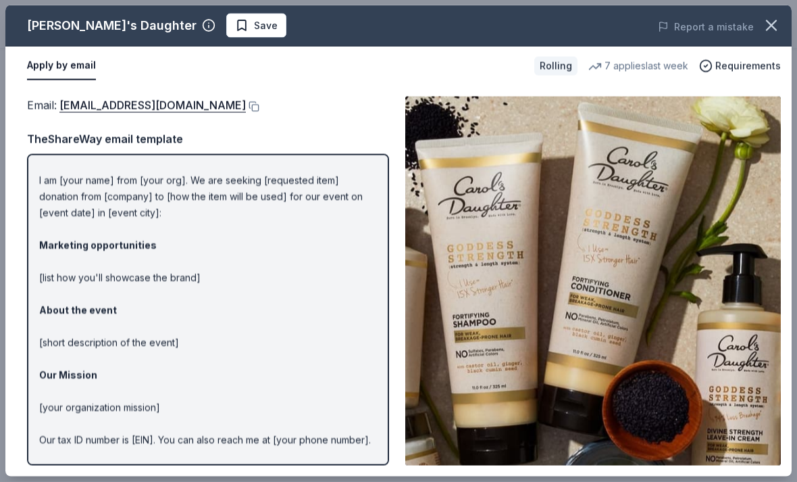
scroll to position [26, 0]
click at [93, 481] on p "Hi [name/there], I am [your name] from [your org]. We are seeking [requested it…" at bounding box center [208, 319] width 338 height 357
click at [83, 481] on p "Hi [name/there], I am [your name] from [your org]. We are seeking [requested it…" at bounding box center [208, 319] width 338 height 357
click at [258, 107] on button at bounding box center [253, 106] width 14 height 11
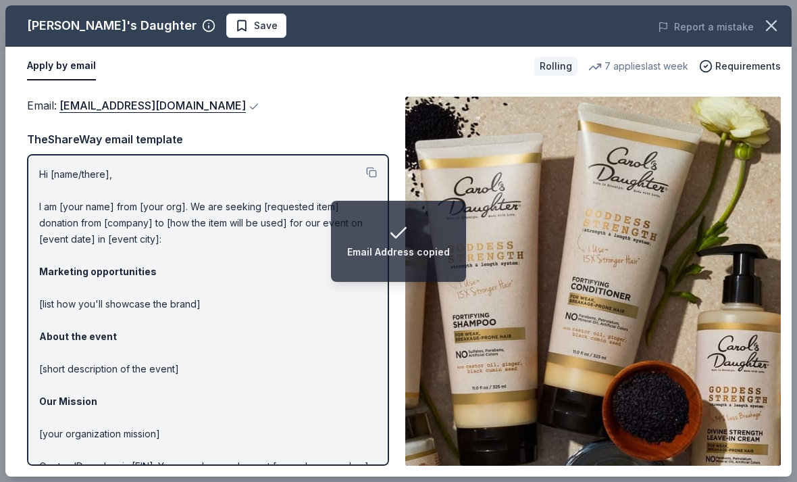
scroll to position [0, 0]
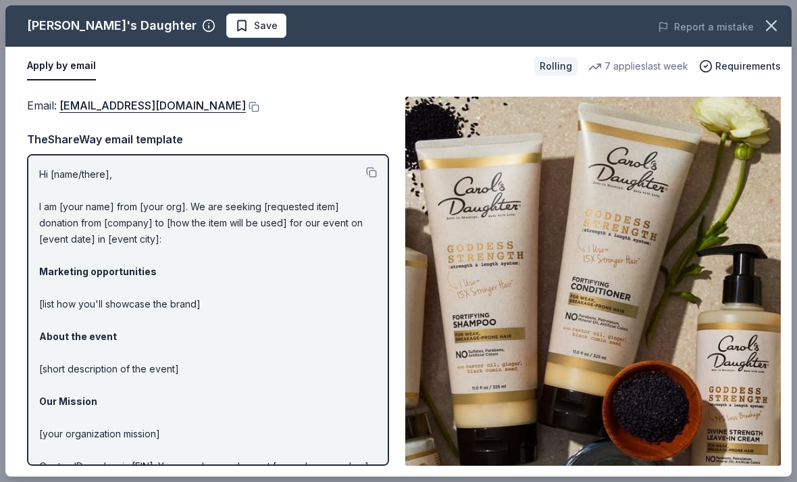
click at [773, 31] on icon "button" at bounding box center [771, 25] width 19 height 19
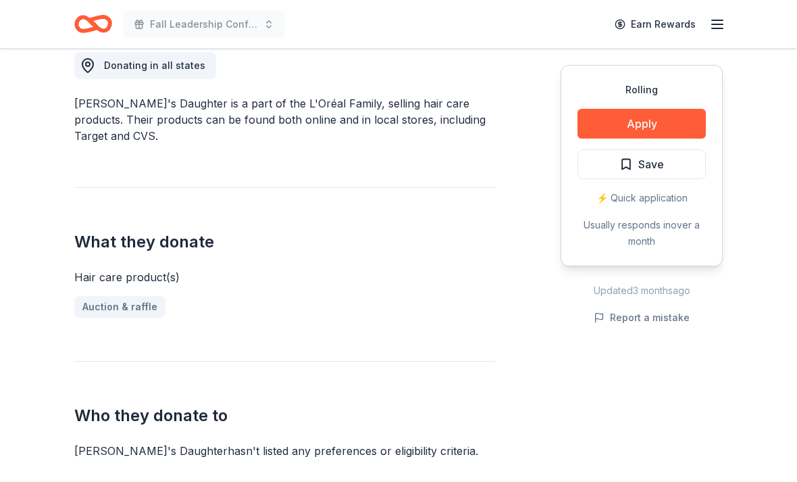
click at [681, 123] on button "Apply" at bounding box center [642, 124] width 128 height 30
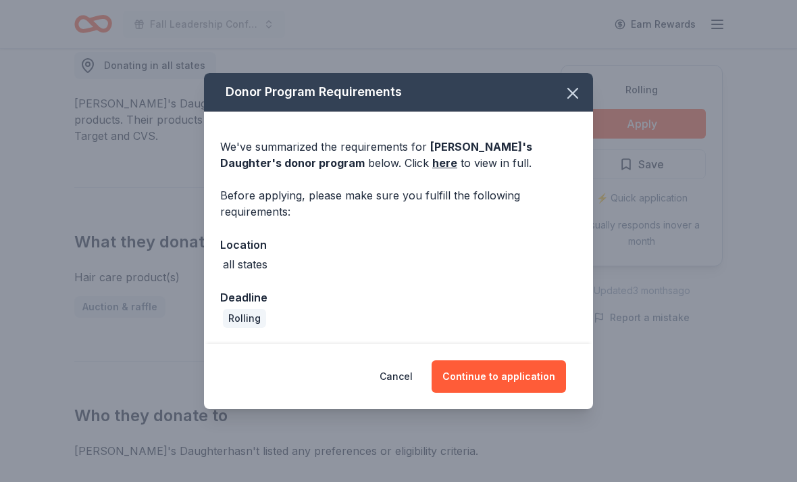
click at [504, 393] on button "Continue to application" at bounding box center [499, 376] width 134 height 32
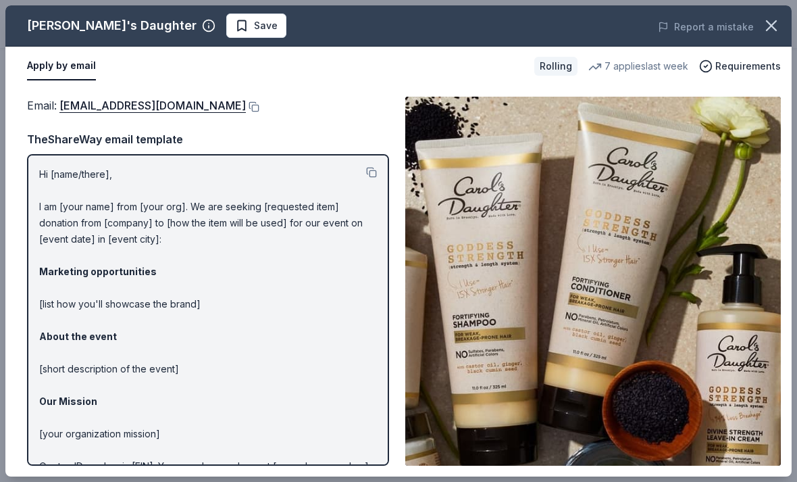
click at [376, 168] on button at bounding box center [371, 172] width 11 height 11
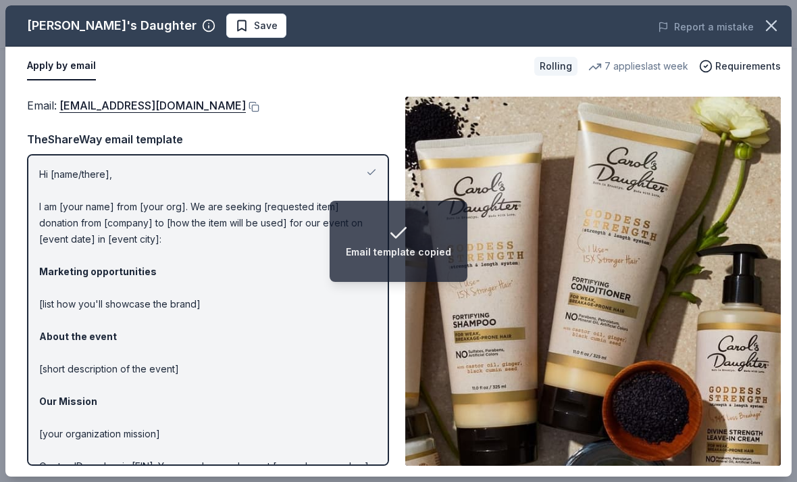
click at [112, 104] on link "press@support.carolsdaughter.com" at bounding box center [152, 106] width 187 height 18
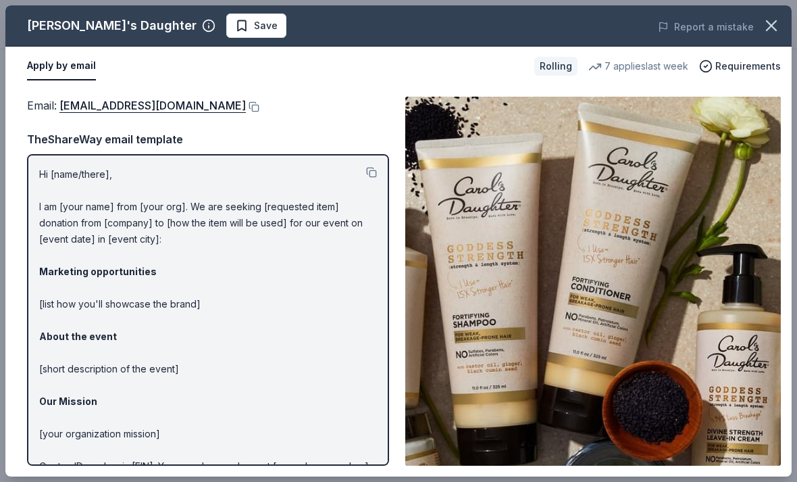
click at [763, 22] on icon "button" at bounding box center [771, 25] width 19 height 19
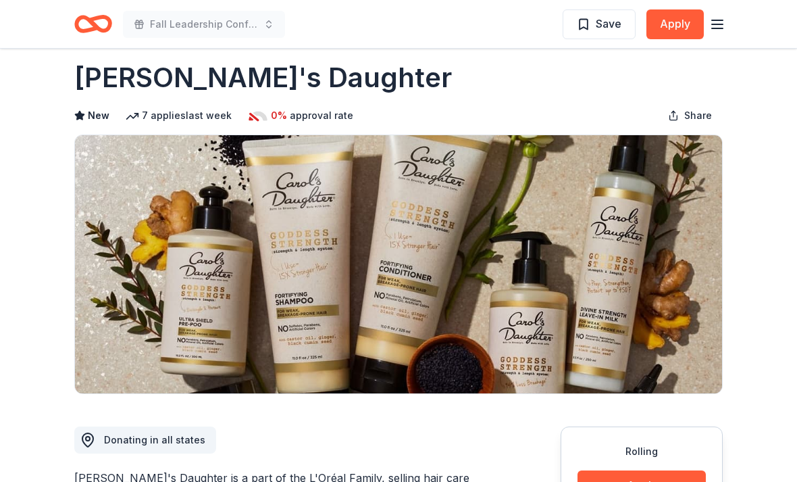
scroll to position [0, 0]
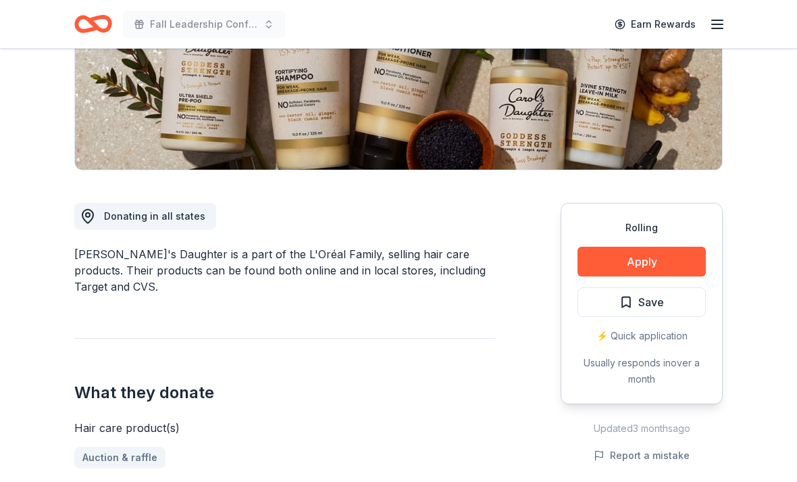
click at [643, 299] on span "Save" at bounding box center [652, 303] width 26 height 18
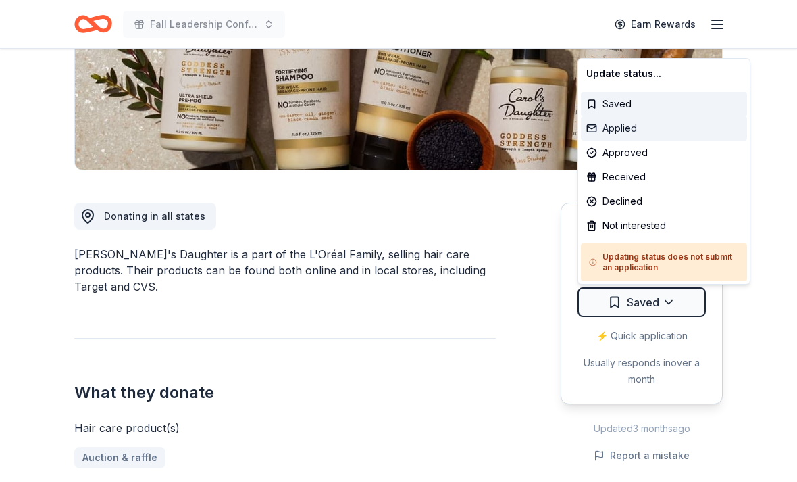
click at [626, 126] on div "Applied" at bounding box center [664, 128] width 166 height 24
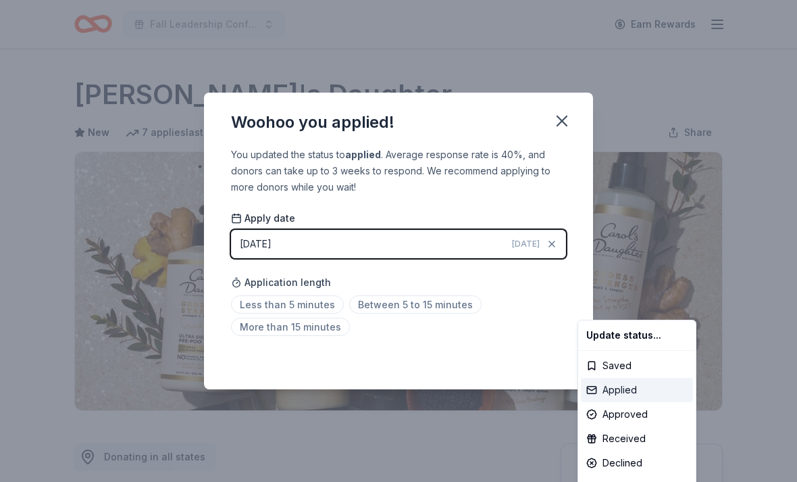
click at [625, 389] on div "Applied" at bounding box center [637, 390] width 112 height 24
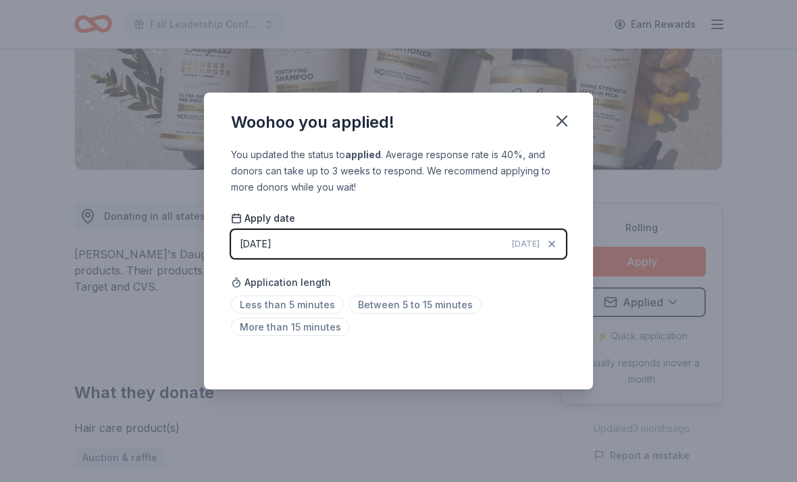
click at [387, 314] on div "Application length Less than 5 minutes Between 5 to 15 minutes More than 15 min…" at bounding box center [398, 305] width 335 height 72
click at [422, 314] on span "Between 5 to 15 minutes" at bounding box center [415, 304] width 132 height 18
click at [565, 130] on icon "button" at bounding box center [562, 121] width 19 height 19
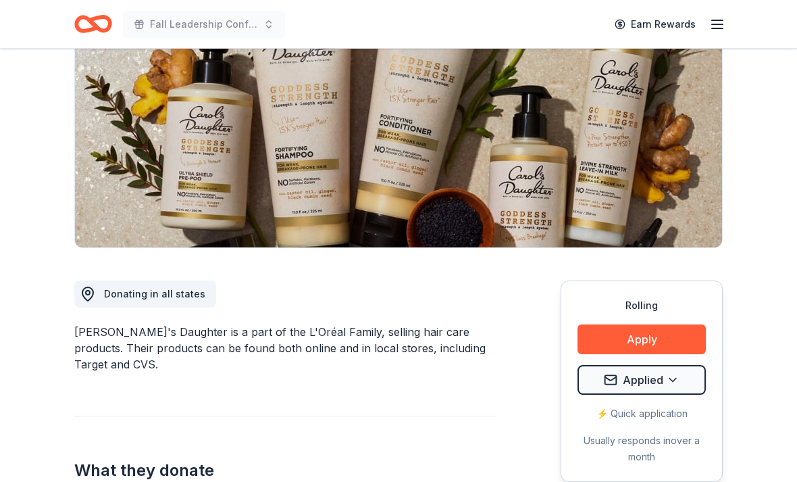
scroll to position [0, 0]
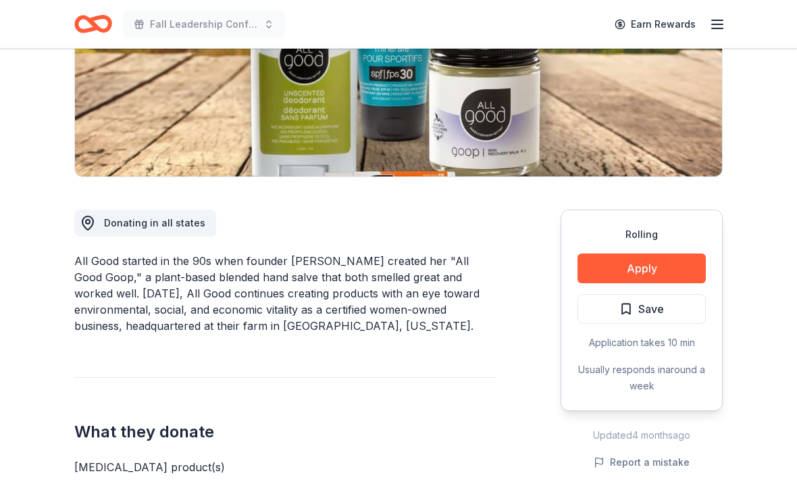
scroll to position [243, 0]
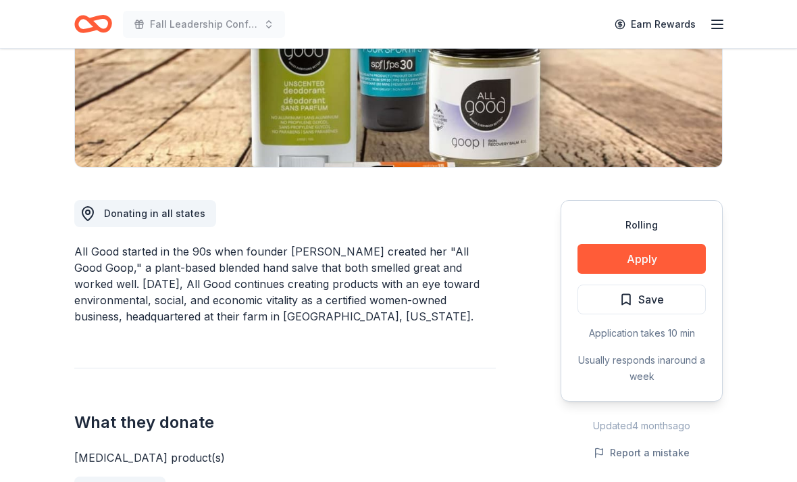
click at [662, 255] on button "Apply" at bounding box center [642, 259] width 128 height 30
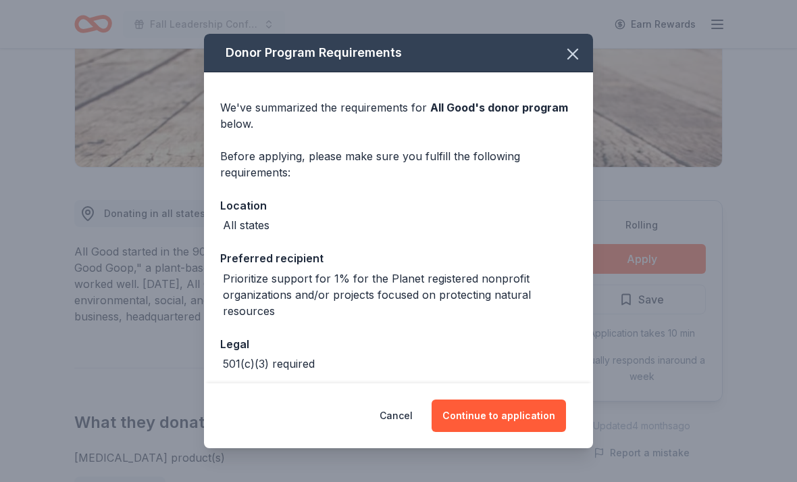
click at [520, 432] on button "Continue to application" at bounding box center [499, 415] width 134 height 32
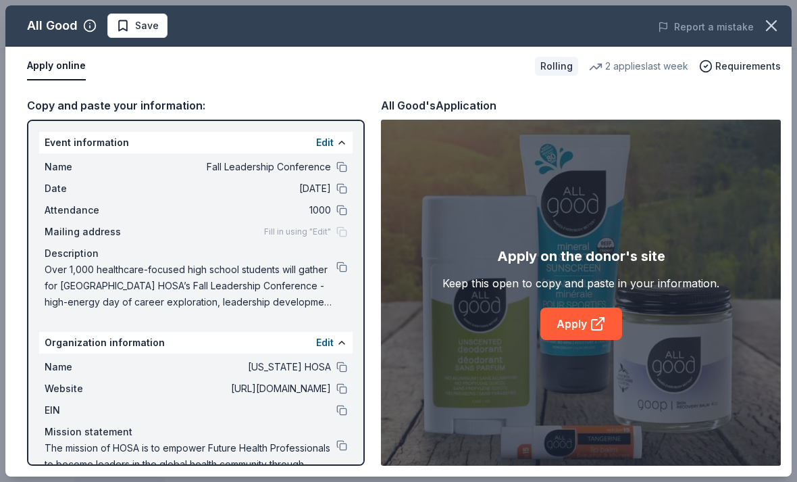
click at [346, 271] on button at bounding box center [342, 267] width 11 height 11
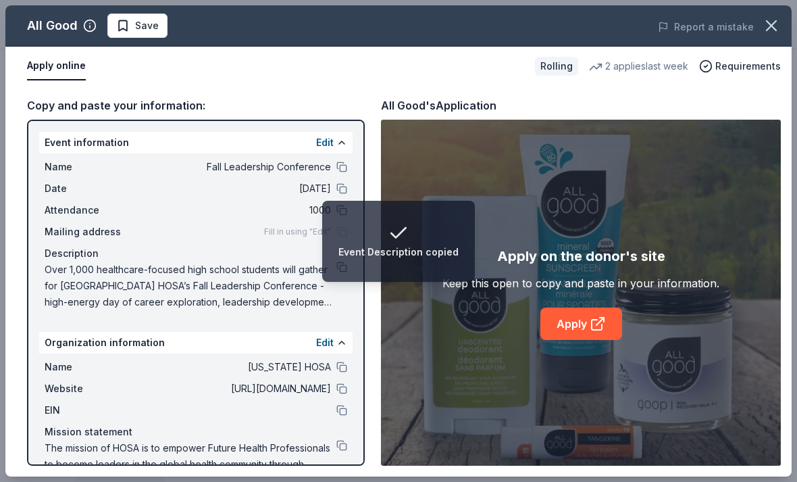
click at [339, 445] on button at bounding box center [342, 445] width 11 height 11
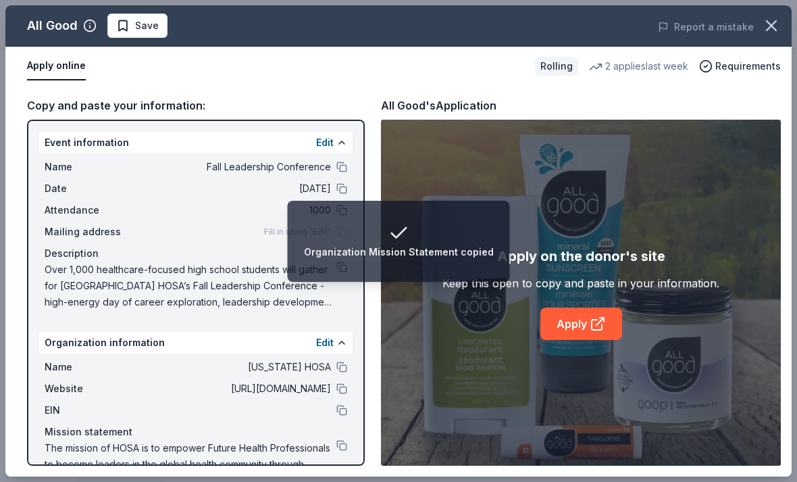
click at [777, 36] on button "button" at bounding box center [772, 26] width 30 height 30
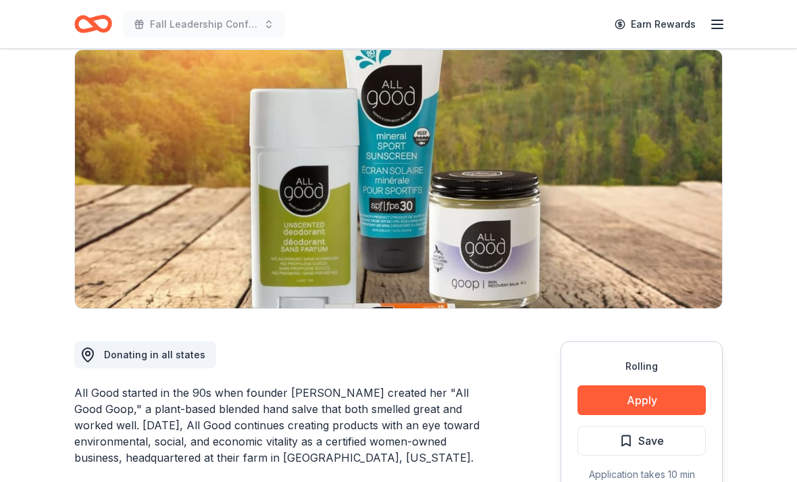
scroll to position [0, 0]
